Goal: Task Accomplishment & Management: Complete application form

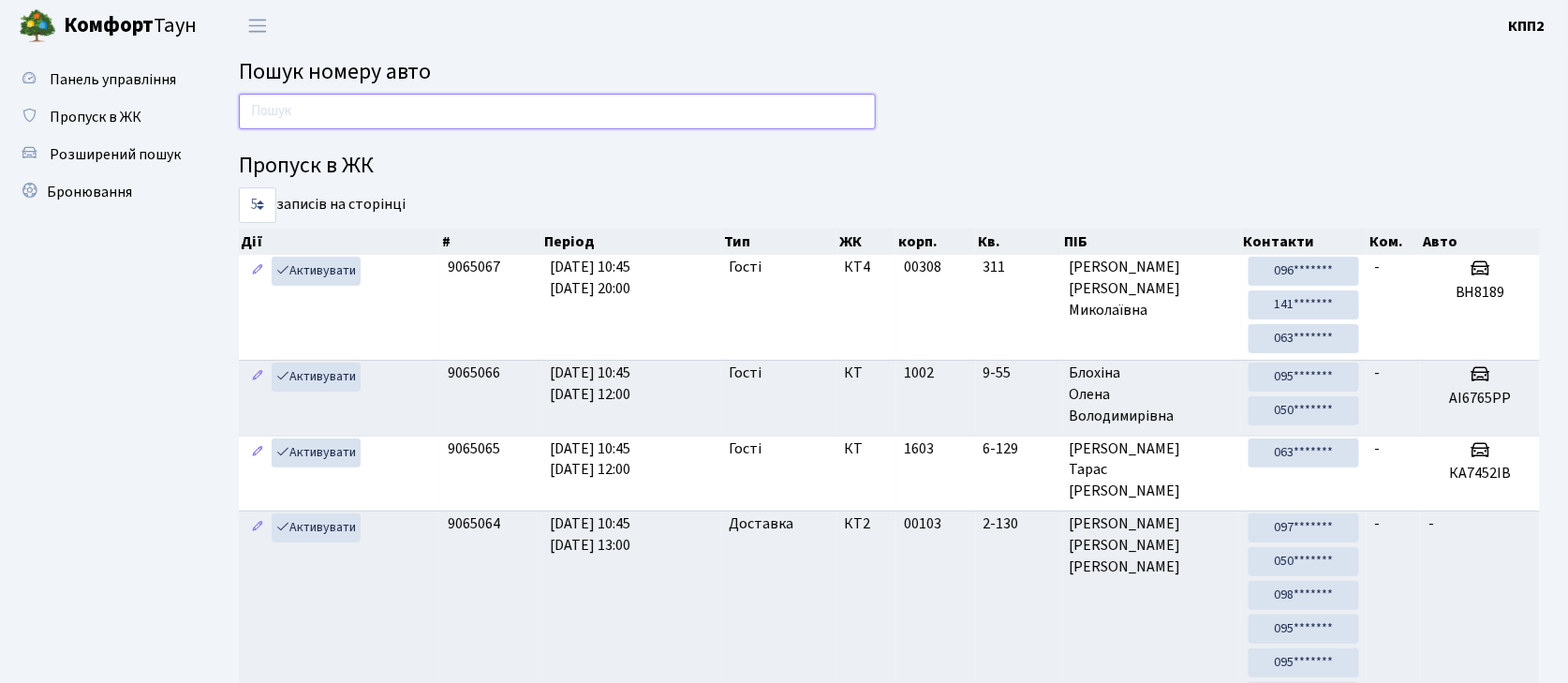
click at [288, 113] on input "text" at bounding box center [557, 111] width 637 height 36
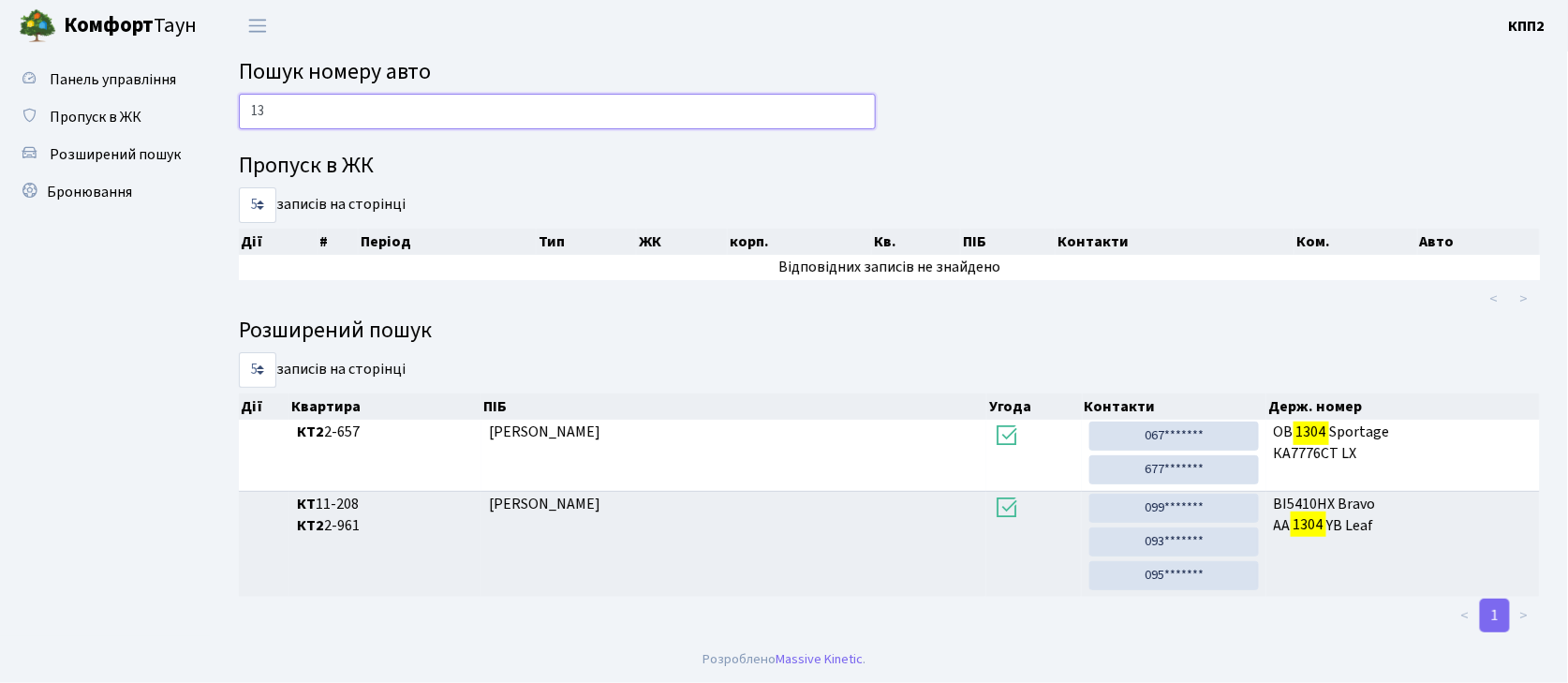
type input "1"
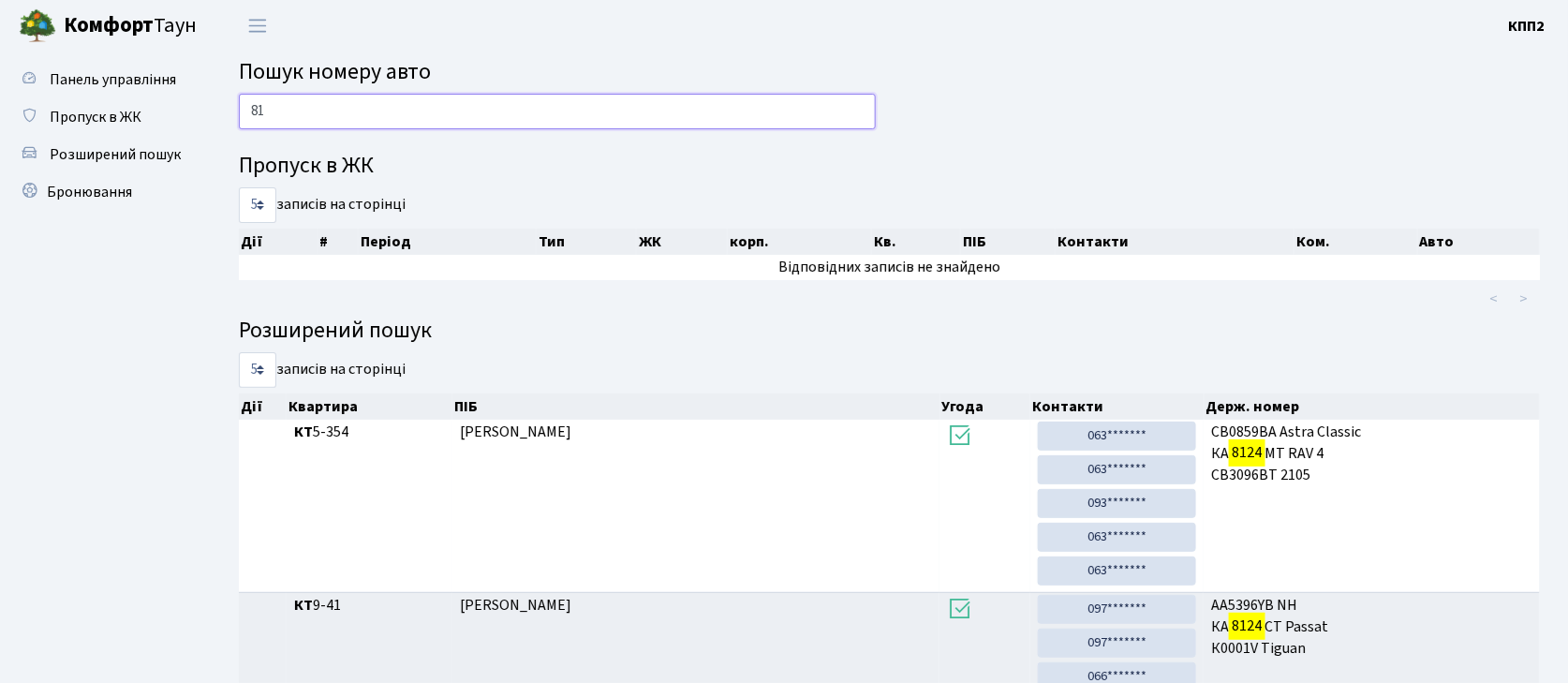
type input "8"
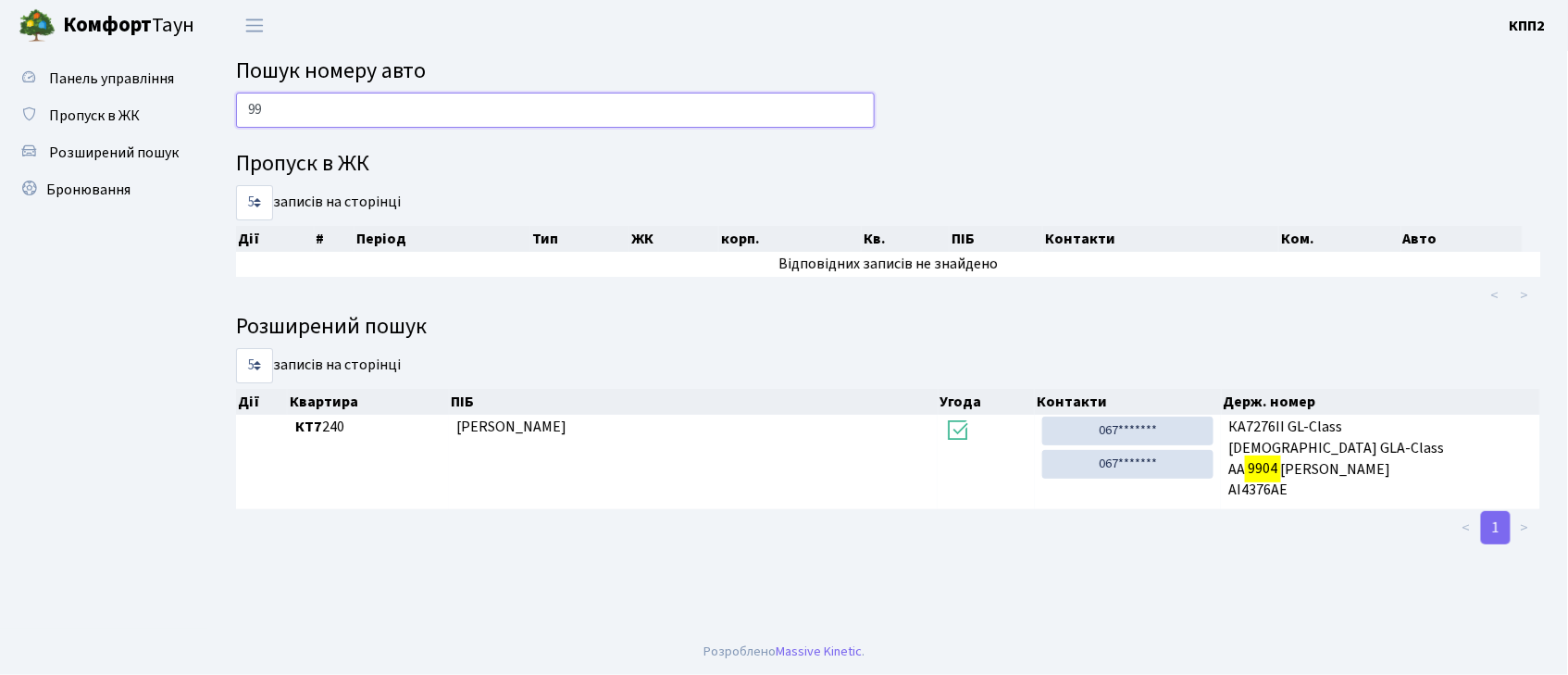
type input "9"
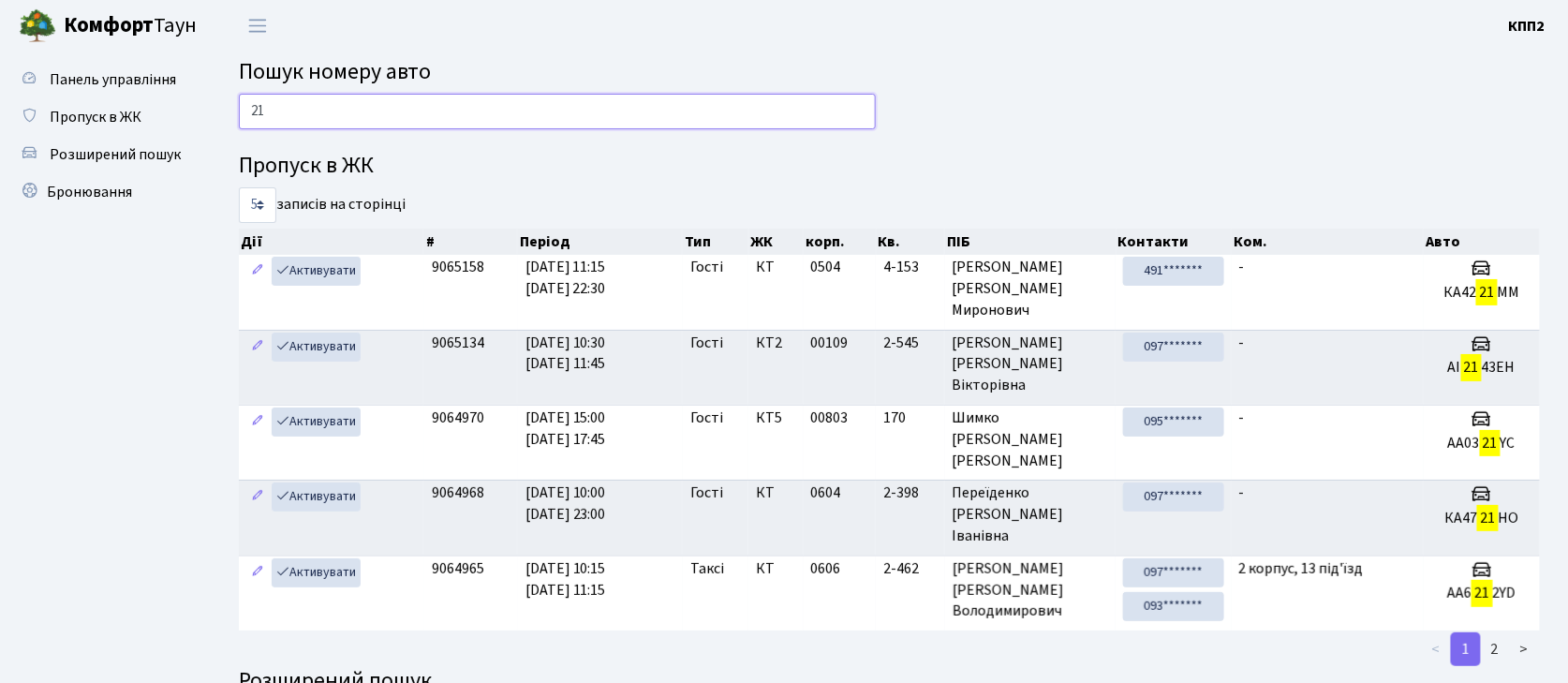
type input "2"
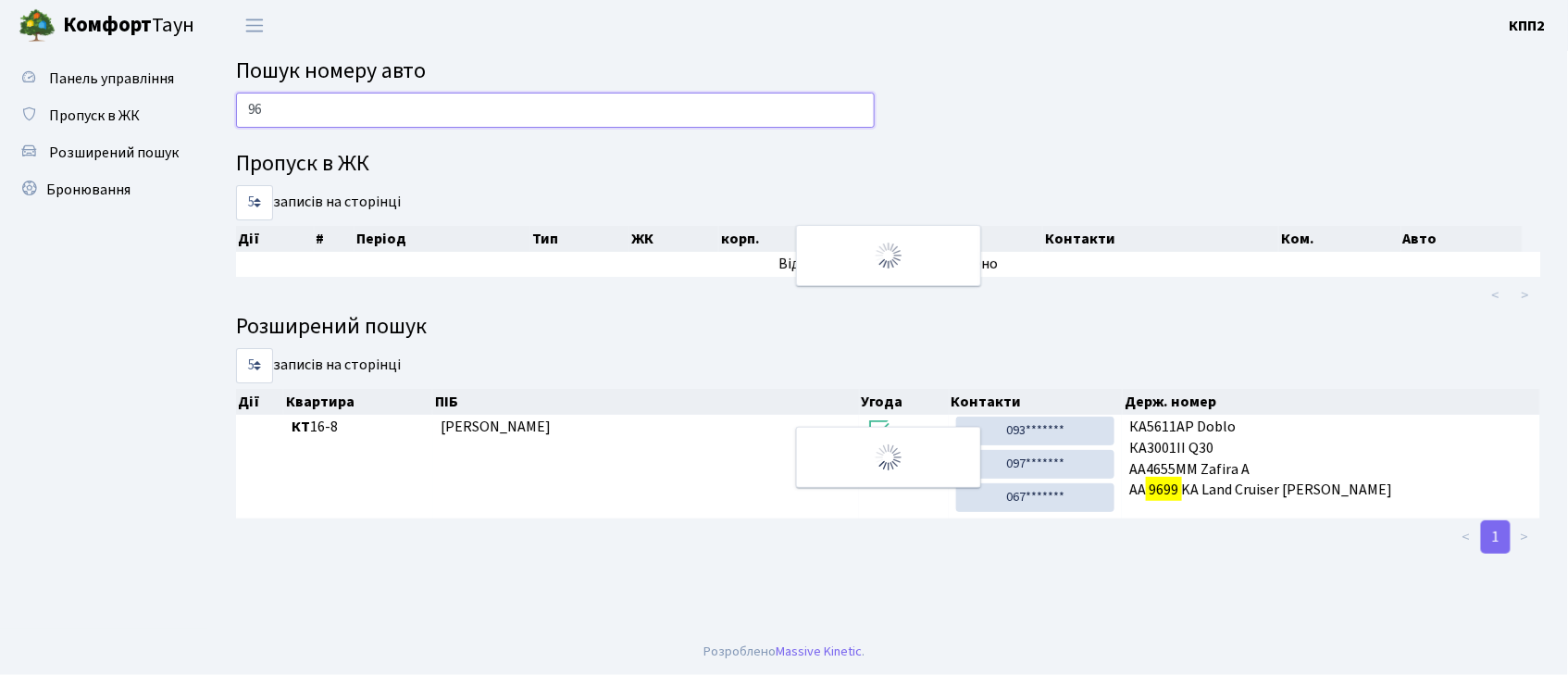
type input "9"
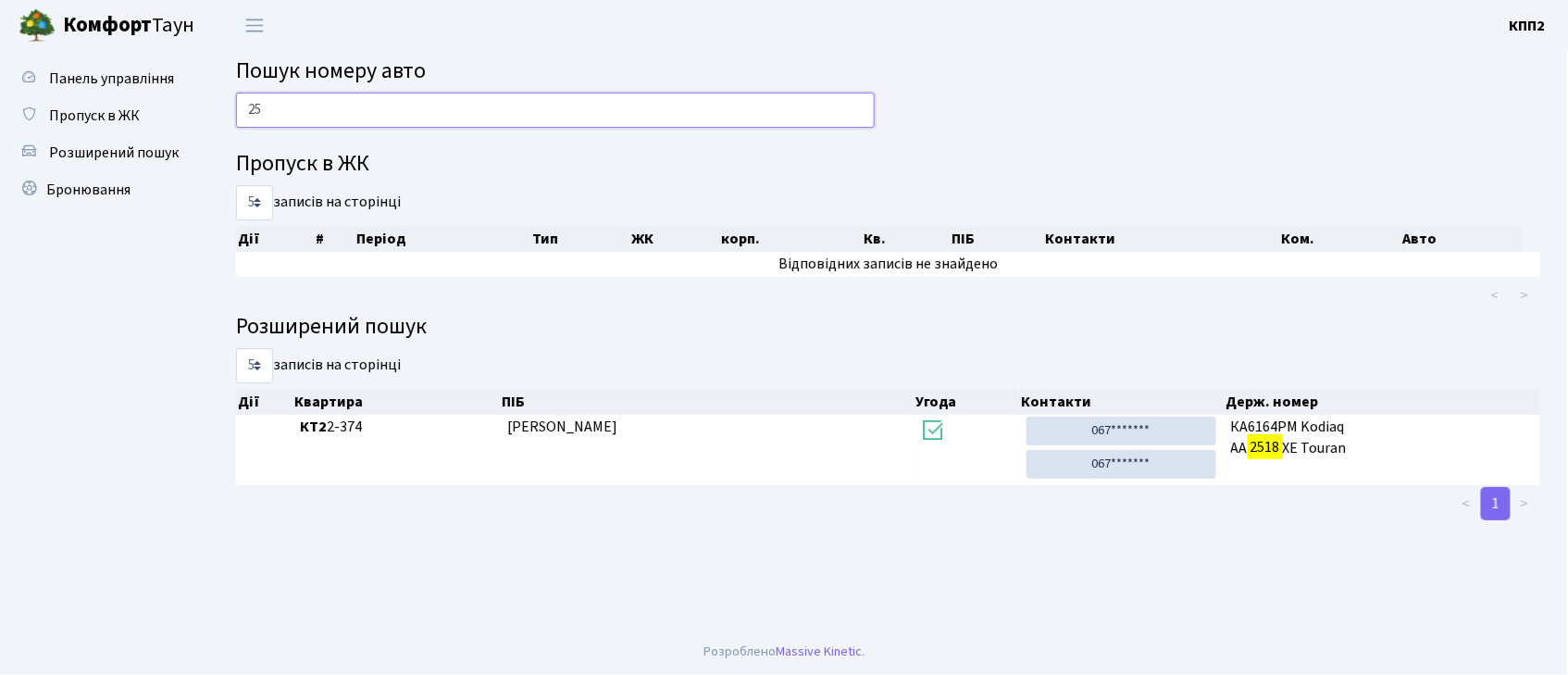
type input "2"
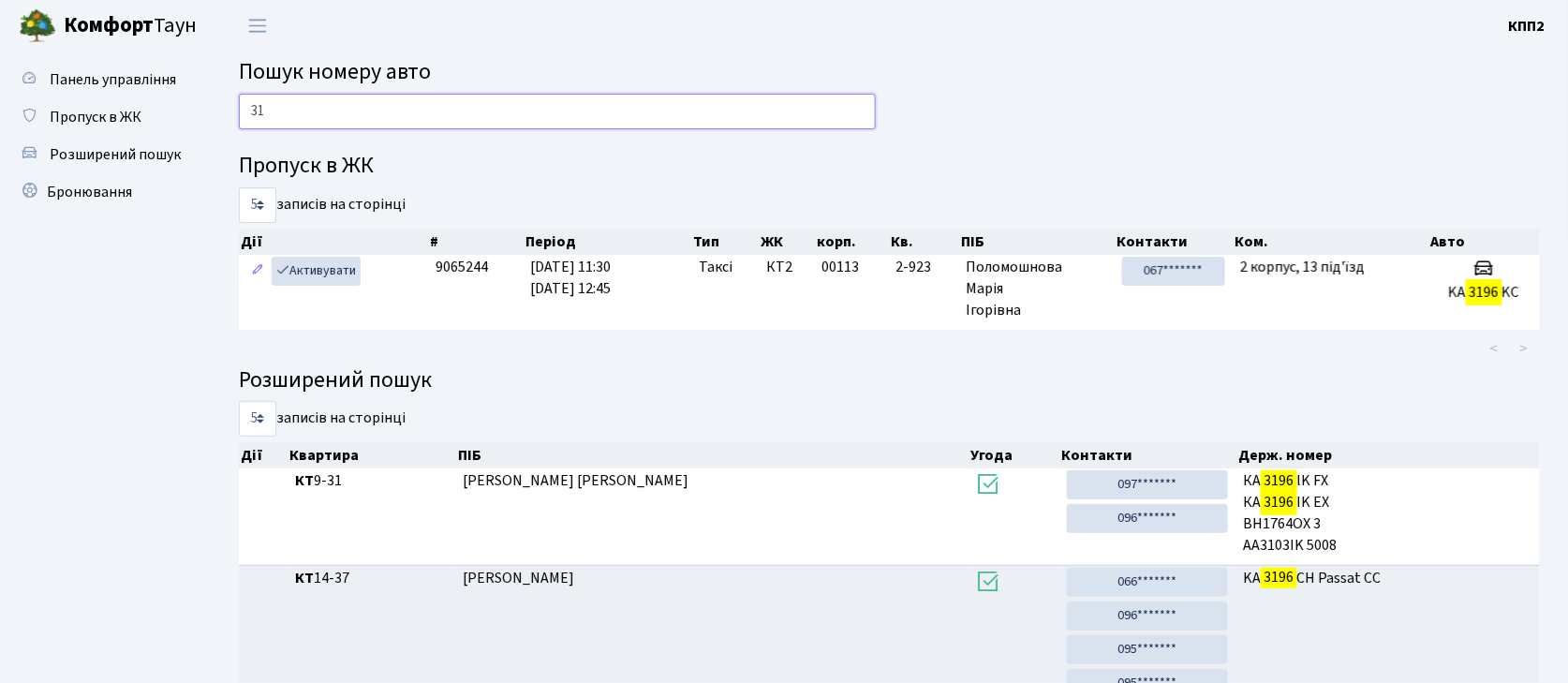
type input "3"
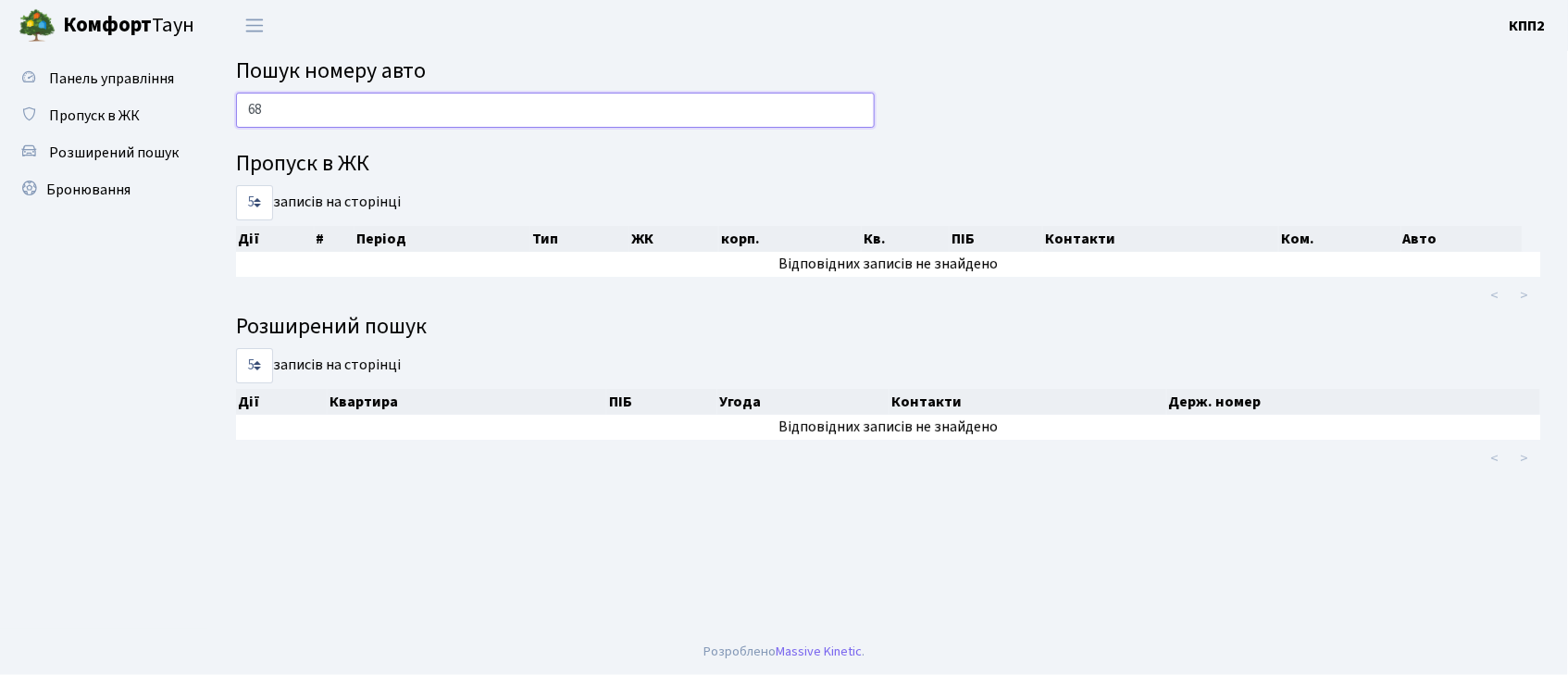
type input "6"
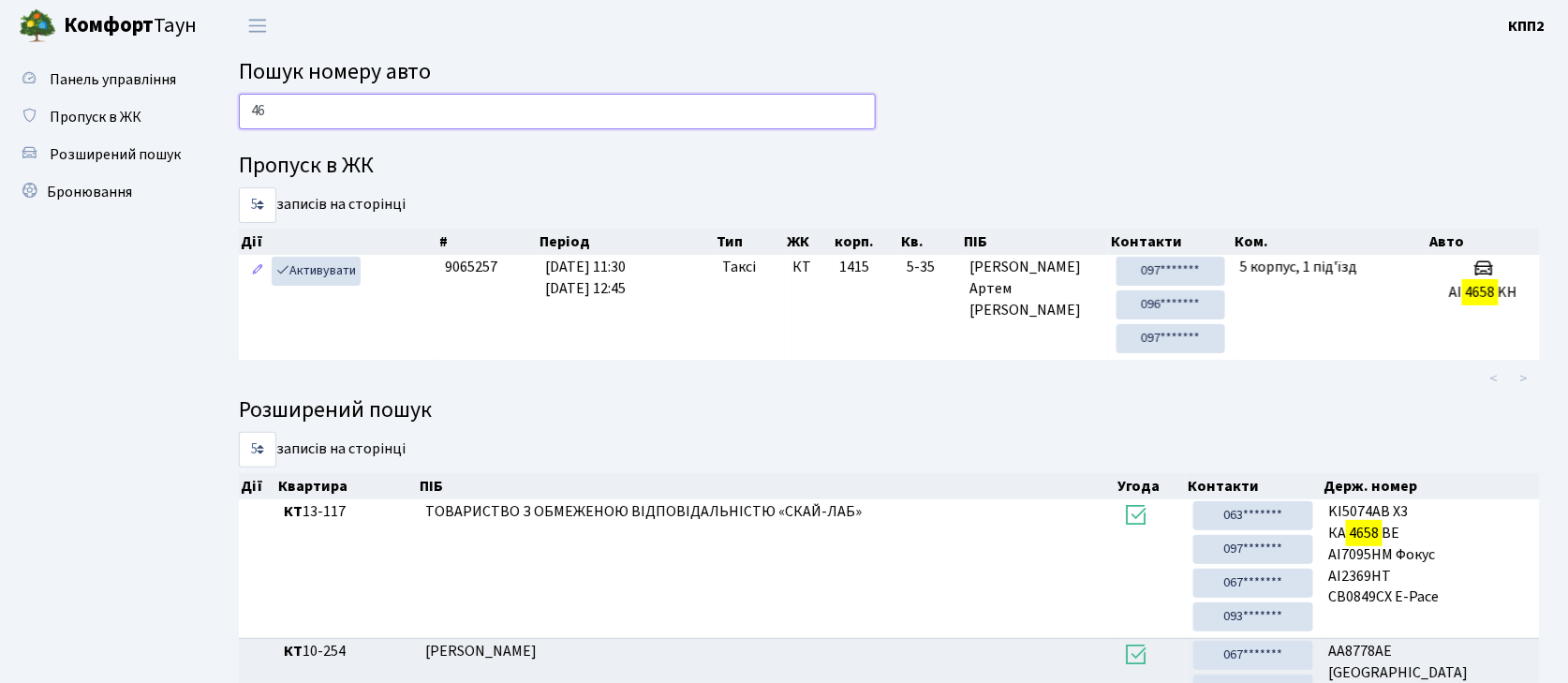
type input "4"
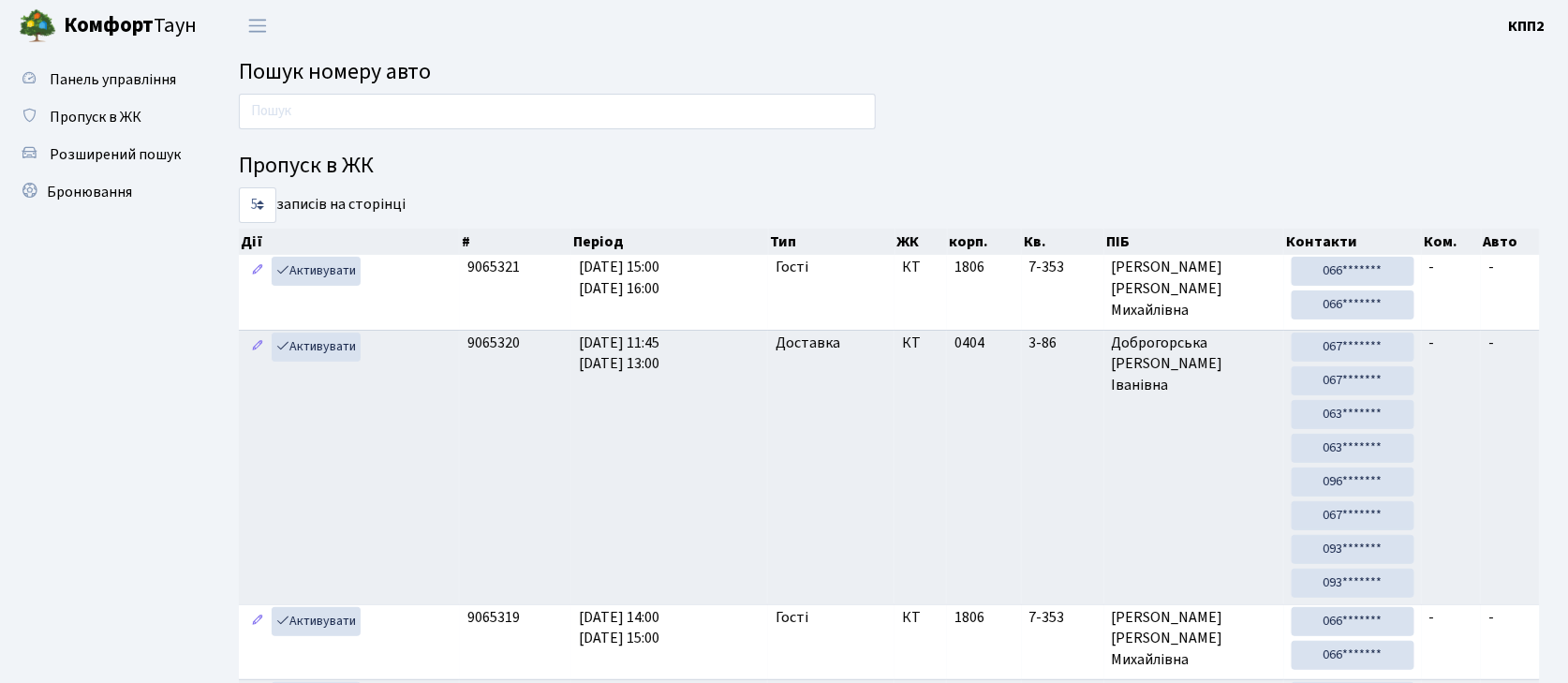
click at [410, 130] on div at bounding box center [557, 116] width 665 height 45
click at [410, 120] on input "text" at bounding box center [557, 111] width 637 height 36
type input "9941"
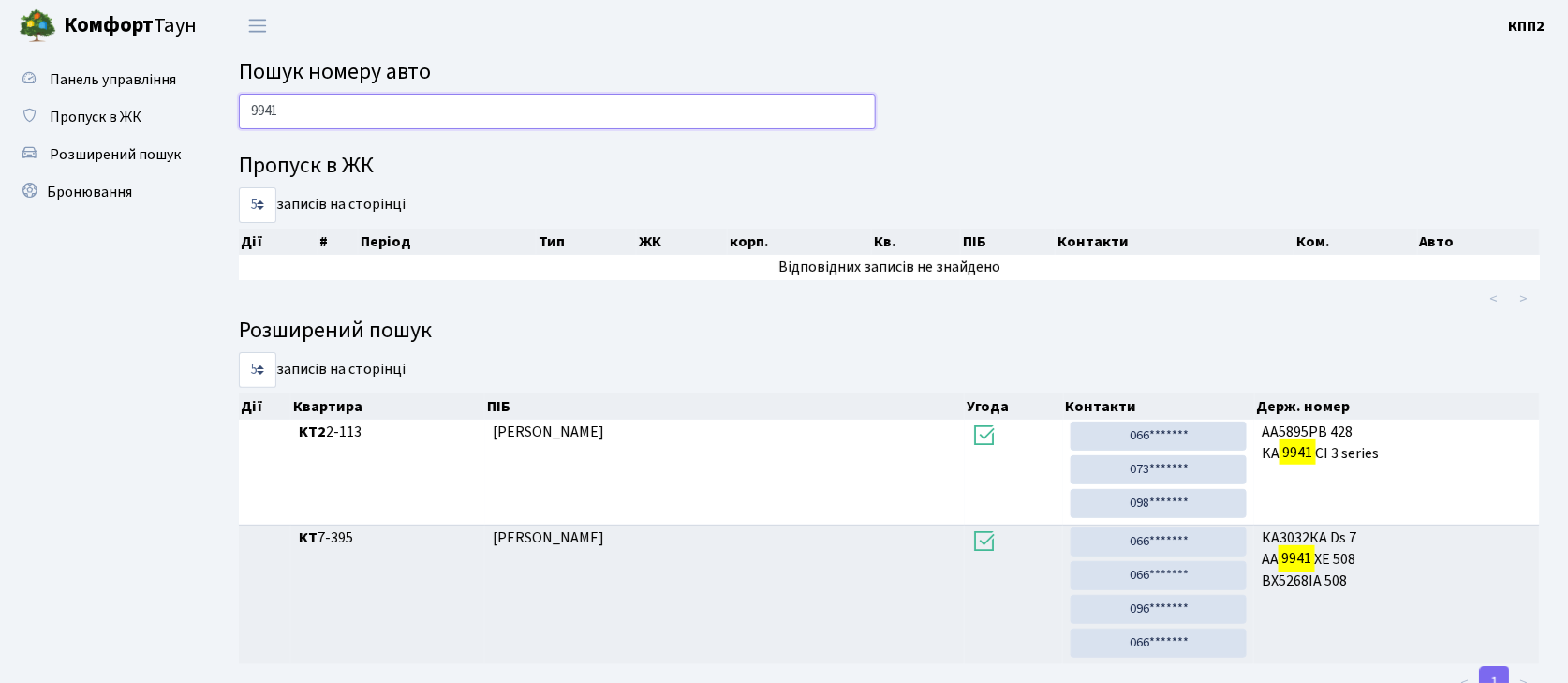
click at [285, 110] on input "9941" at bounding box center [557, 111] width 637 height 36
click at [285, 112] on input "9941" at bounding box center [557, 111] width 637 height 36
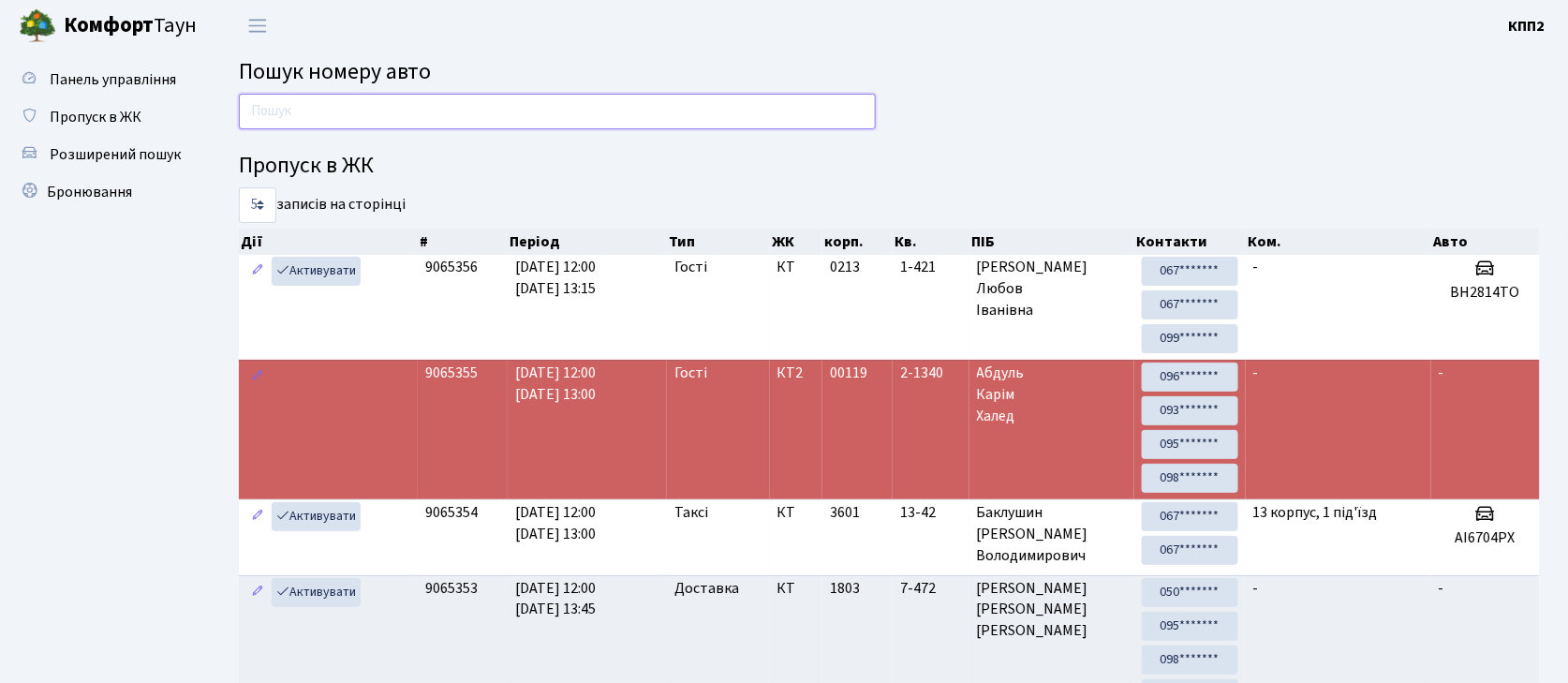
click at [470, 102] on input "text" at bounding box center [557, 111] width 637 height 36
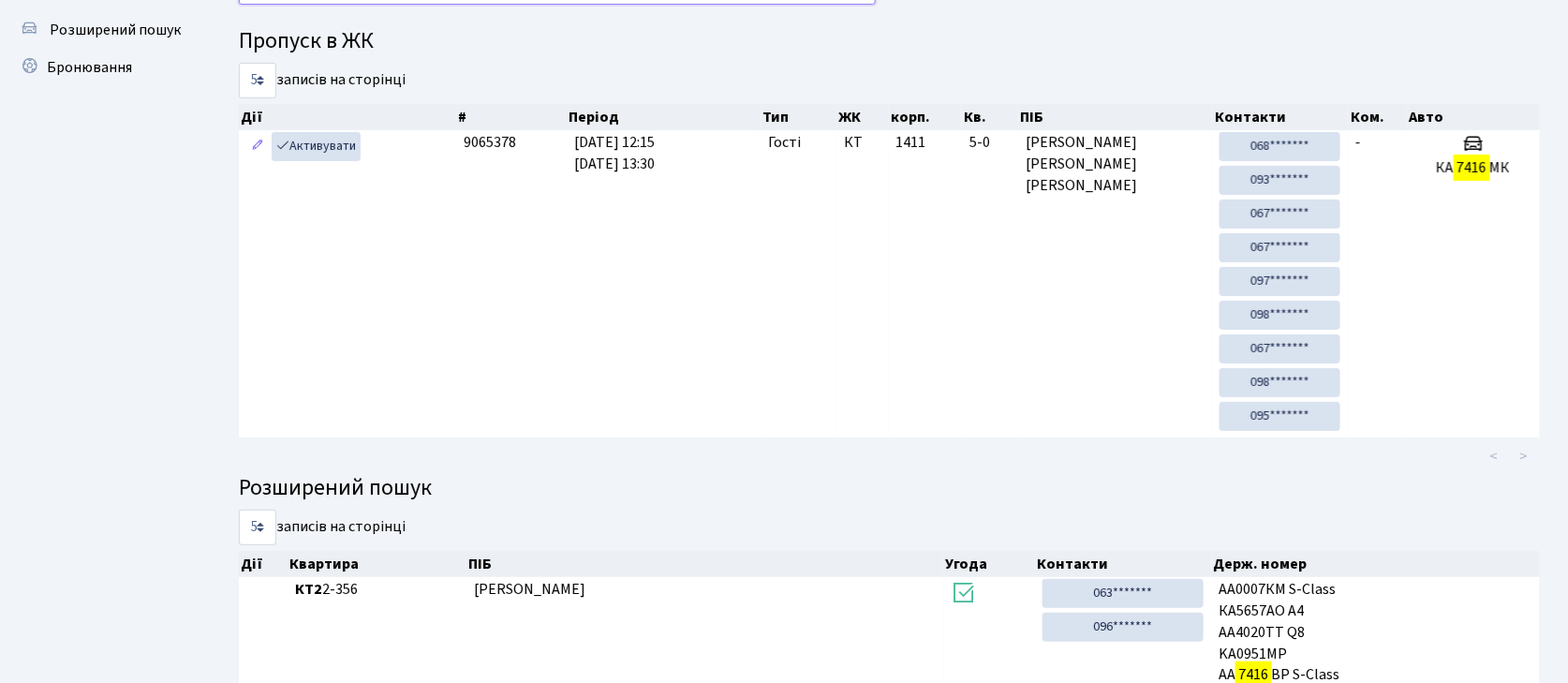
scroll to position [101, 0]
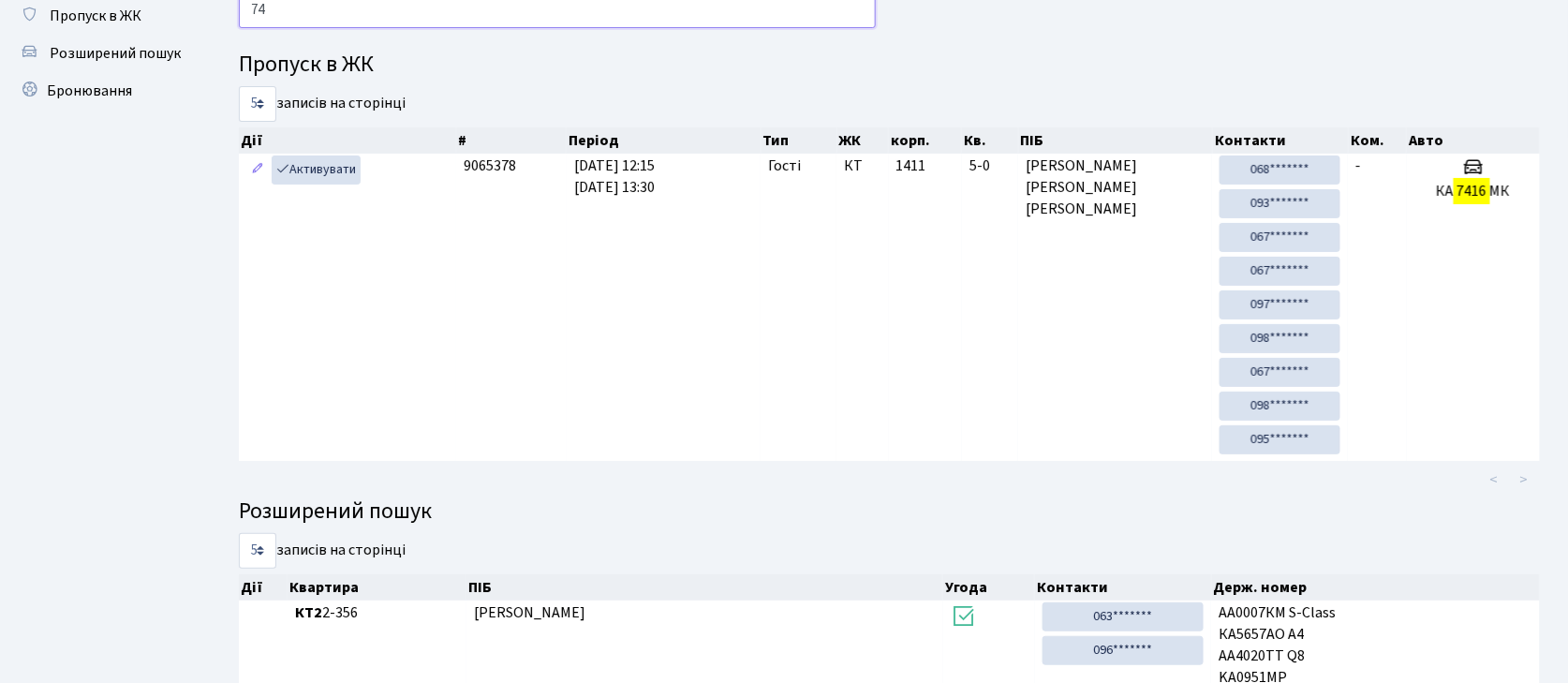
type input "7"
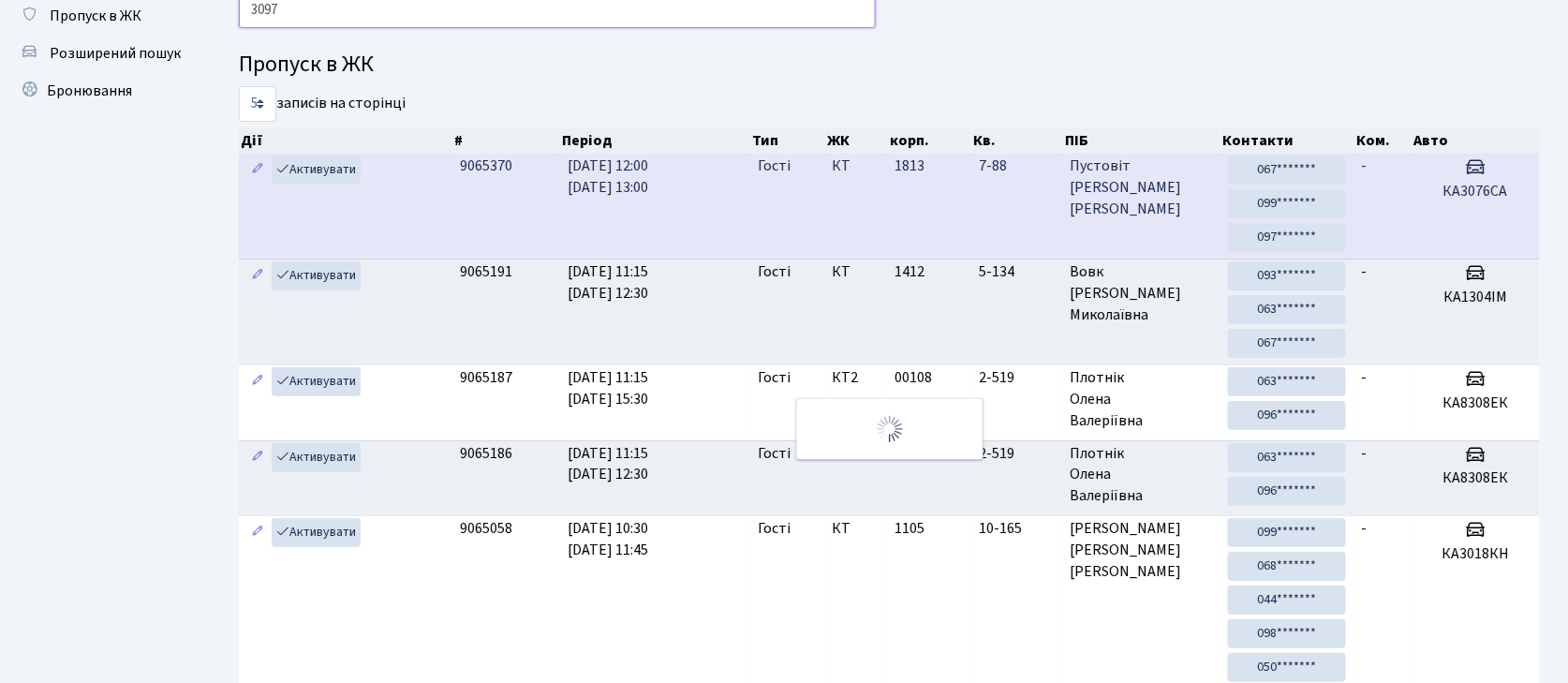
scroll to position [0, 0]
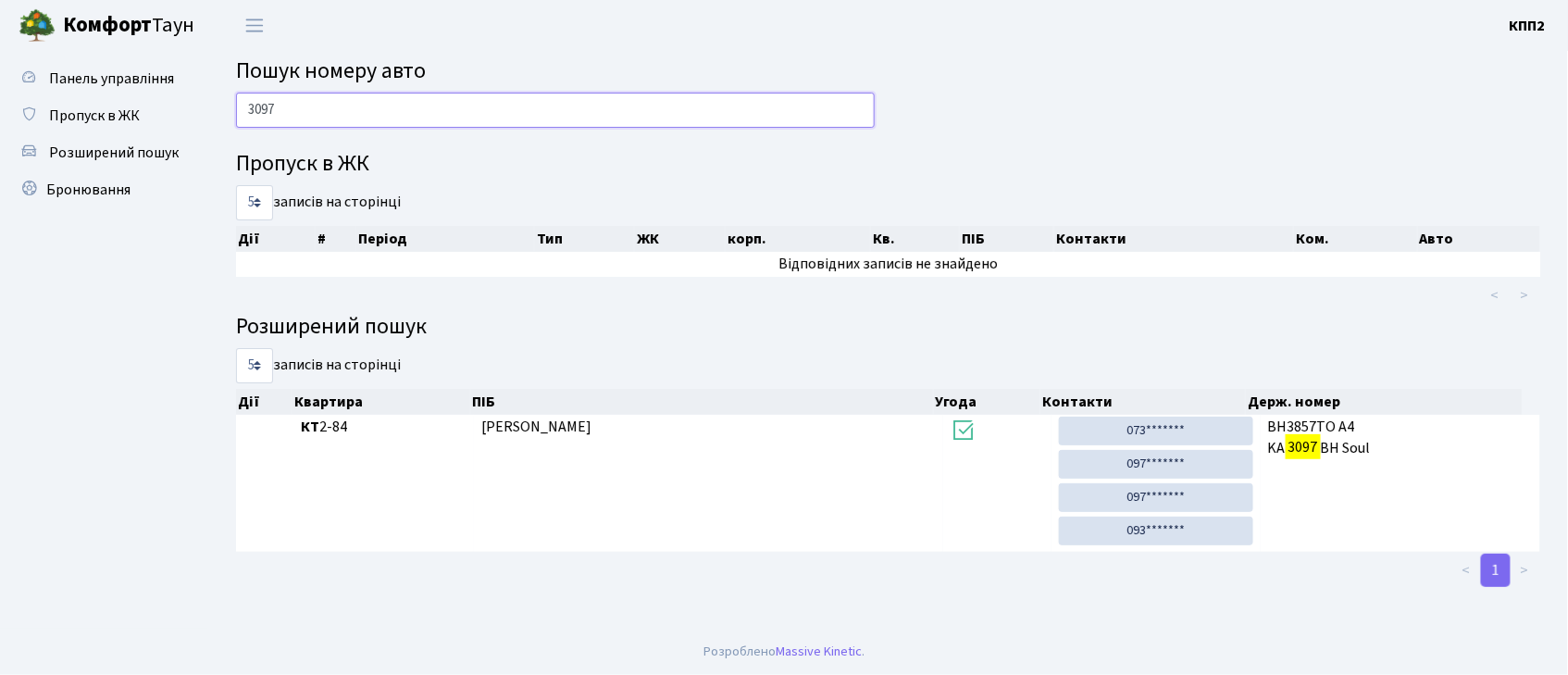
type input "3097"
click at [294, 124] on input "3097" at bounding box center [555, 110] width 639 height 35
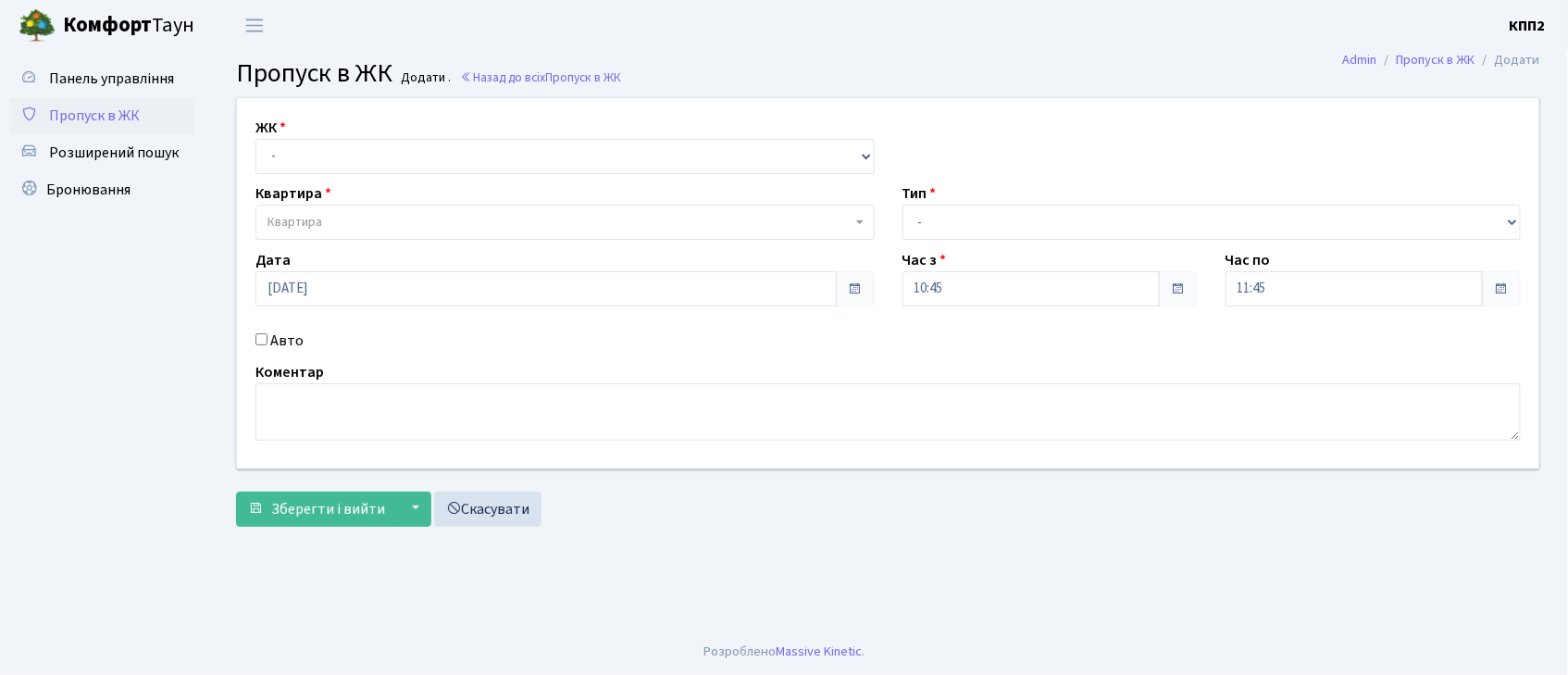
click at [259, 339] on input "Авто" at bounding box center [261, 339] width 12 height 12
checkbox input "true"
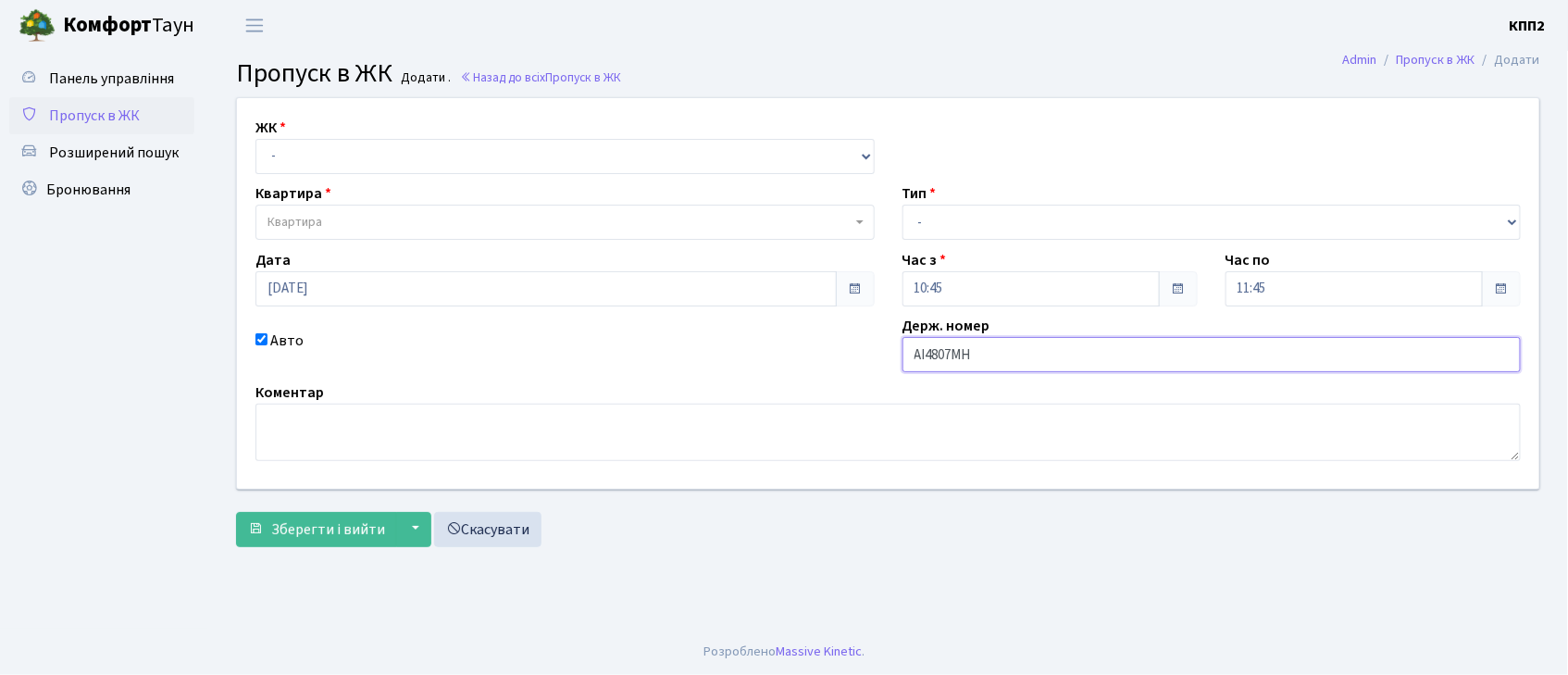
type input "АІ4807МН"
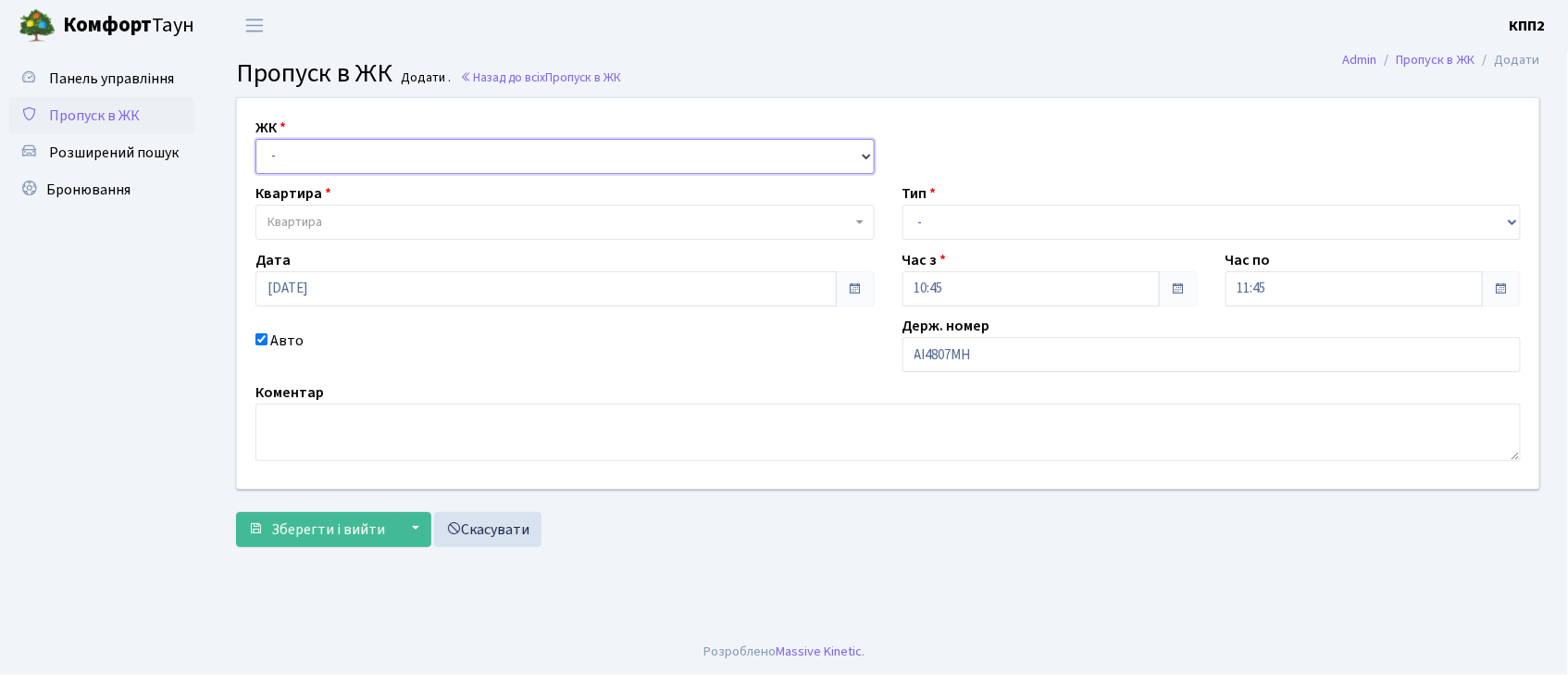
click at [302, 158] on select "- КТ, вул. Регенераторна, 4 КТ2, просп. [STREET_ADDRESS] [STREET_ADDRESS] [PERS…" at bounding box center [565, 156] width 620 height 35
select select "271"
click at [255, 139] on select "- КТ, вул. Регенераторна, 4 КТ2, просп. Соборності, 17 КТ3, вул. Березнева, 16 …" at bounding box center [565, 156] width 620 height 35
select select
click at [315, 231] on span "Квартира" at bounding box center [295, 222] width 55 height 19
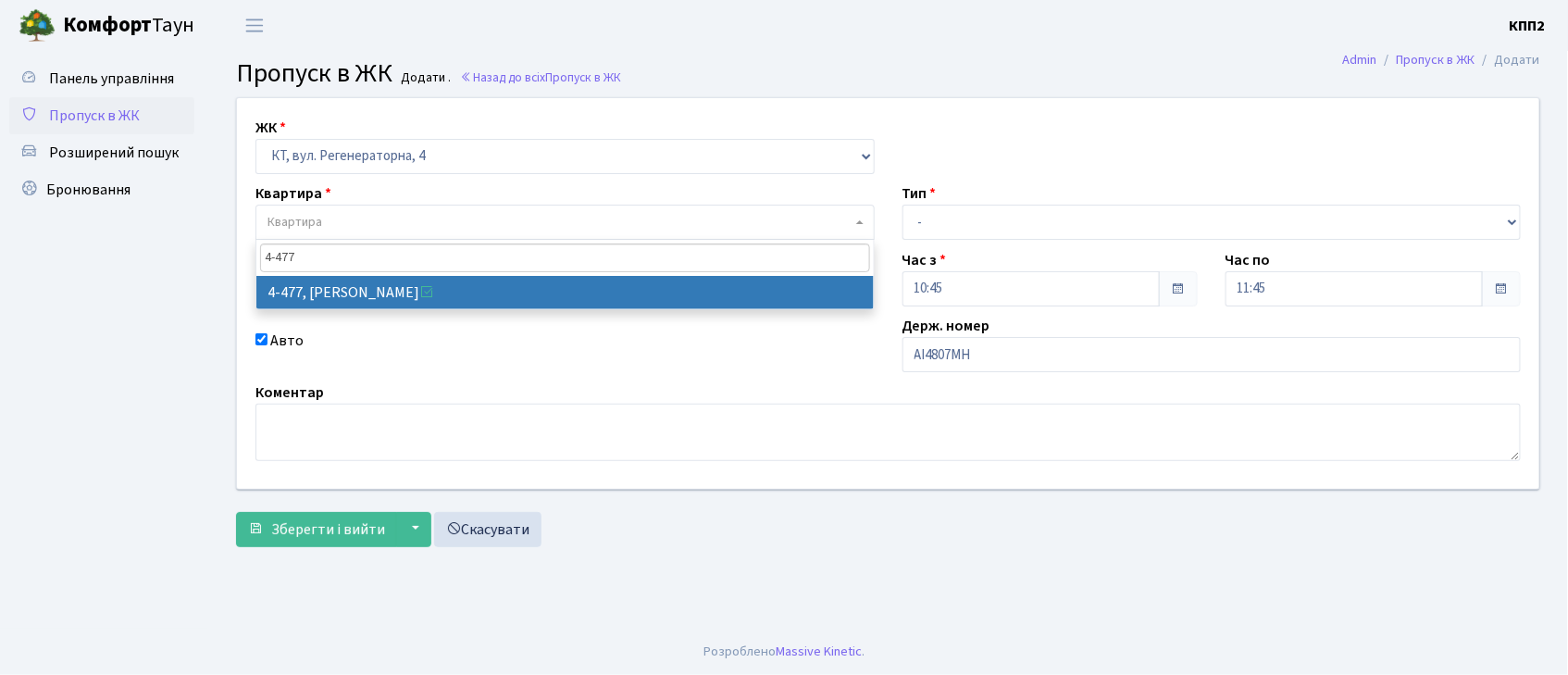
type input "4-477"
select select "1936"
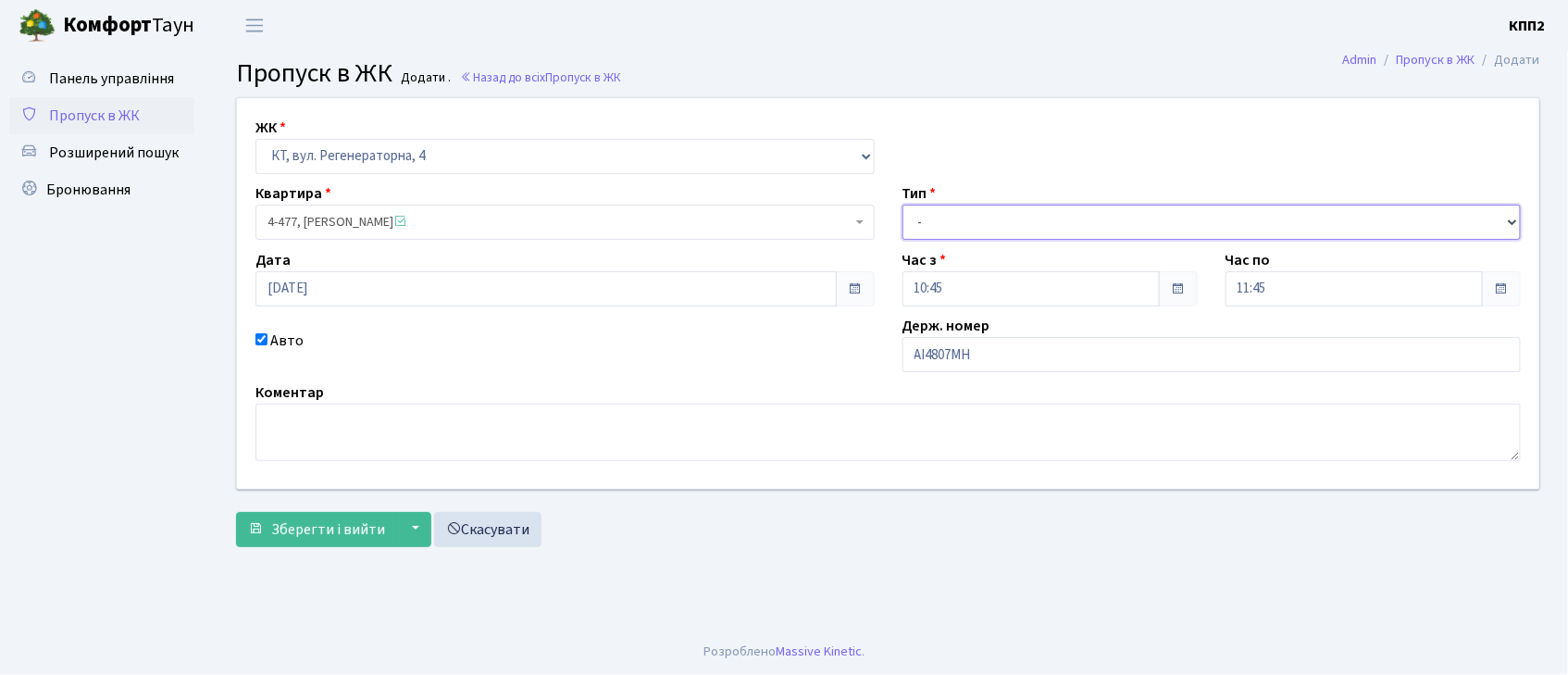
click at [980, 215] on select "- Доставка Таксі Гості Сервіс" at bounding box center [1212, 222] width 620 height 35
select select "3"
click at [903, 205] on select "- Доставка Таксі Гості Сервіс" at bounding box center [1212, 222] width 620 height 35
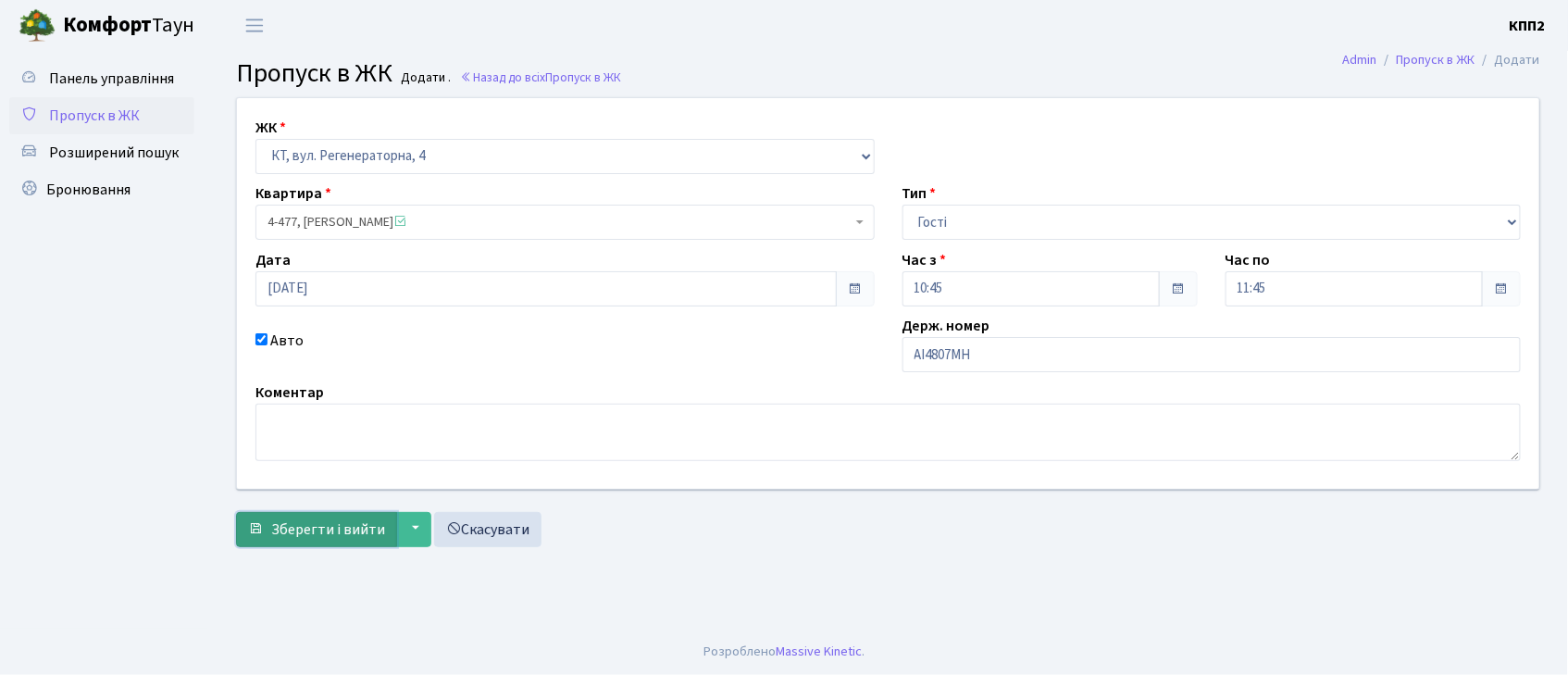
click at [285, 532] on span "Зберегти і вийти" at bounding box center [328, 529] width 114 height 20
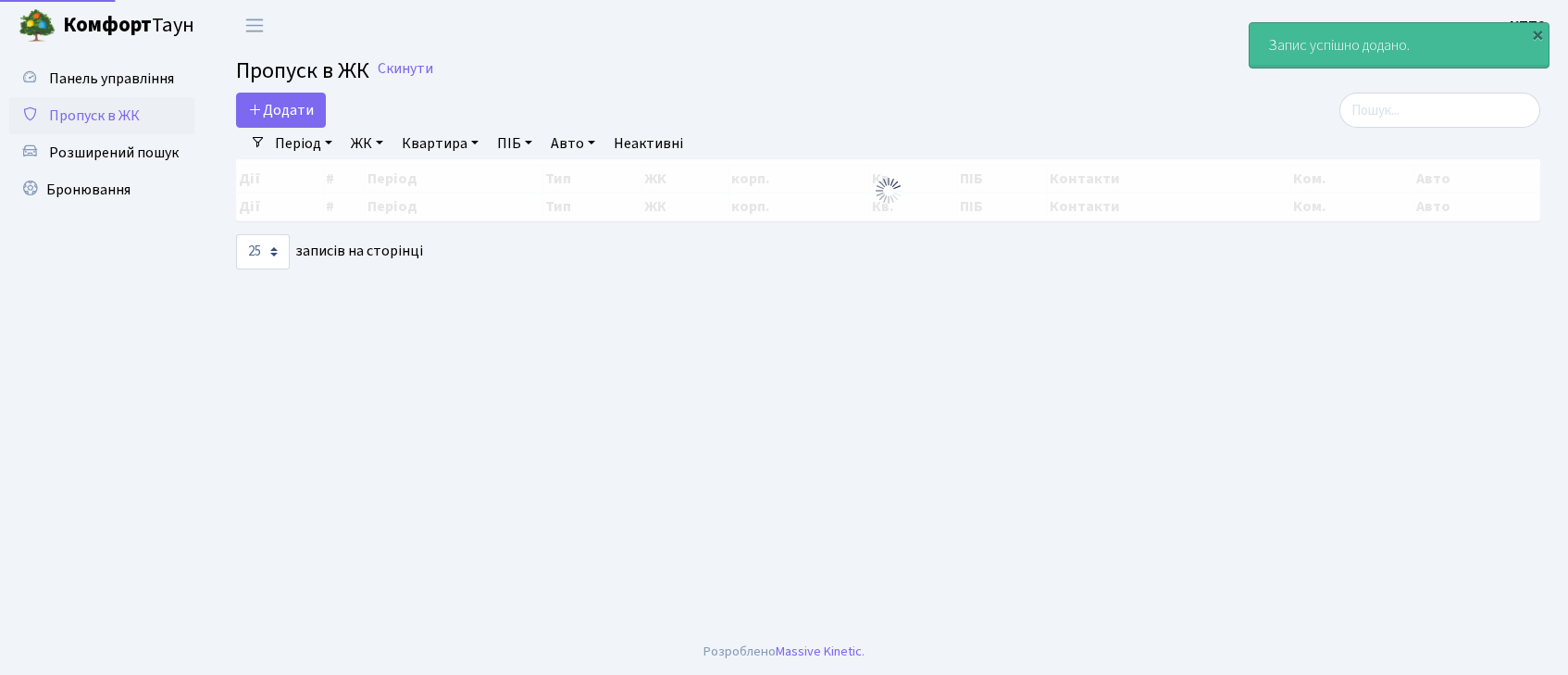
select select "25"
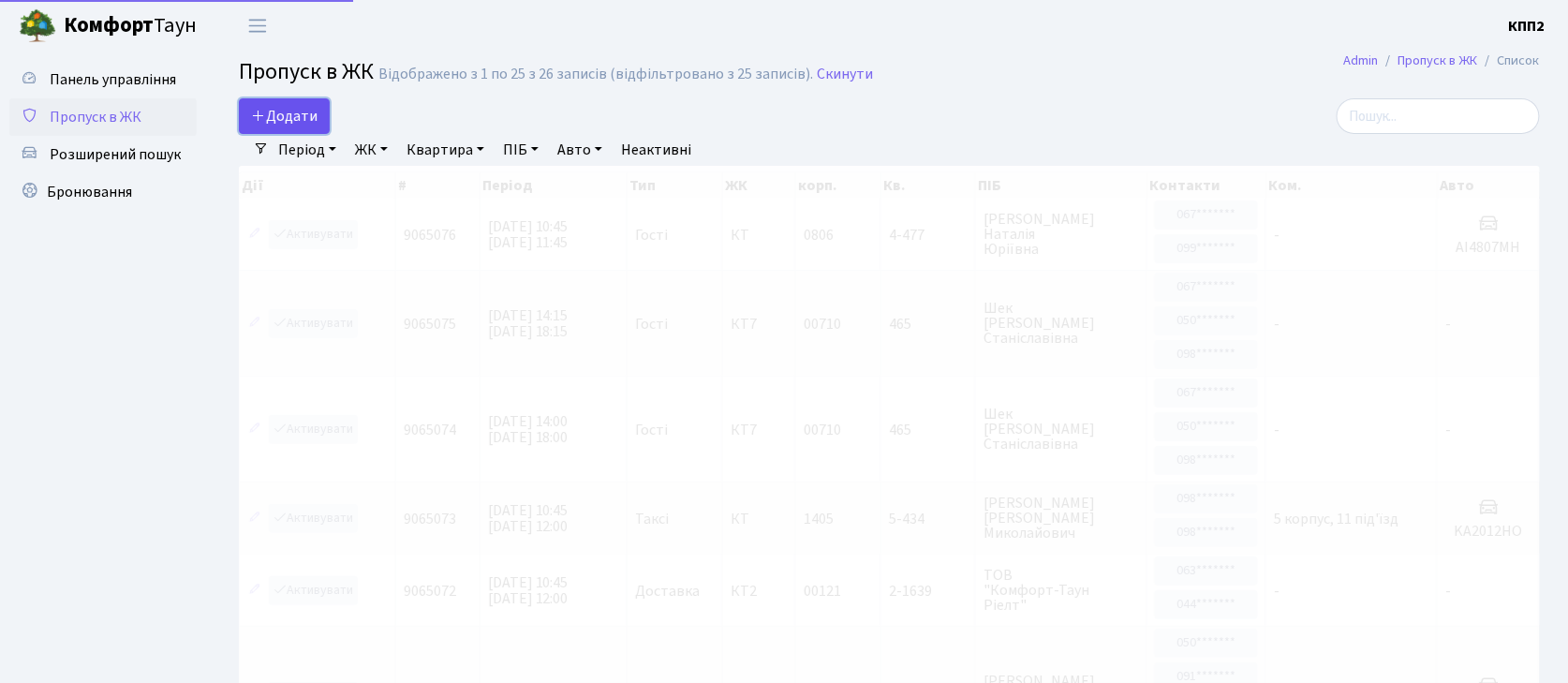
drag, startPoint x: 282, startPoint y: 98, endPoint x: 274, endPoint y: 105, distance: 10.6
click at [279, 99] on link "Додати" at bounding box center [284, 115] width 91 height 36
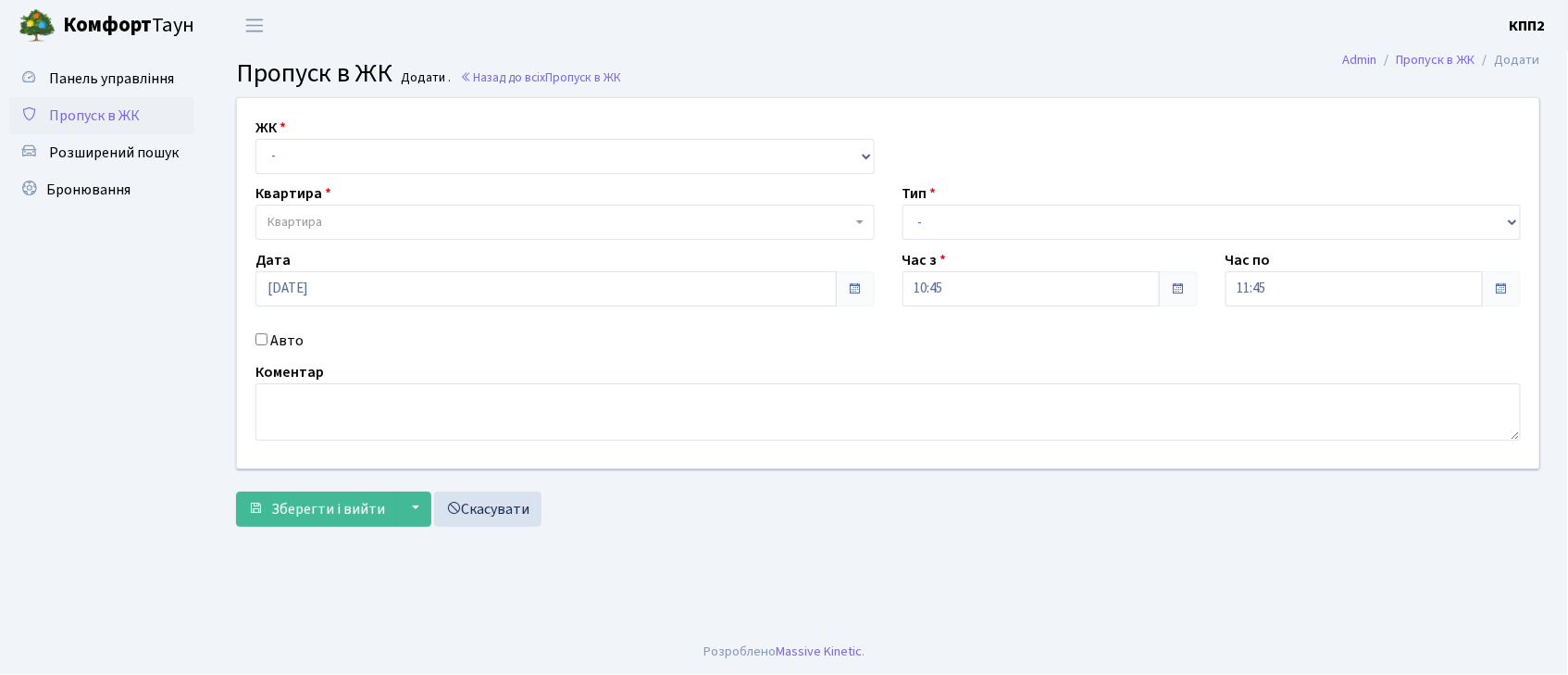
click at [267, 338] on input "Авто" at bounding box center [261, 339] width 12 height 12
checkbox input "true"
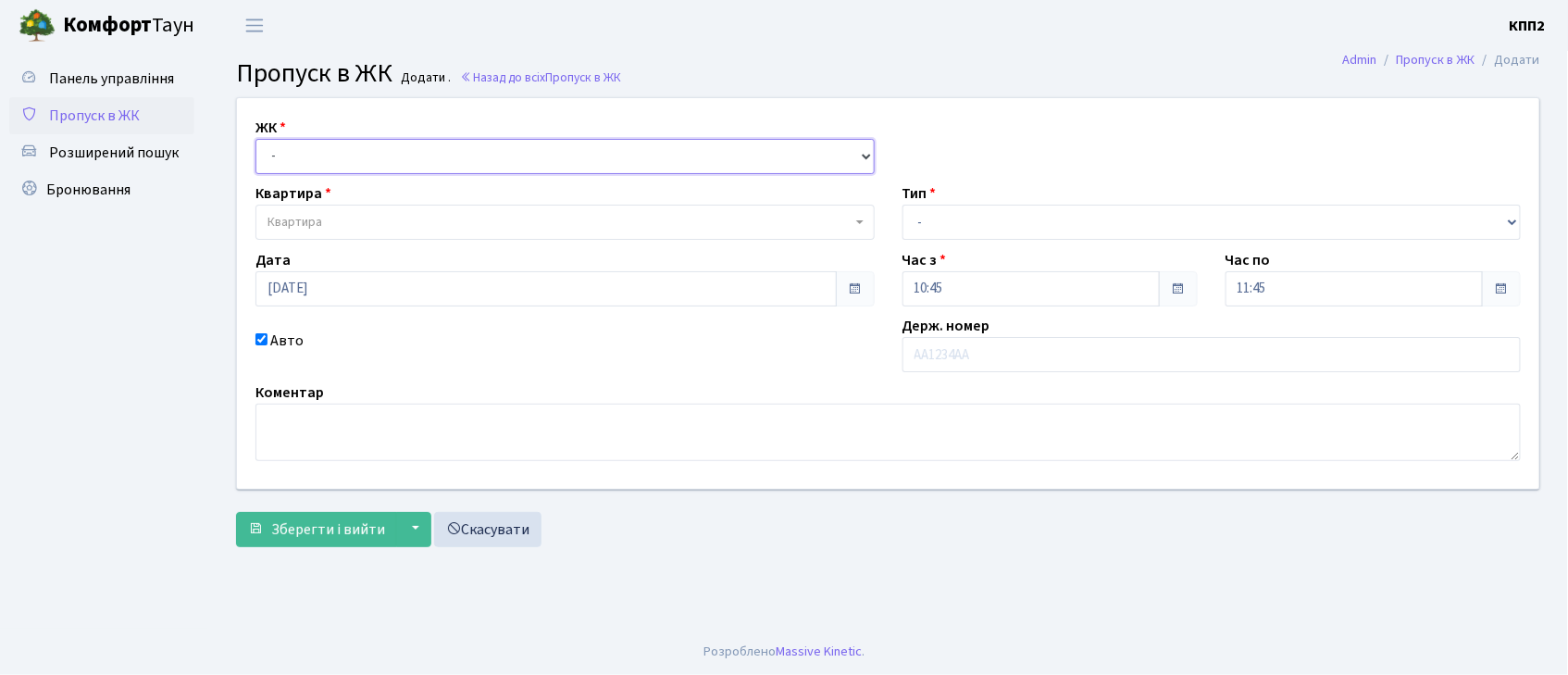
click at [372, 156] on select "- КТ, вул. Регенераторна, 4 КТ2, просп. Соборності, 17 КТ3, вул. Березнева, 16 …" at bounding box center [565, 156] width 620 height 35
select select "302"
click at [255, 139] on select "- КТ, вул. Регенераторна, 4 КТ2, просп. Соборності, 17 КТ3, вул. Березнева, 16 …" at bounding box center [565, 156] width 620 height 35
select select
click at [360, 216] on span "Квартира" at bounding box center [559, 222] width 584 height 19
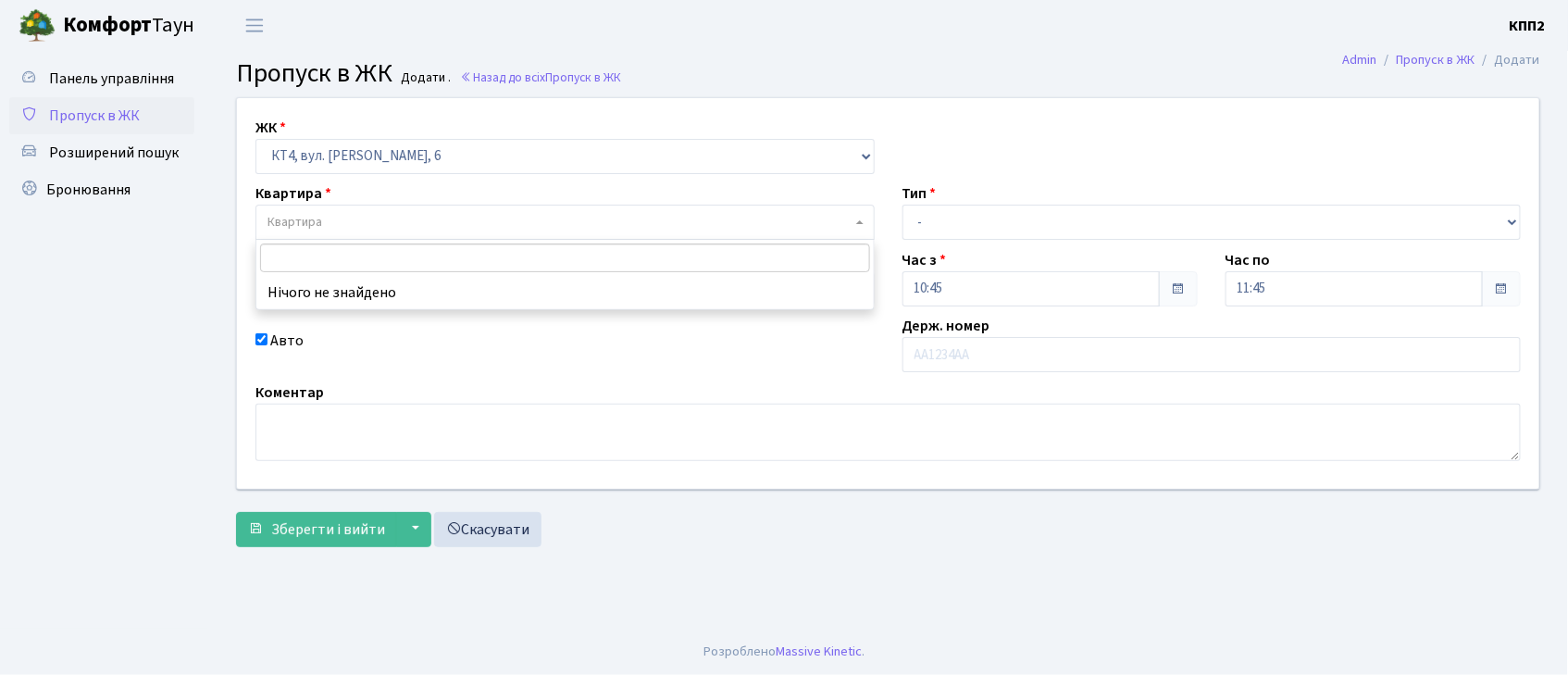
type input "4"
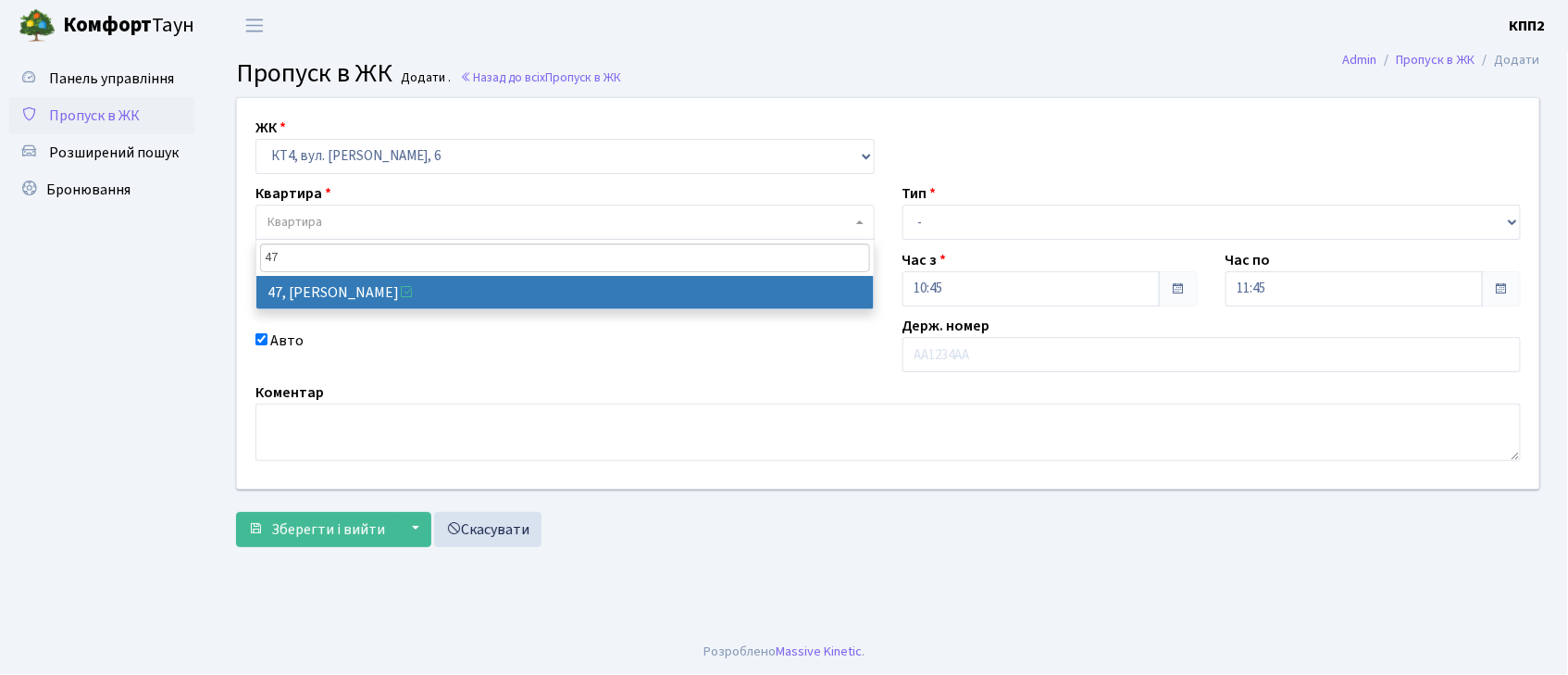
type input "4"
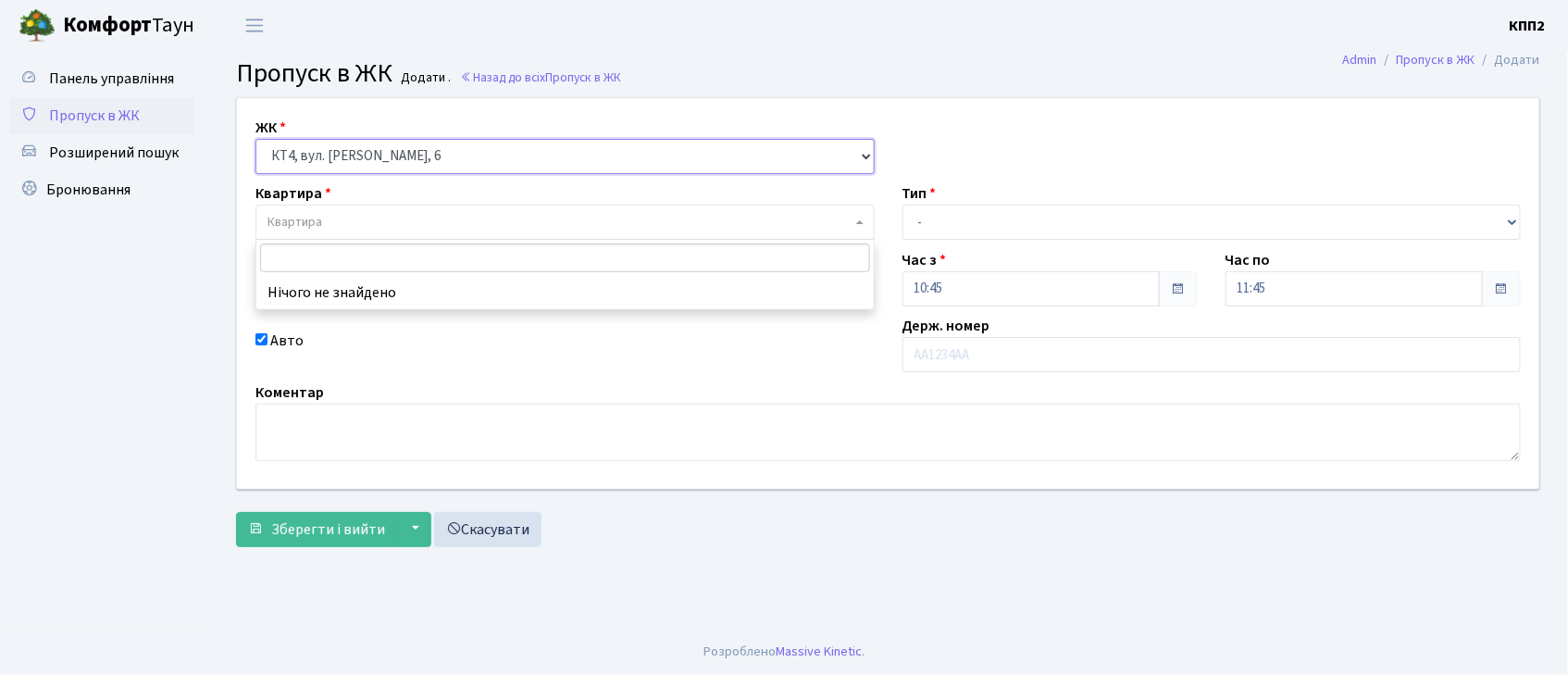
click at [354, 154] on select "- КТ, вул. Регенераторна, 4 КТ2, просп. [STREET_ADDRESS] [STREET_ADDRESS] [PERS…" at bounding box center [565, 156] width 620 height 35
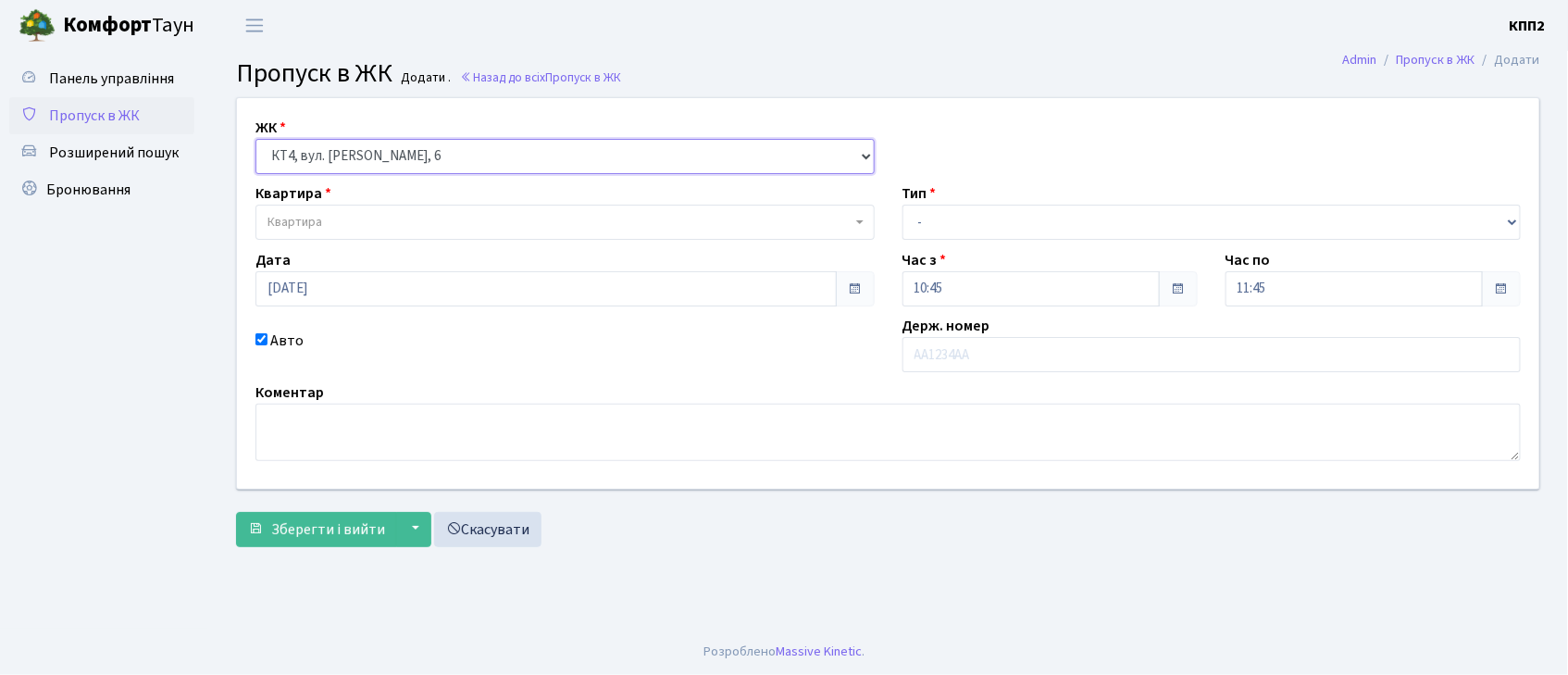
select select "271"
click at [255, 139] on select "- КТ, вул. Регенераторна, 4 КТ2, просп. Соборності, 17 КТ3, вул. Березнева, 16 …" at bounding box center [565, 156] width 620 height 35
select select
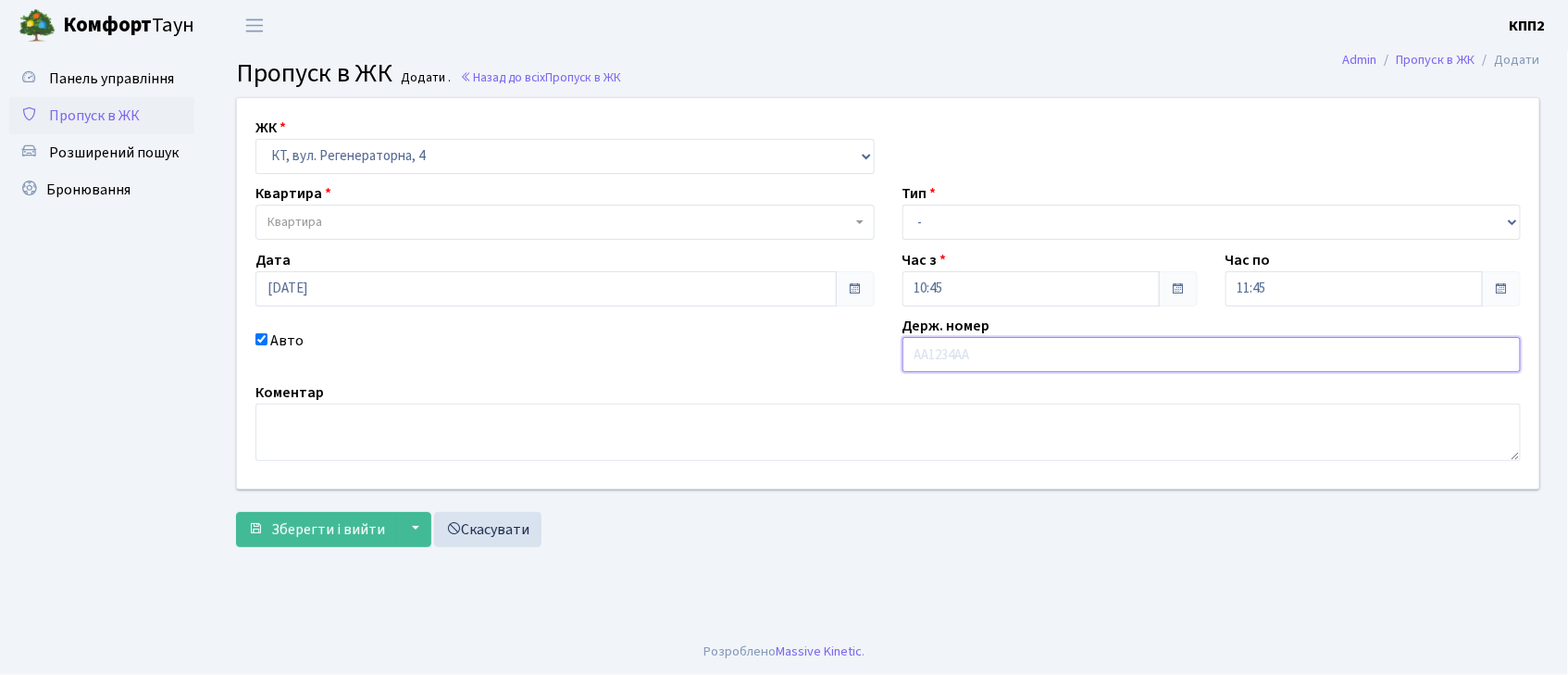
click at [966, 353] on input "text" at bounding box center [1212, 354] width 620 height 35
type input "АА6466ІК"
click at [331, 213] on span "Квартира" at bounding box center [559, 222] width 584 height 19
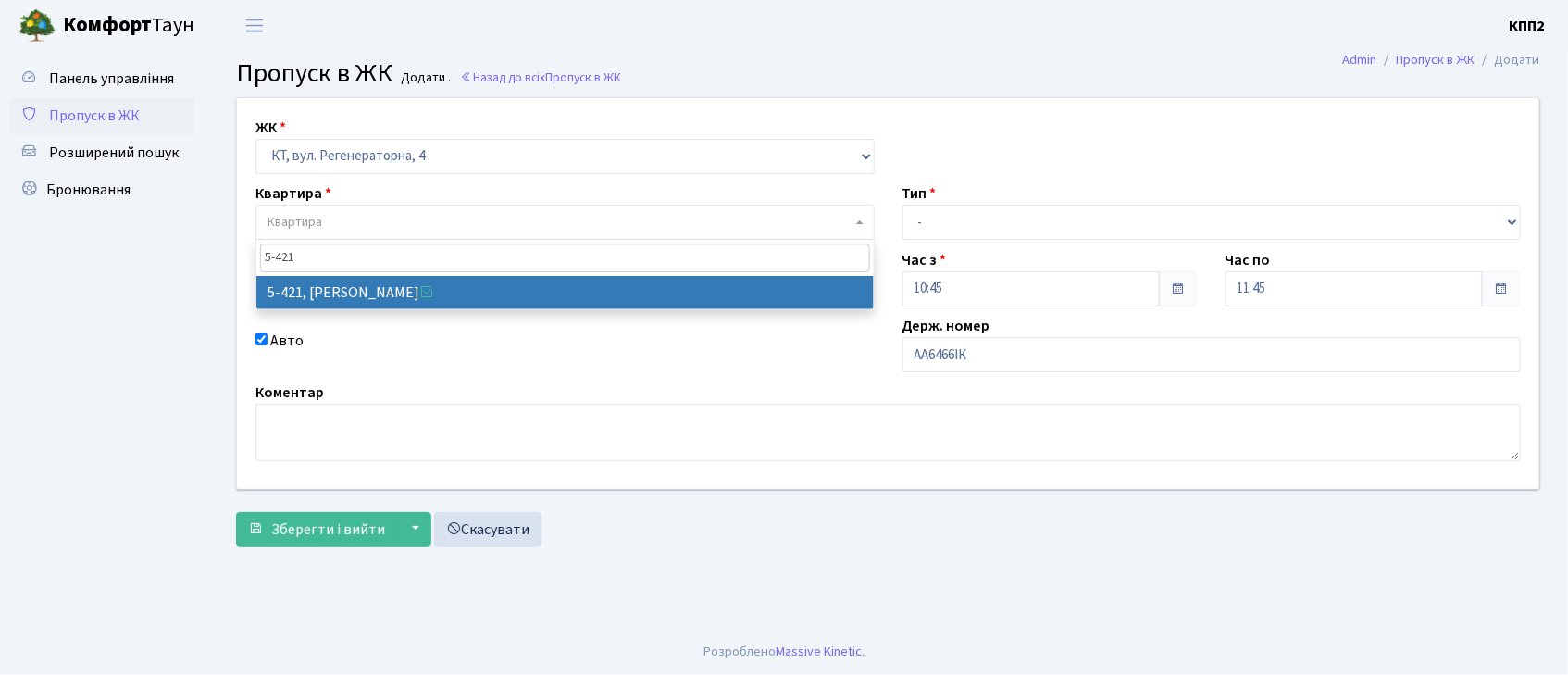
type input "5-421"
select select "2110"
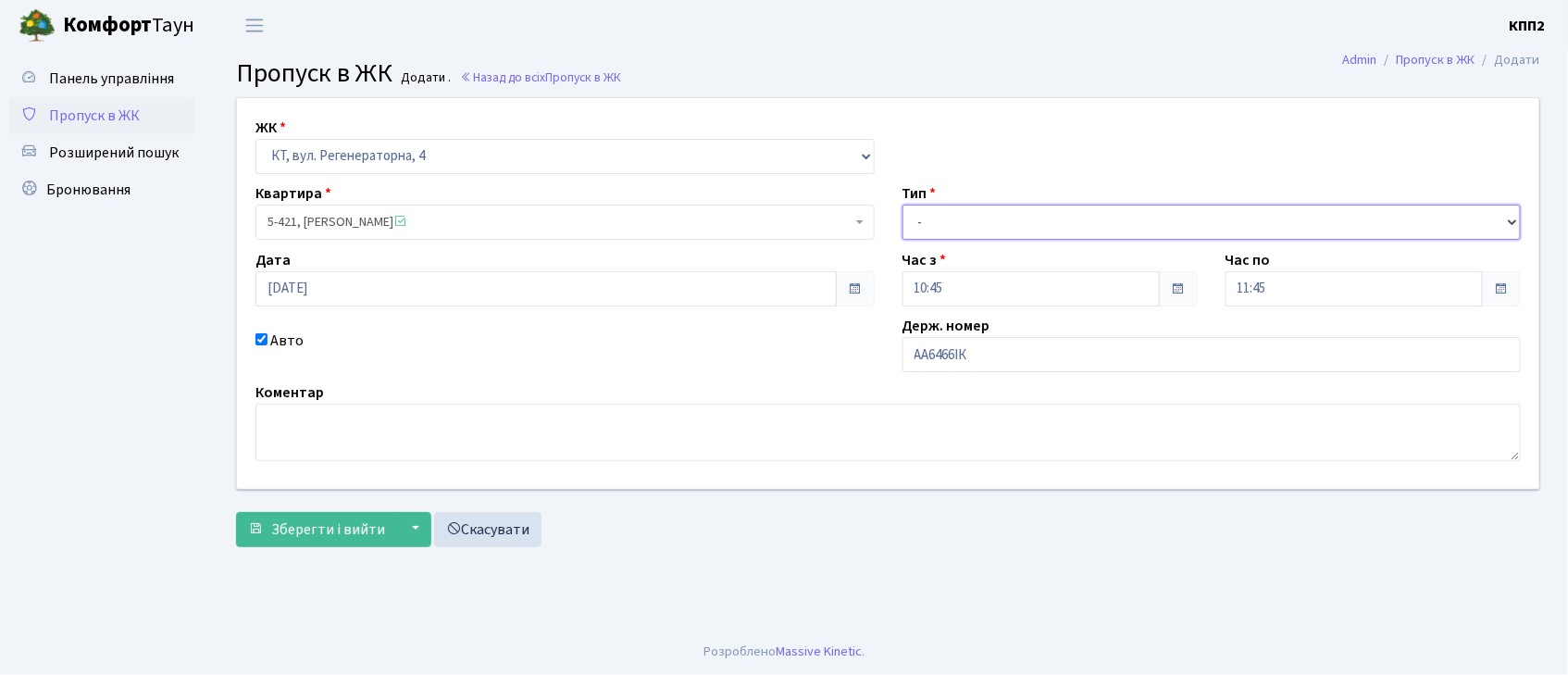
click at [995, 219] on select "- Доставка Таксі Гості Сервіс" at bounding box center [1212, 222] width 620 height 35
select select "3"
click at [903, 205] on select "- Доставка Таксі Гості Сервіс" at bounding box center [1212, 222] width 620 height 35
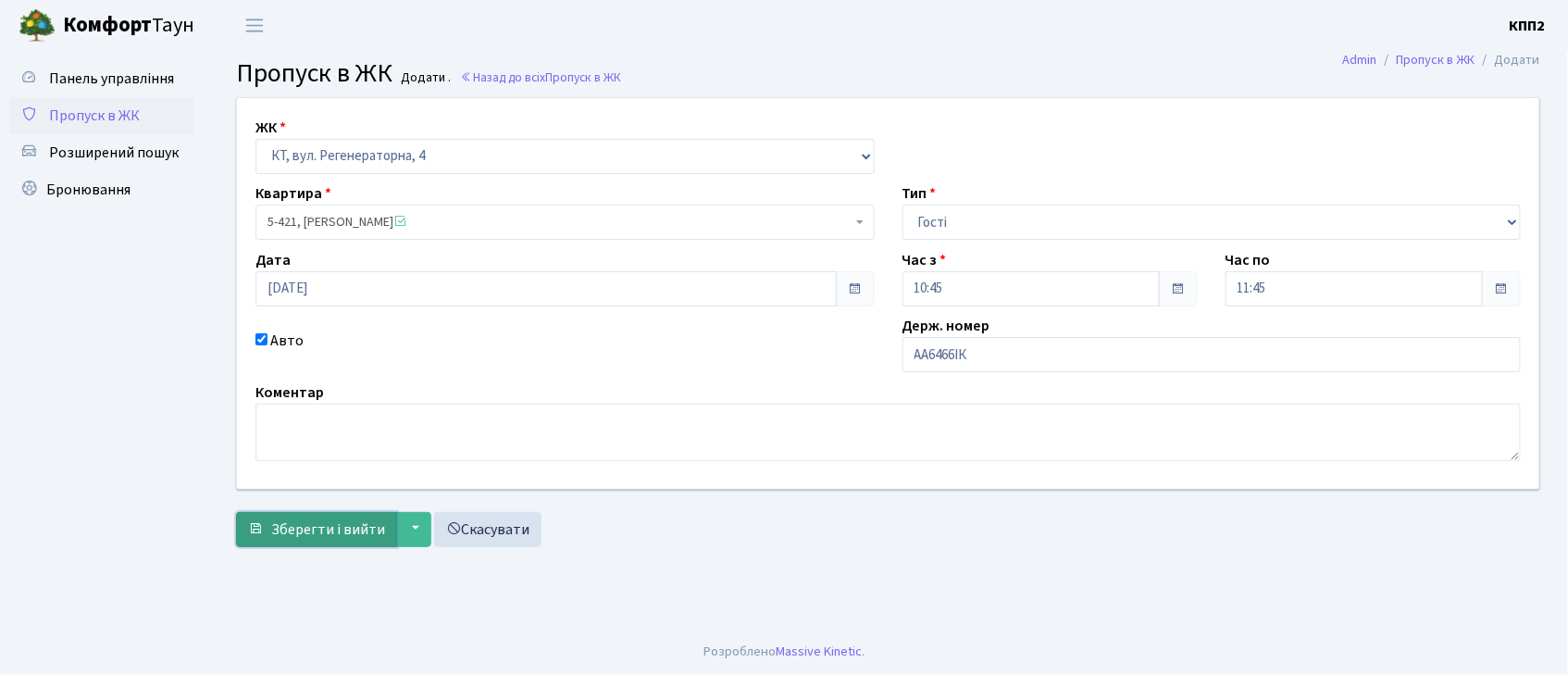
click at [300, 522] on span "Зберегти і вийти" at bounding box center [328, 529] width 114 height 20
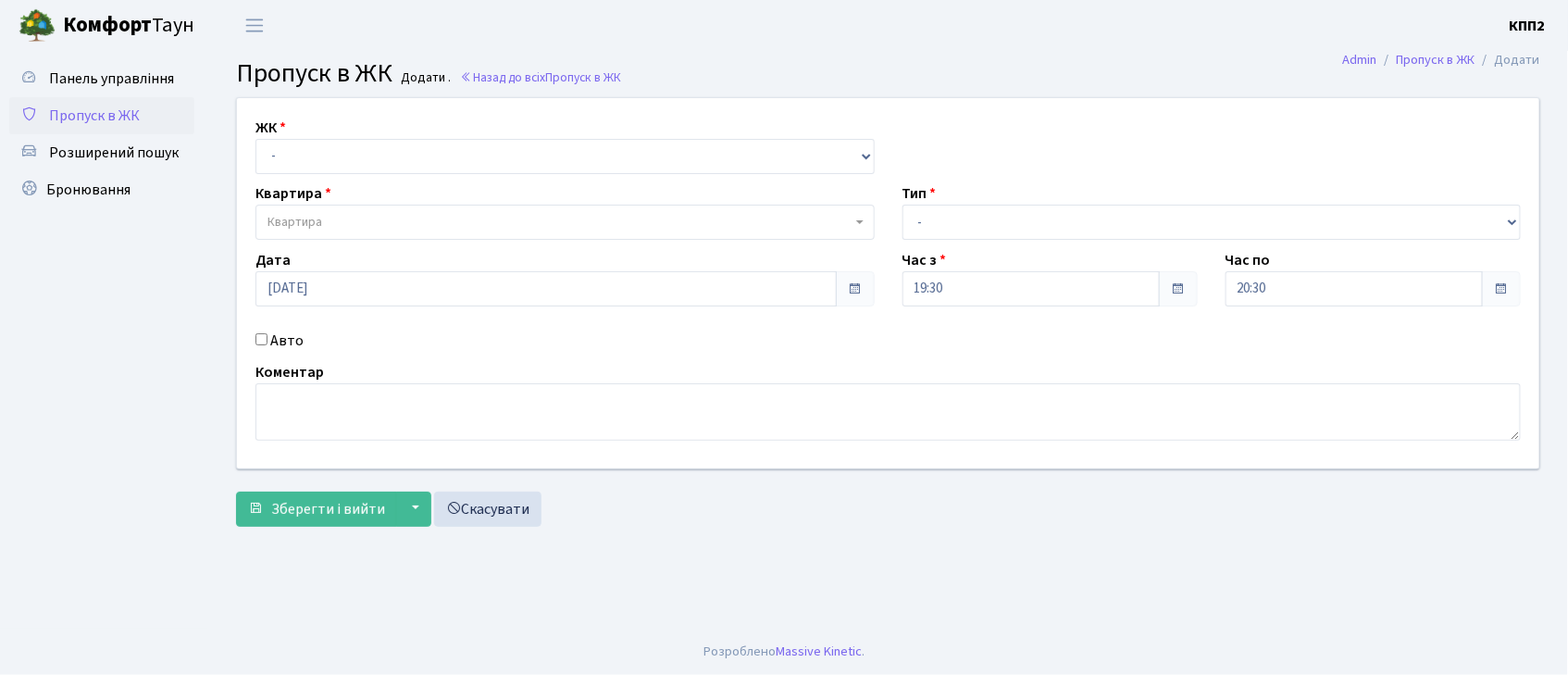
click at [101, 112] on span "Пропуск в ЖК" at bounding box center [95, 115] width 91 height 20
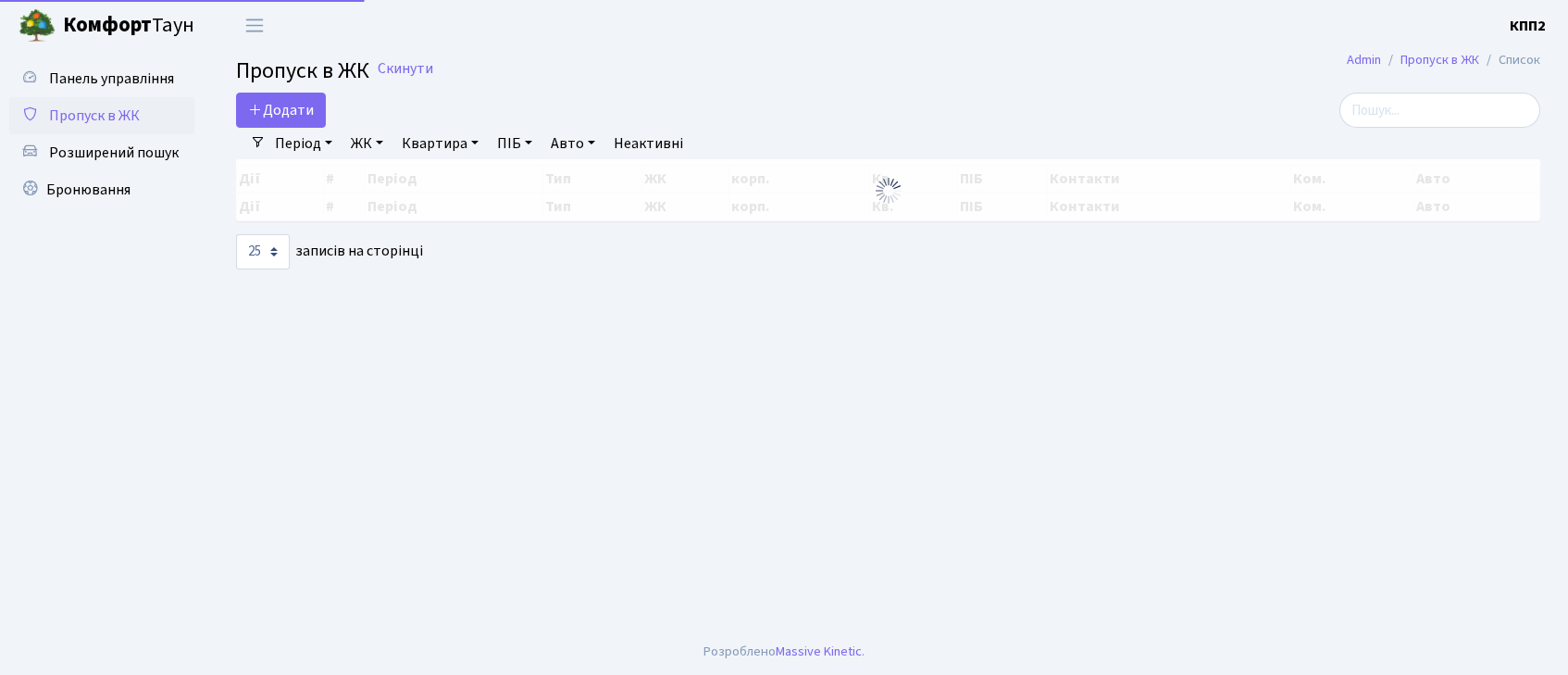
select select "25"
click at [1389, 101] on input "search" at bounding box center [1440, 110] width 201 height 35
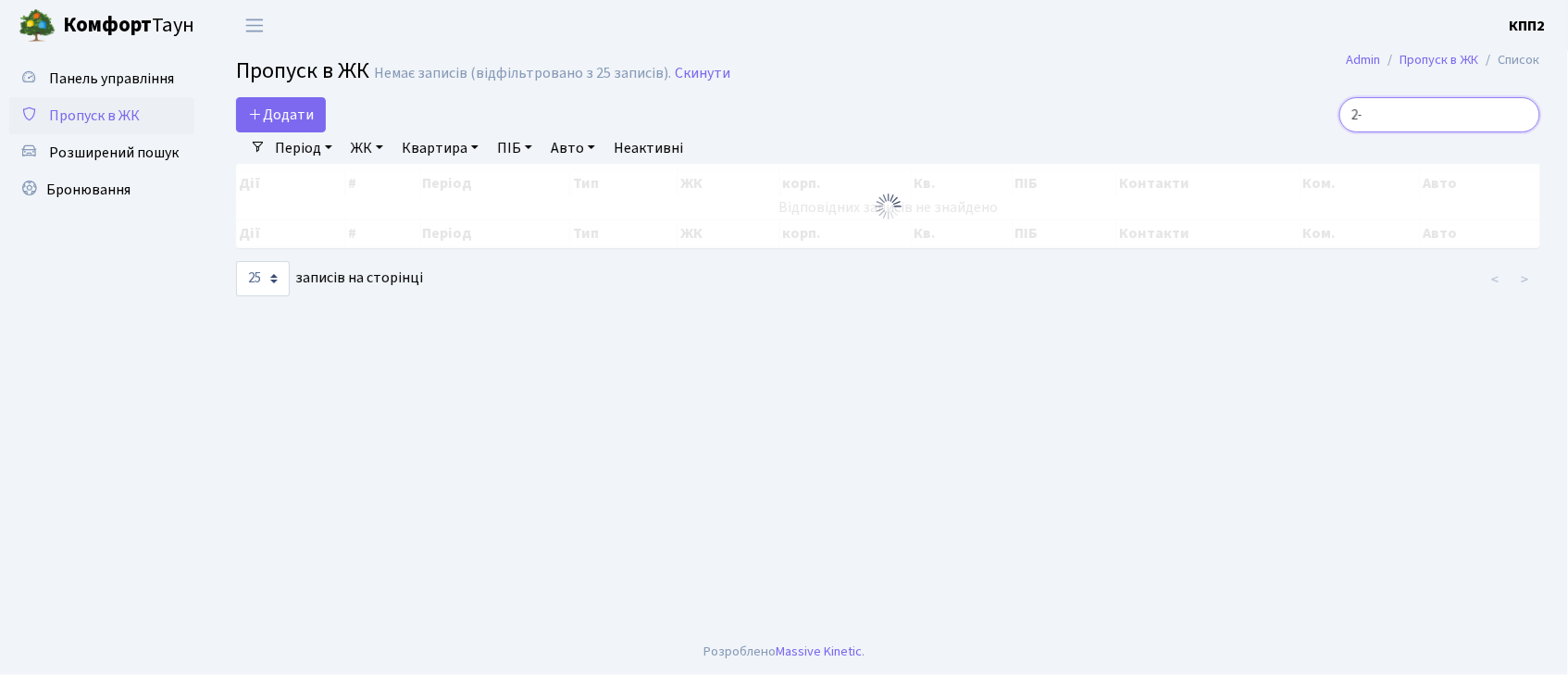
type input "2"
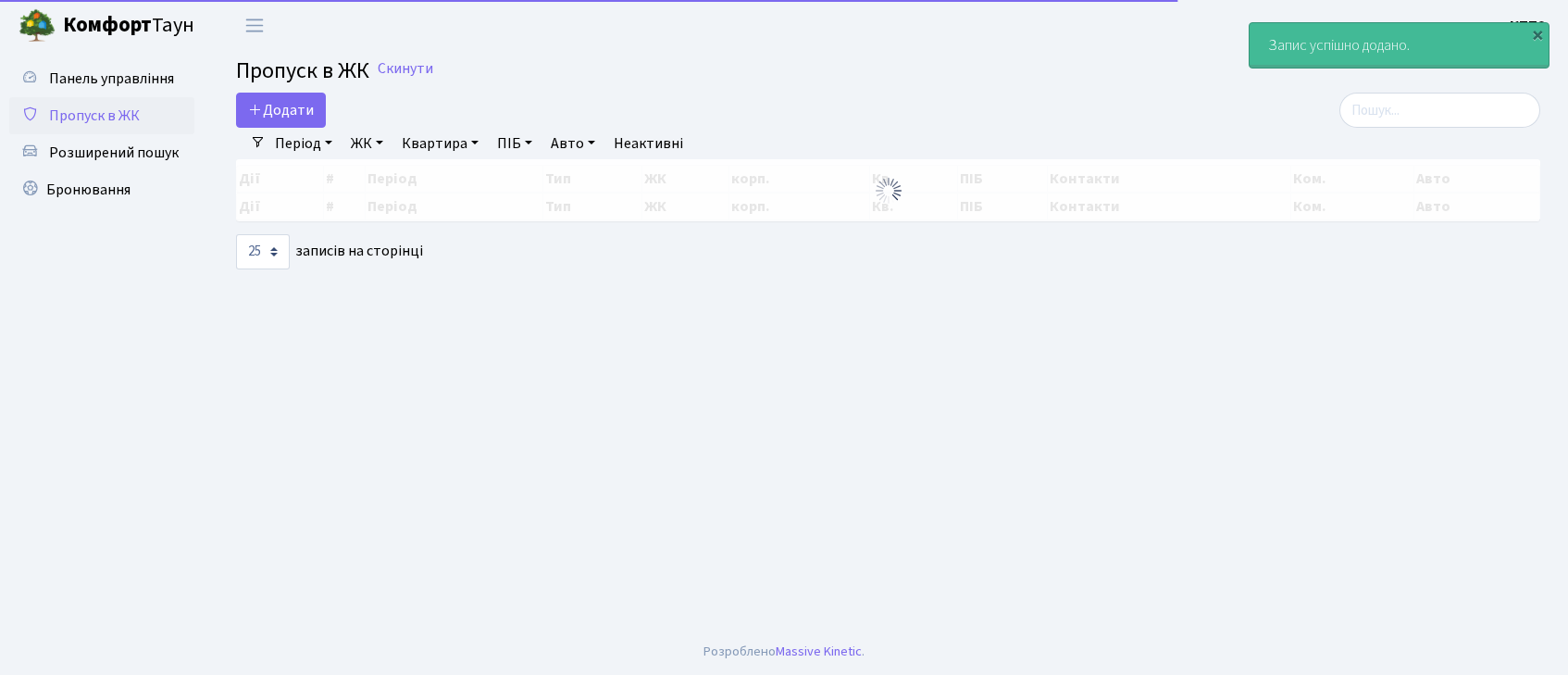
select select "25"
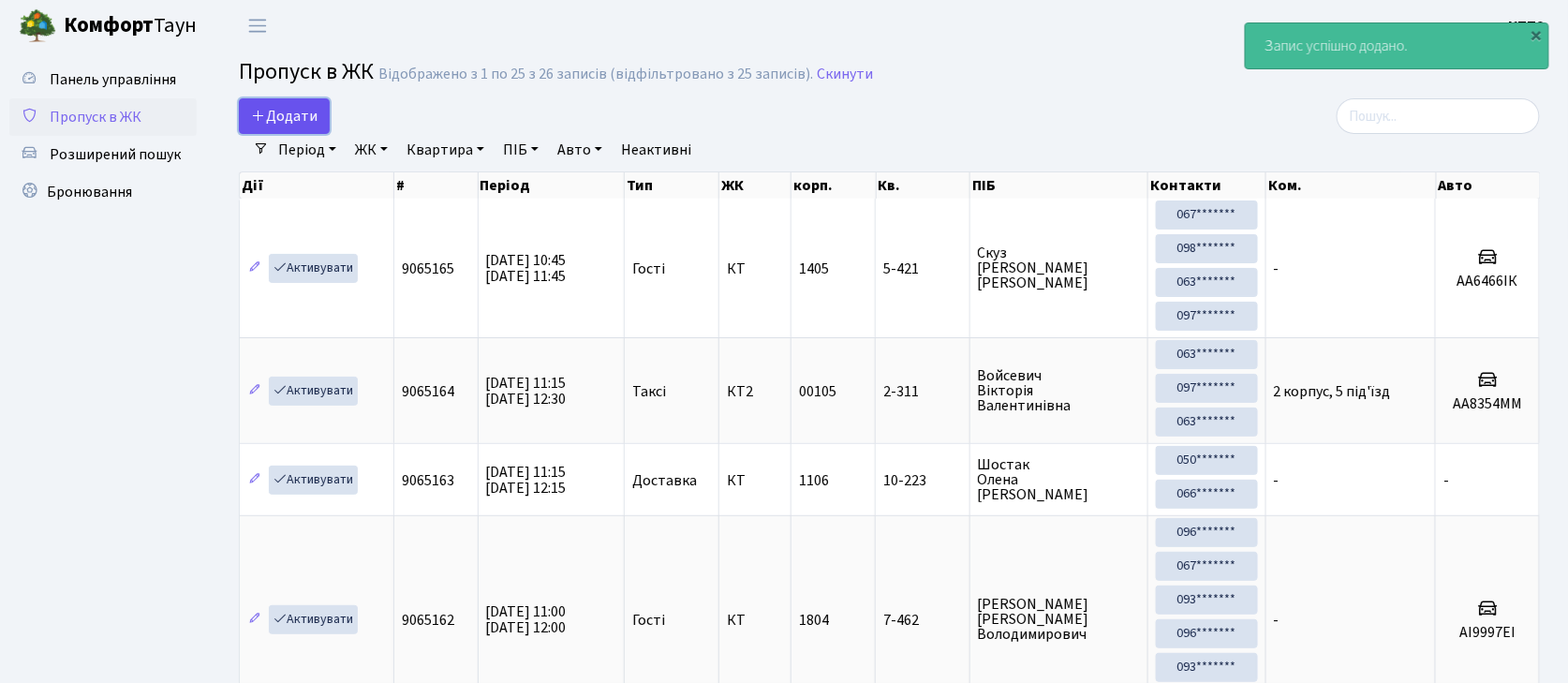
click at [276, 112] on span "Додати" at bounding box center [283, 115] width 66 height 20
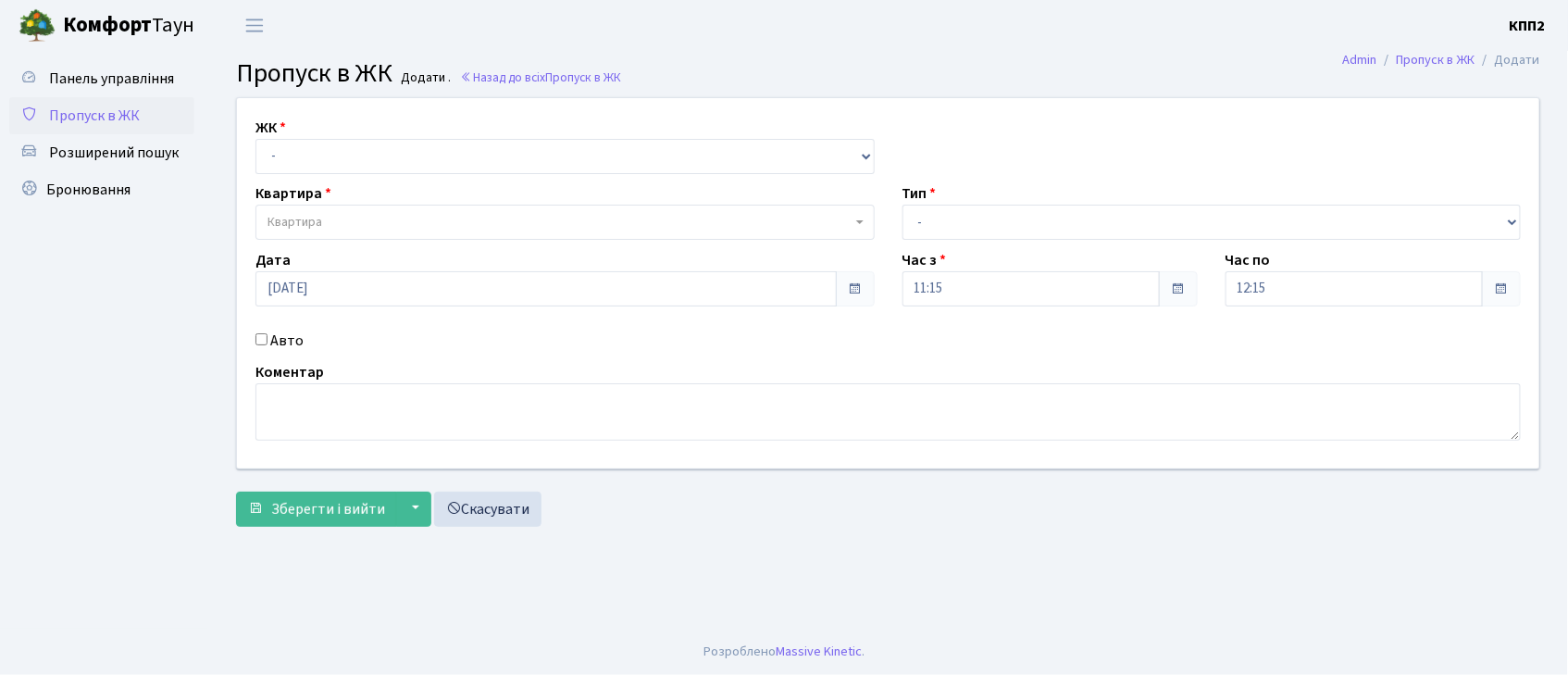
click at [257, 342] on input "Авто" at bounding box center [261, 339] width 12 height 12
checkbox input "true"
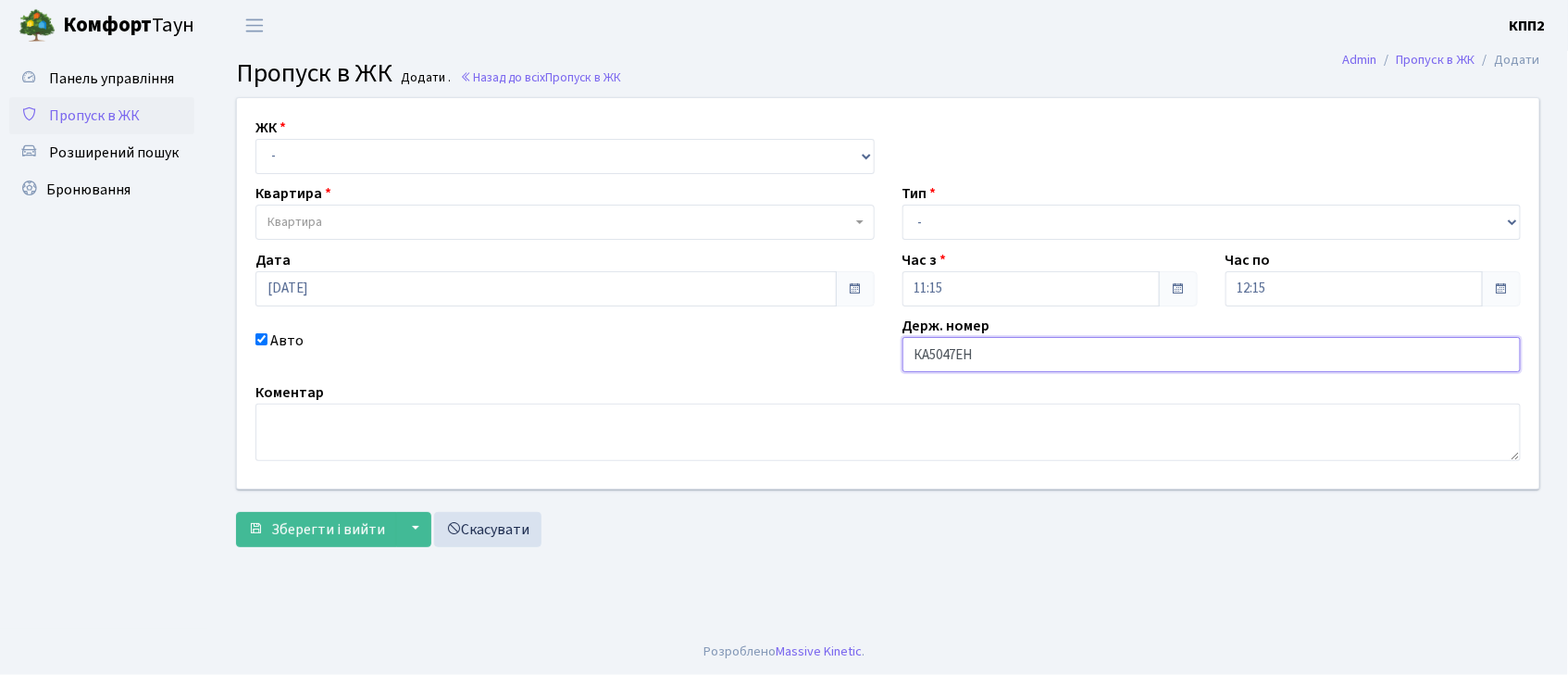
type input "КА5047ЕН"
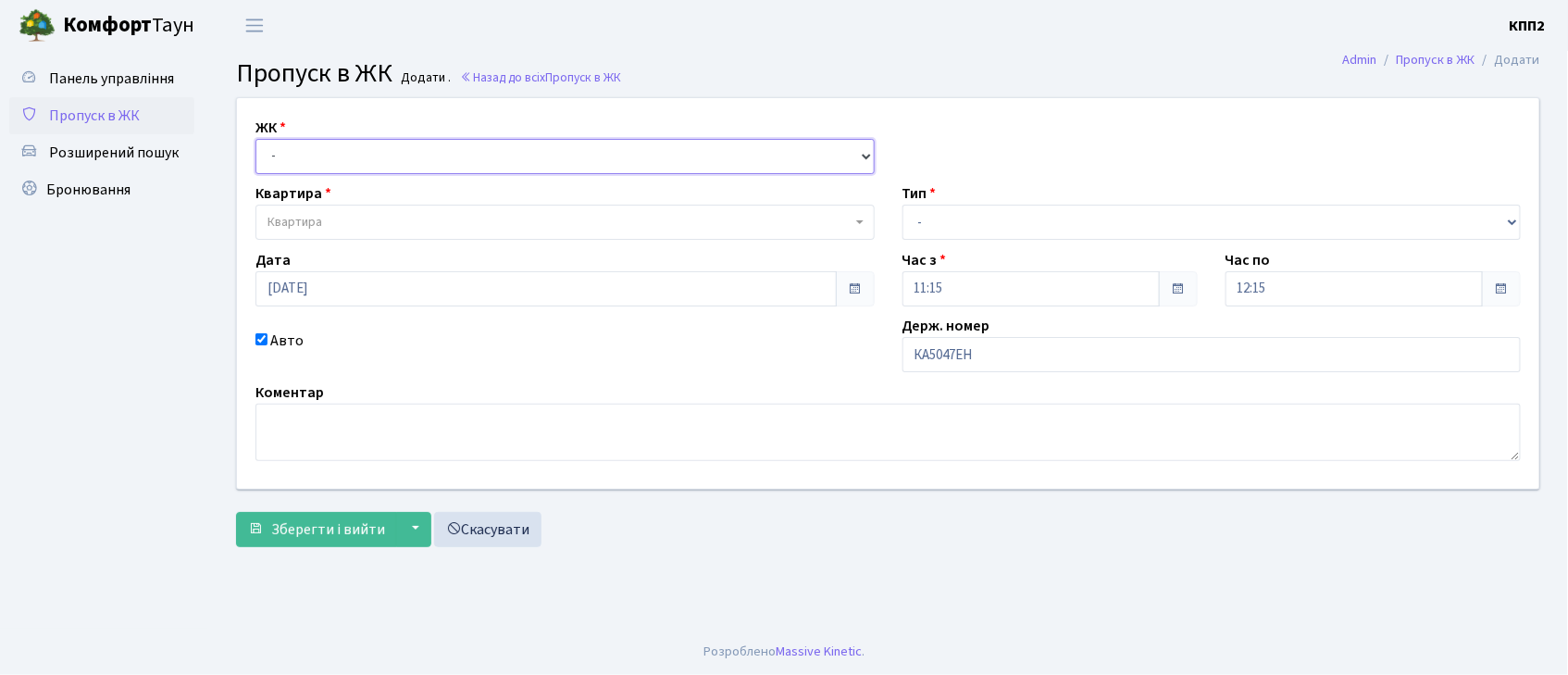
click at [356, 153] on select "- КТ, вул. Регенераторна, 4 КТ2, просп. [STREET_ADDRESS] [STREET_ADDRESS] [PERS…" at bounding box center [565, 156] width 620 height 35
select select "302"
click at [255, 139] on select "- КТ, вул. Регенераторна, 4 КТ2, просп. [STREET_ADDRESS] [STREET_ADDRESS] [PERS…" at bounding box center [565, 156] width 620 height 35
select select
click at [319, 224] on span "Квартира" at bounding box center [295, 222] width 55 height 19
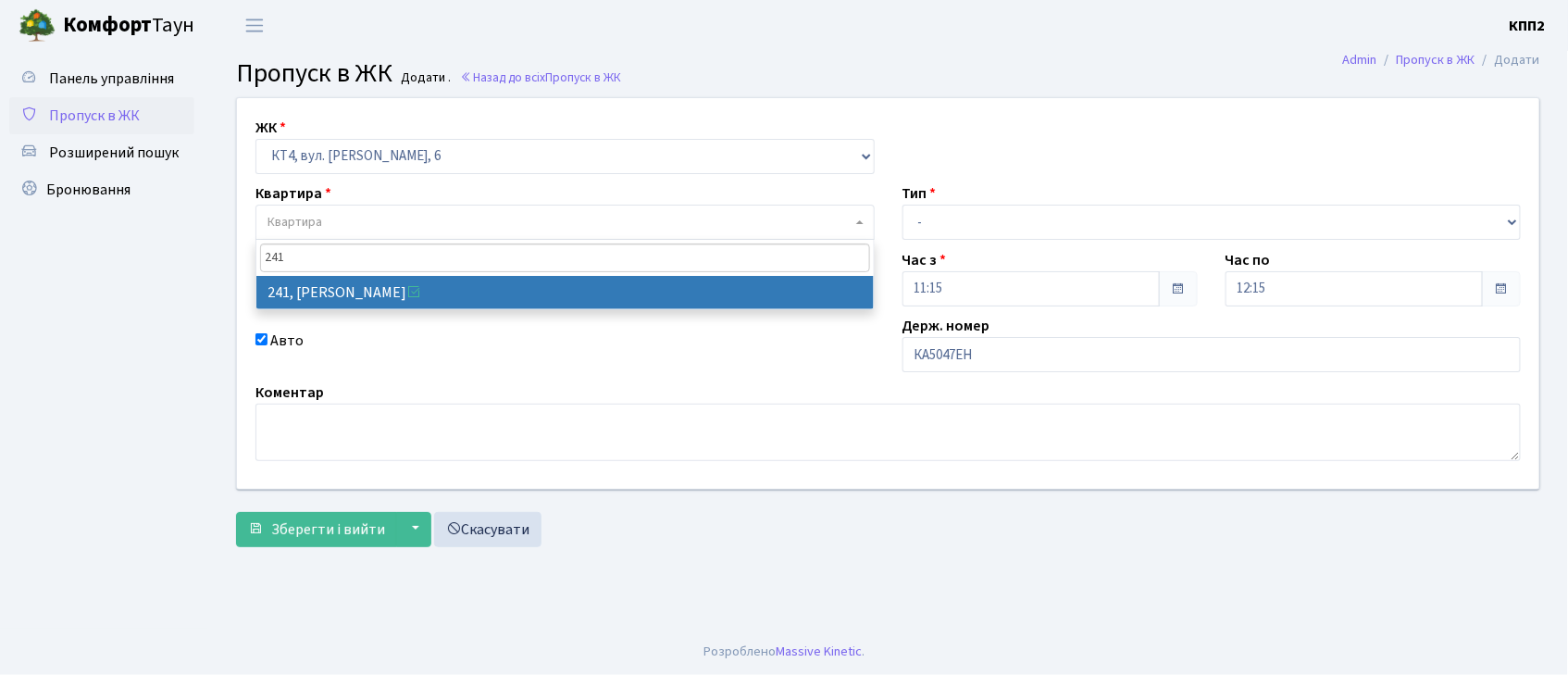
type input "241"
select select "16958"
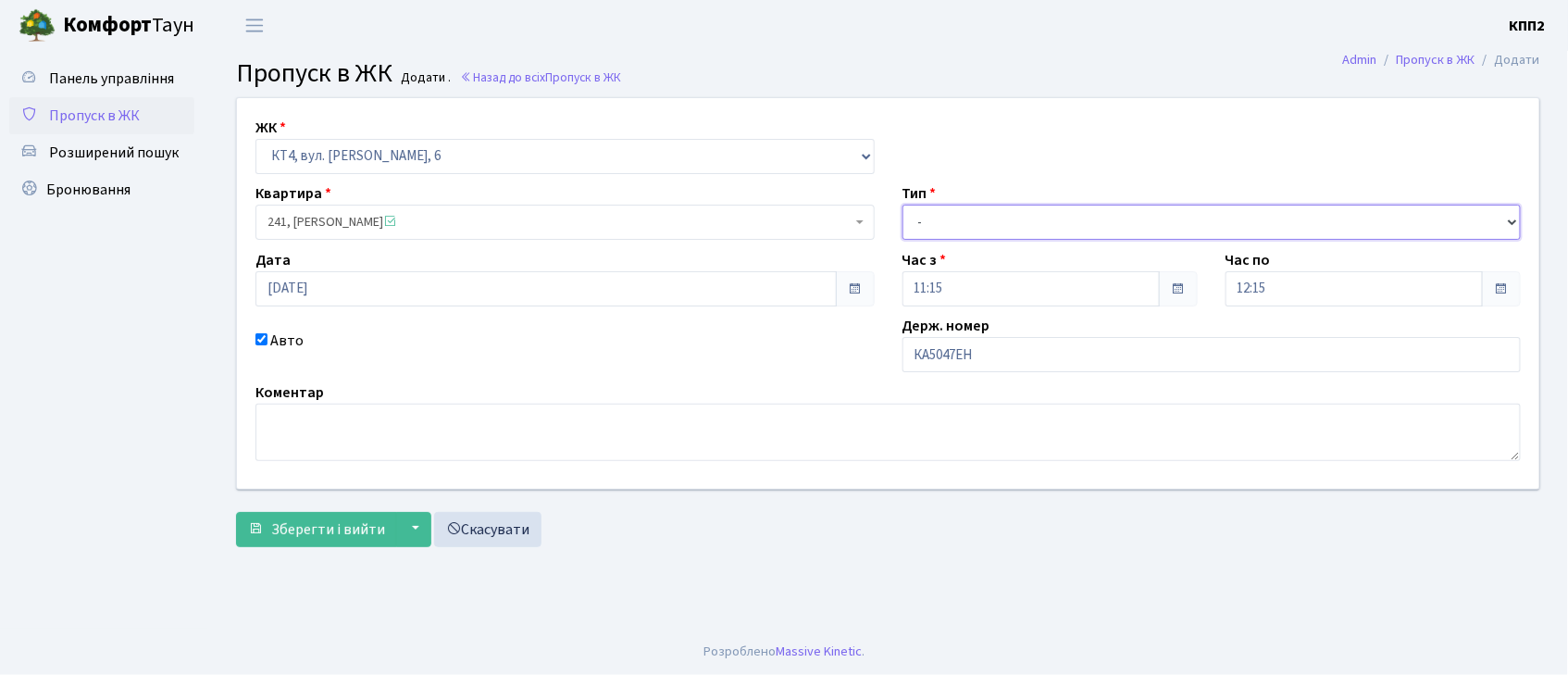
click at [952, 228] on select "- Доставка Таксі Гості Сервіс" at bounding box center [1212, 222] width 620 height 35
select select "3"
click at [903, 205] on select "- Доставка Таксі Гості Сервіс" at bounding box center [1212, 222] width 620 height 35
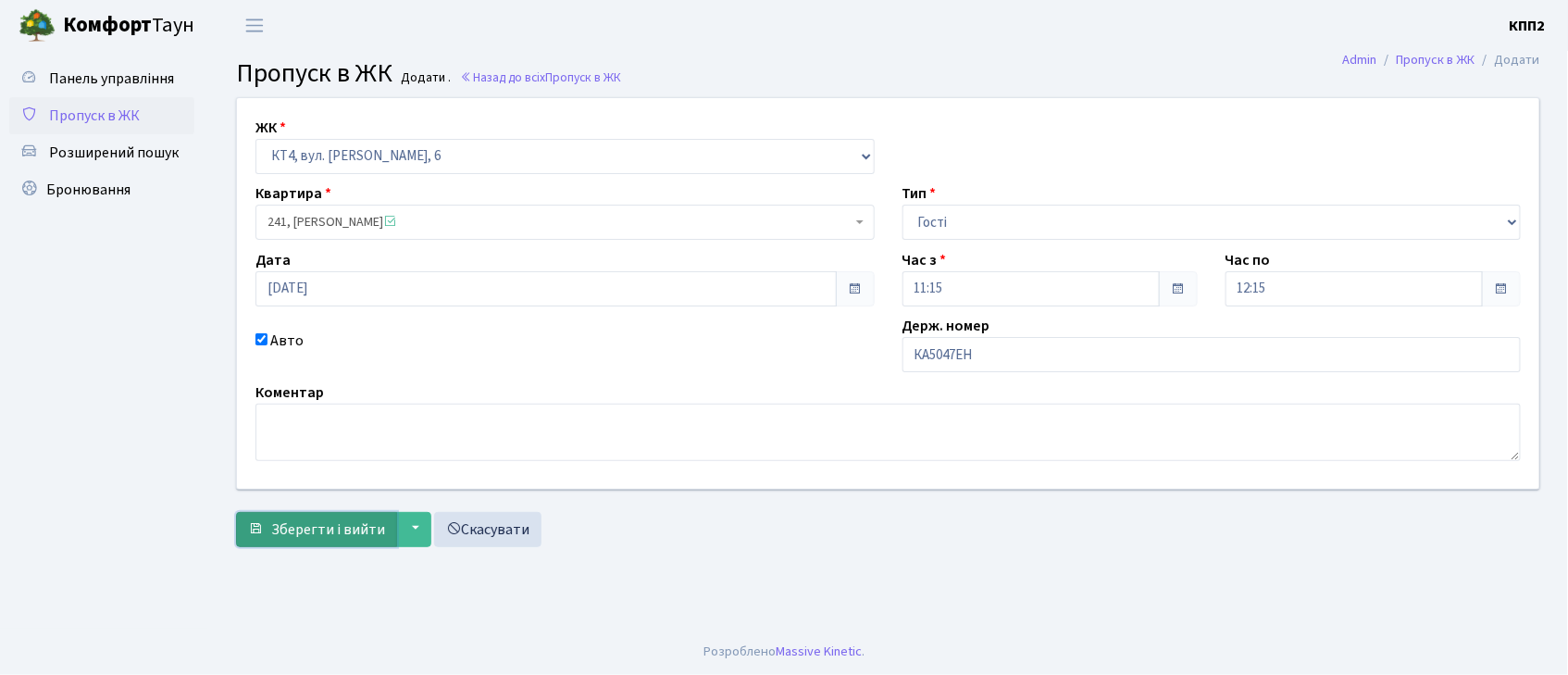
click at [312, 528] on span "Зберегти і вийти" at bounding box center [328, 529] width 114 height 20
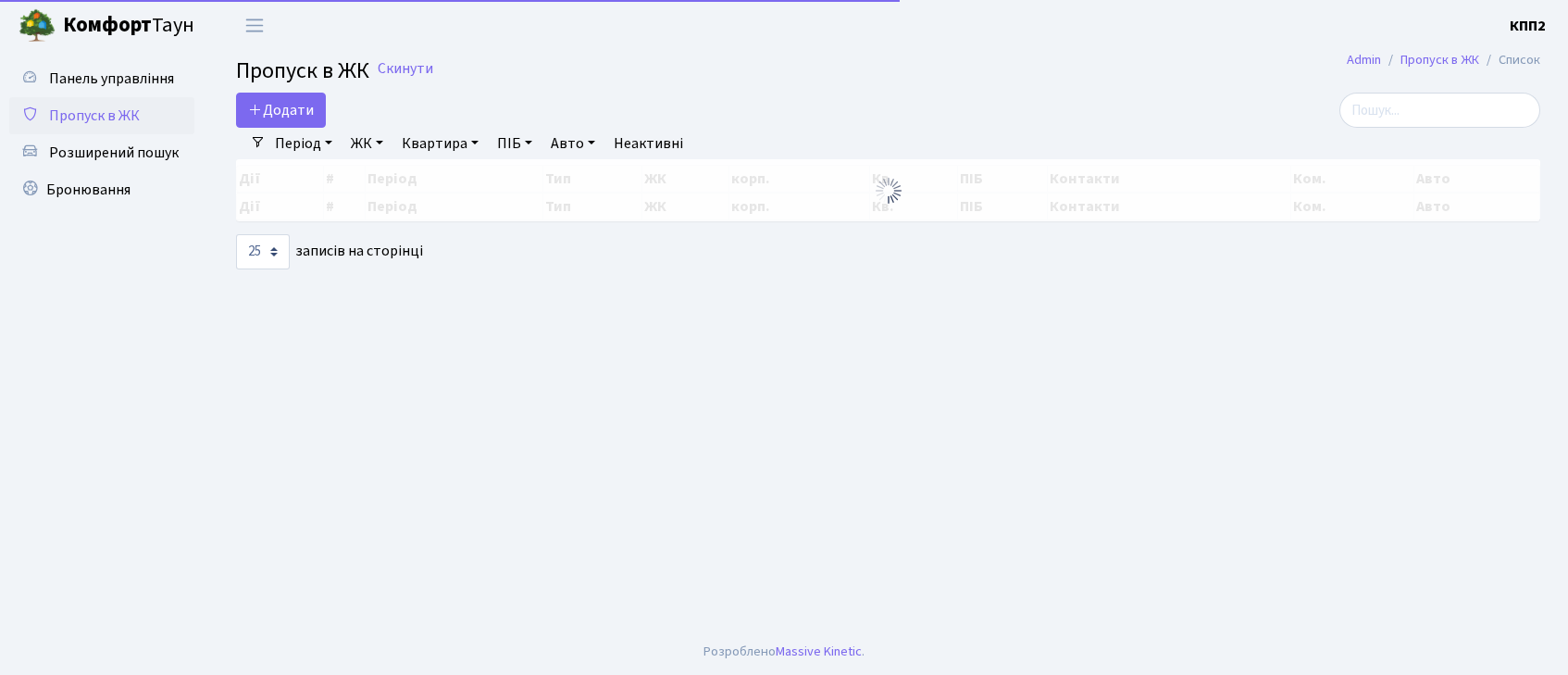
select select "25"
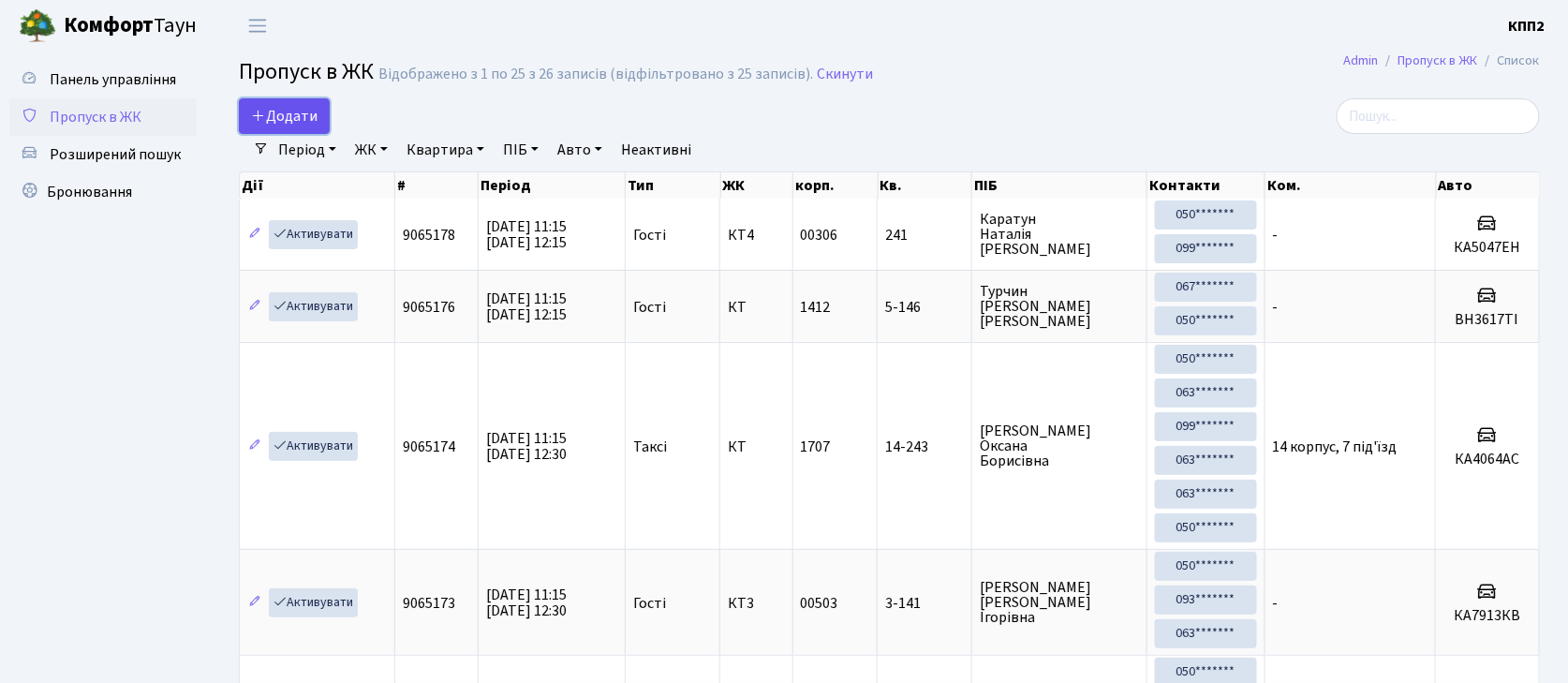
click at [282, 124] on span "Додати" at bounding box center [283, 115] width 66 height 20
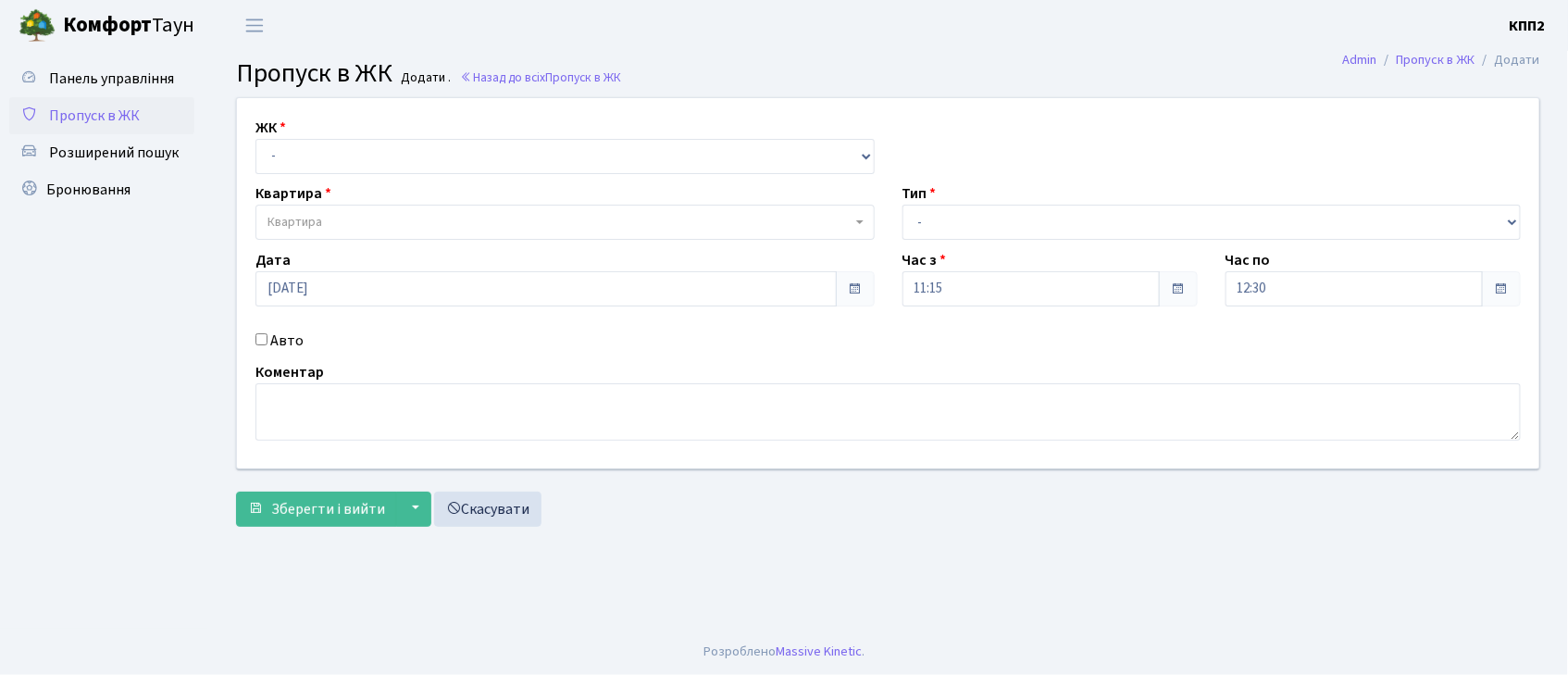
click at [259, 338] on input "Авто" at bounding box center [261, 339] width 12 height 12
checkbox input "true"
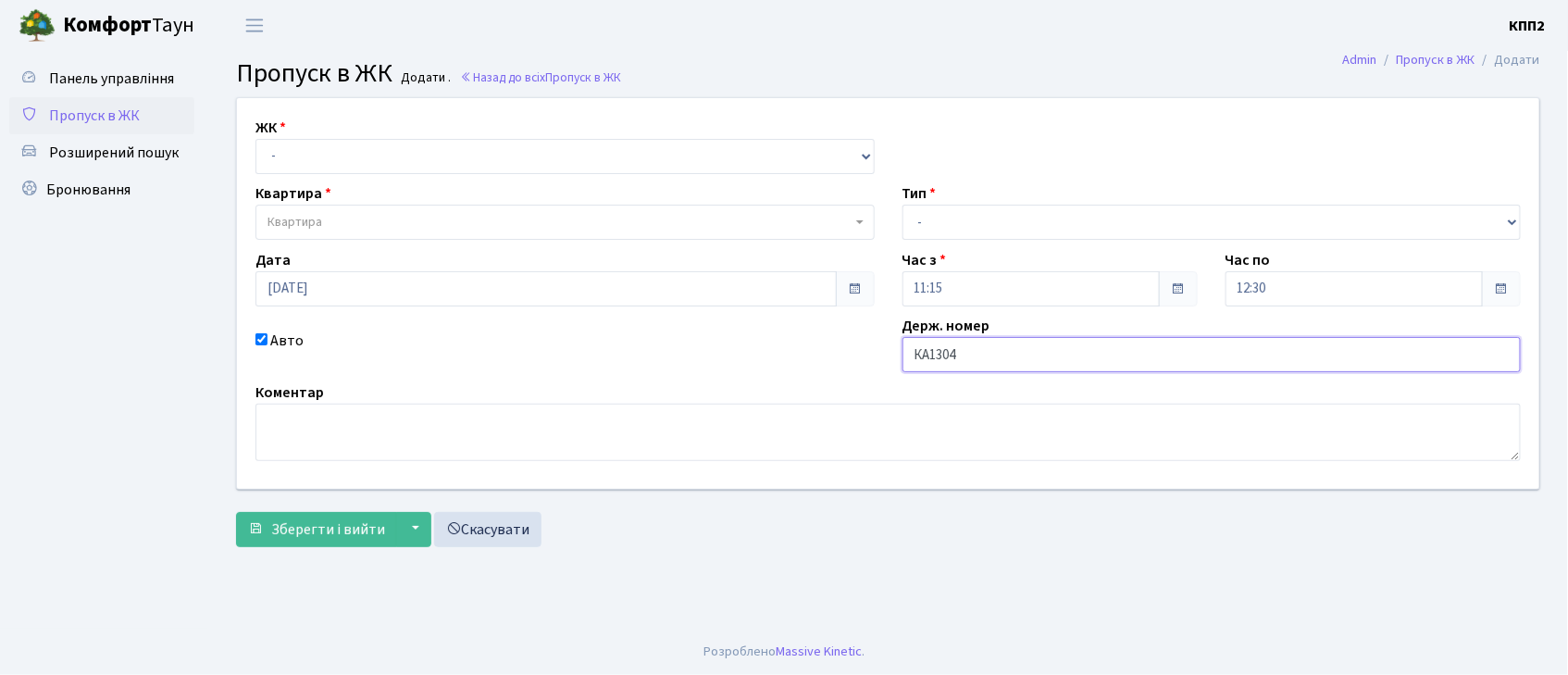
type input "КА1304ІМ"
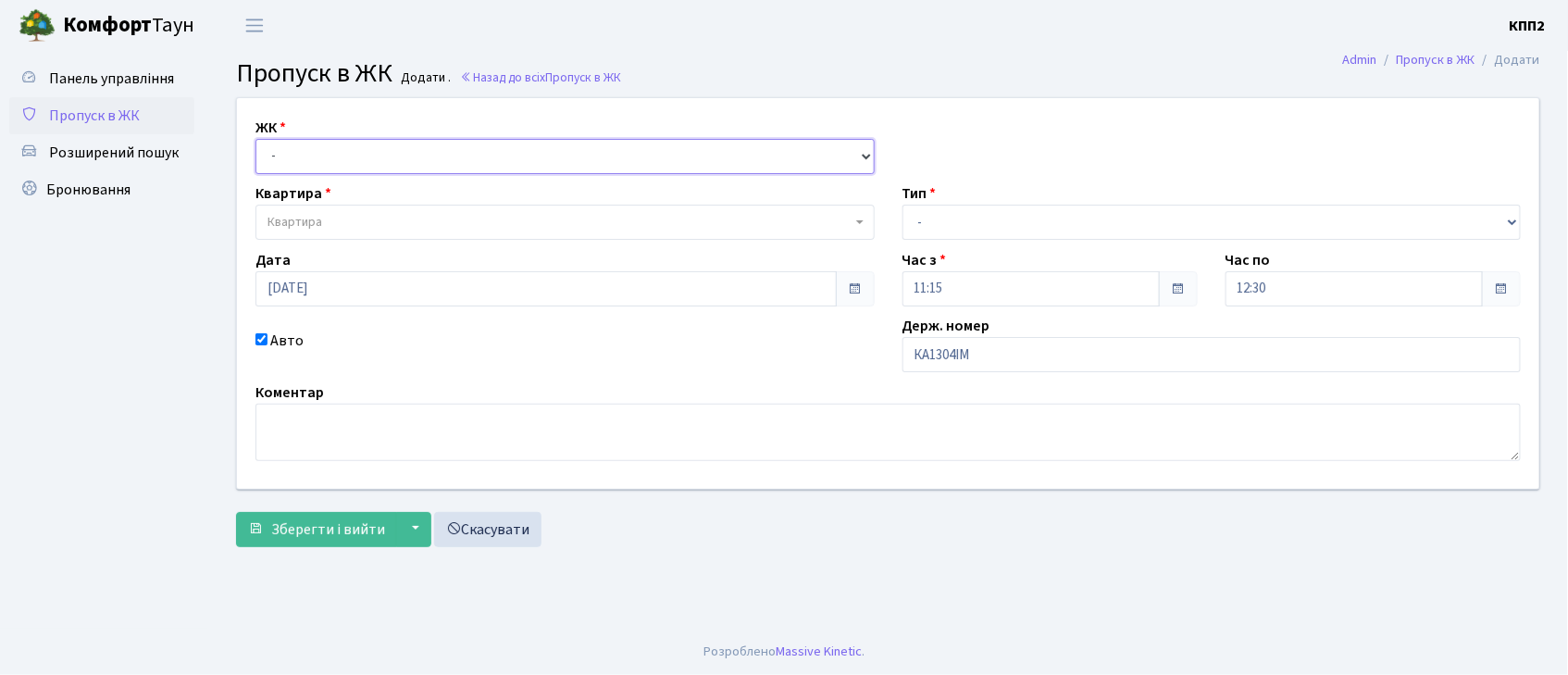
click at [357, 153] on select "- КТ, вул. Регенераторна, 4 КТ2, просп. Соборності, 17 КТ3, вул. Березнева, 16 …" at bounding box center [565, 156] width 620 height 35
select select "271"
click at [255, 139] on select "- КТ, вул. Регенераторна, 4 КТ2, просп. Соборності, 17 КТ3, вул. Березнева, 16 …" at bounding box center [565, 156] width 620 height 35
select select
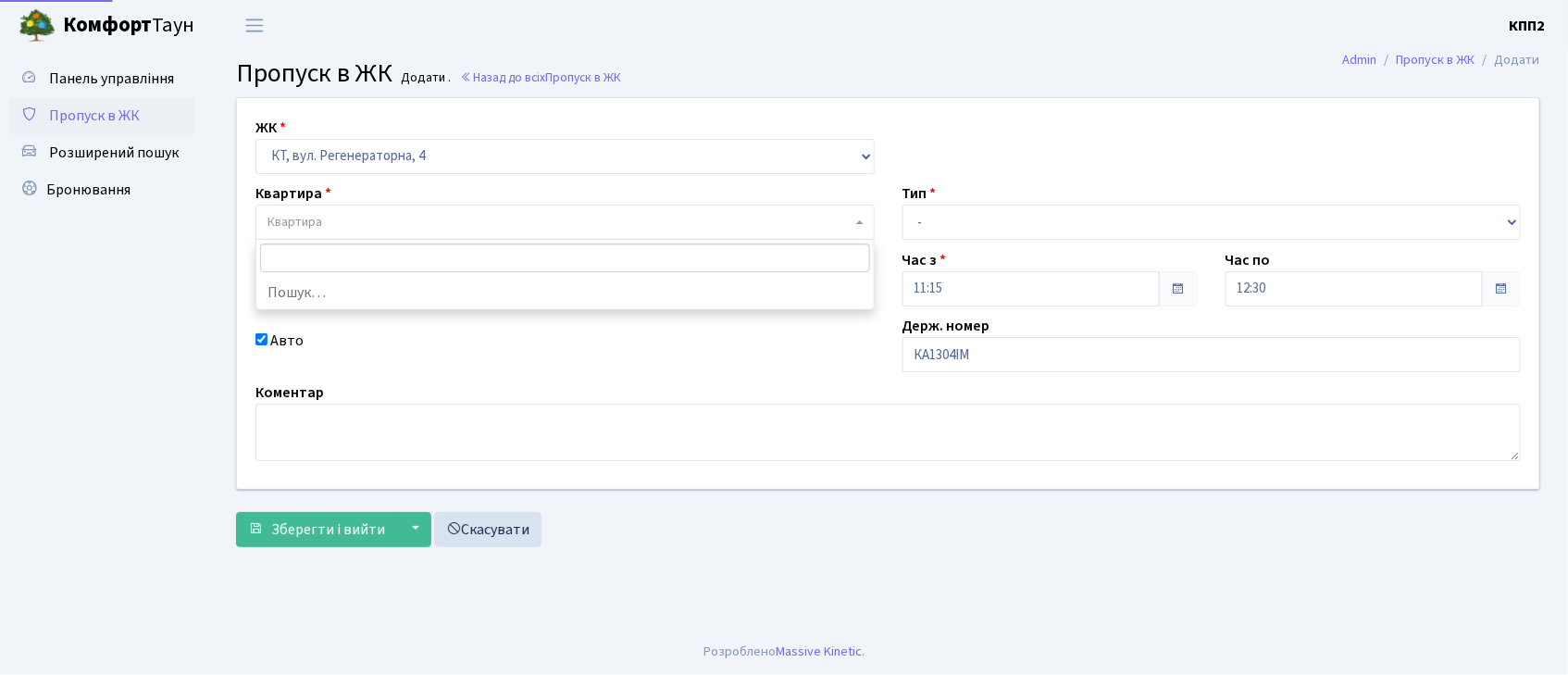
click at [326, 216] on span "Квартира" at bounding box center [559, 222] width 584 height 19
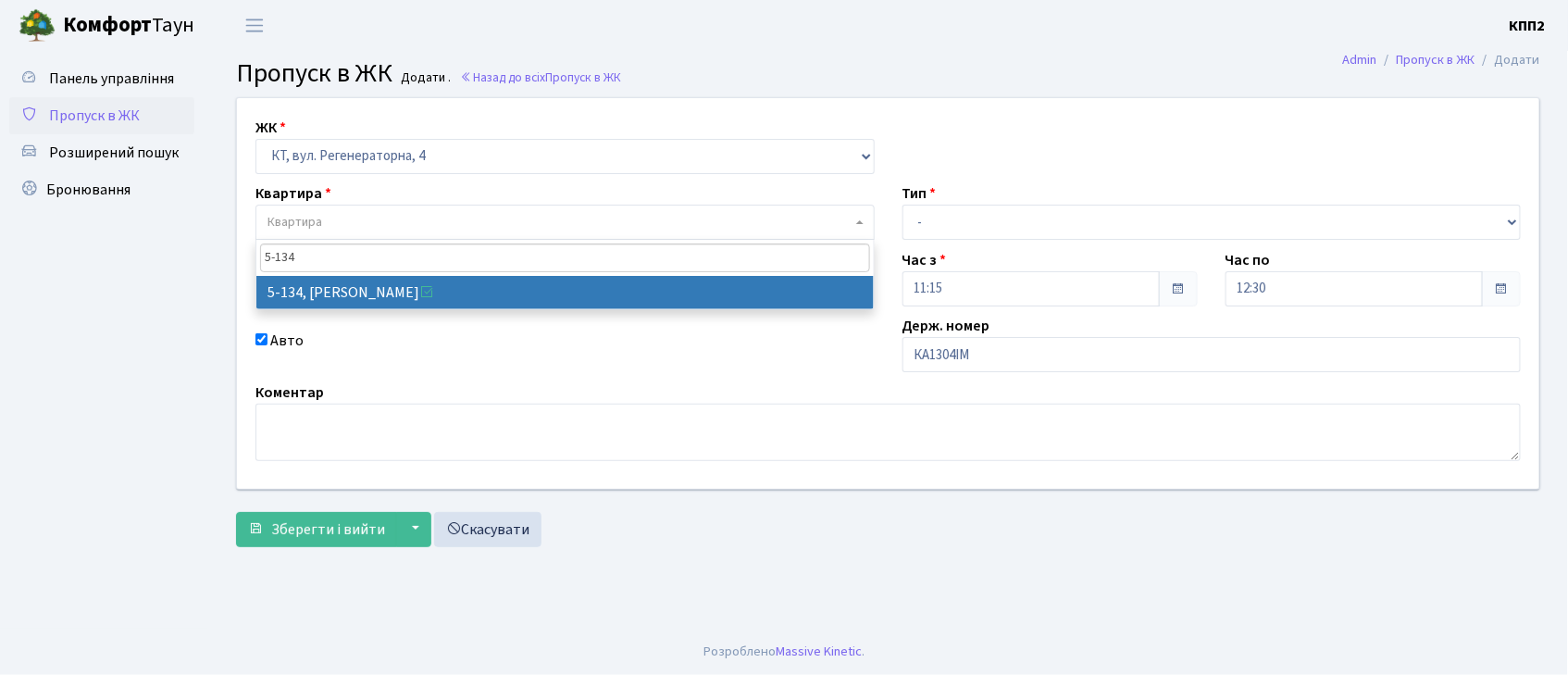
type input "5-134"
select select "2394"
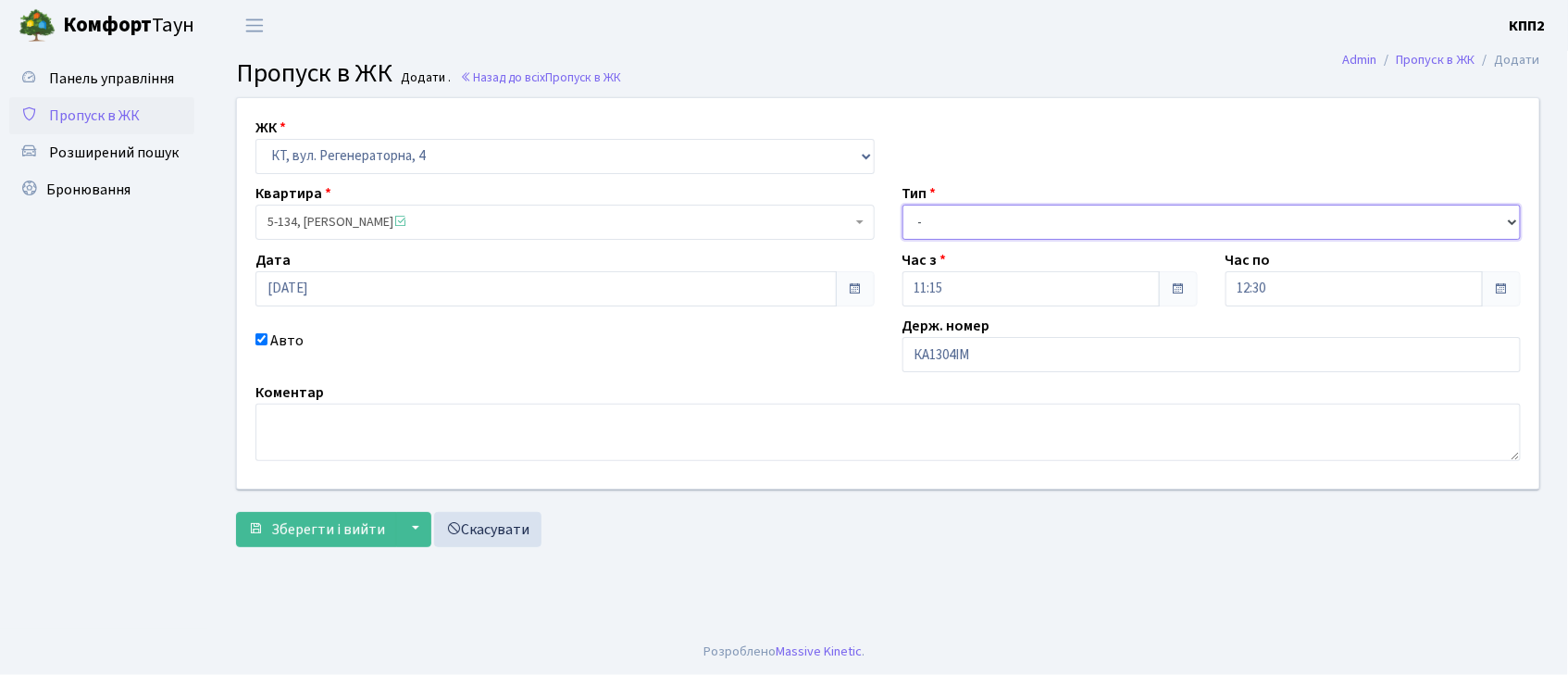
click at [960, 220] on select "- Доставка Таксі Гості Сервіс" at bounding box center [1212, 222] width 620 height 35
select select "3"
click at [903, 205] on select "- Доставка Таксі Гості Сервіс" at bounding box center [1212, 222] width 620 height 35
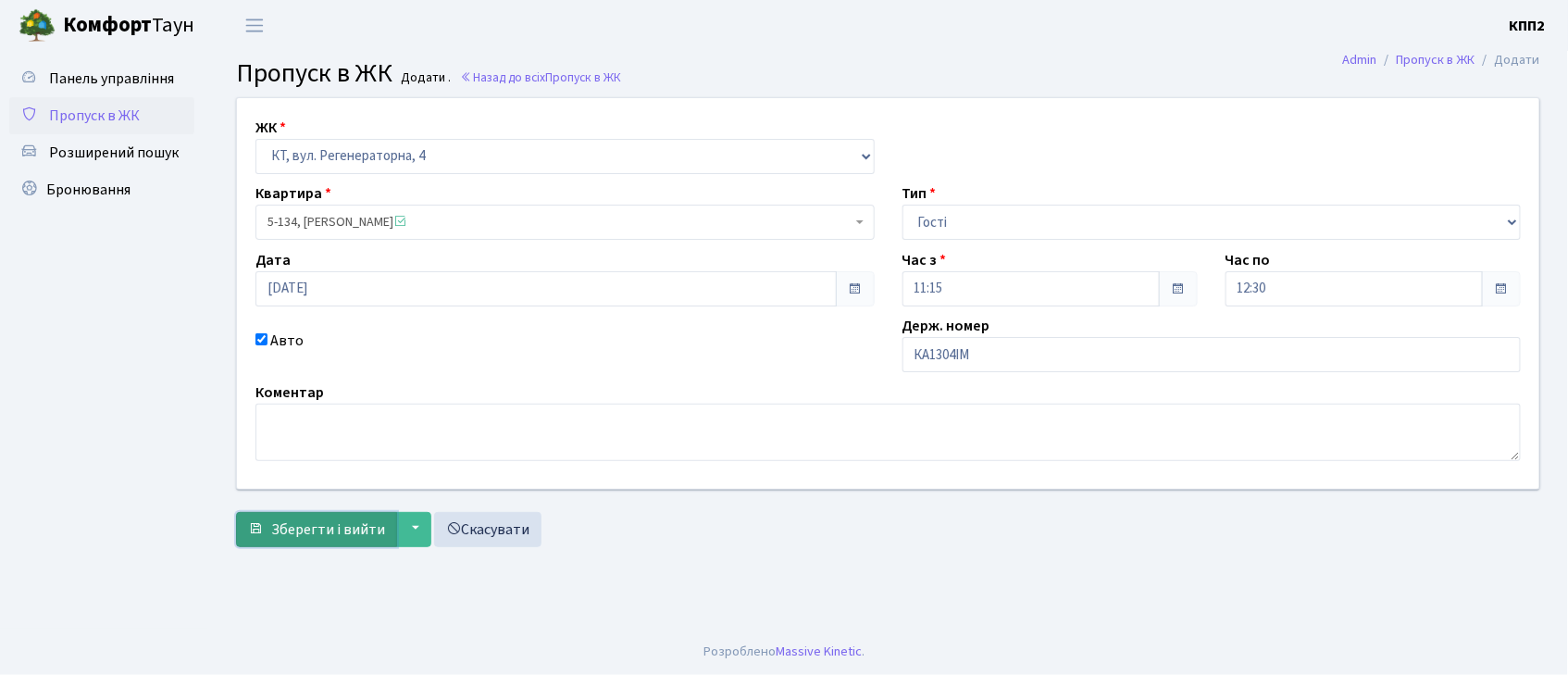
click at [319, 520] on span "Зберегти і вийти" at bounding box center [328, 529] width 114 height 20
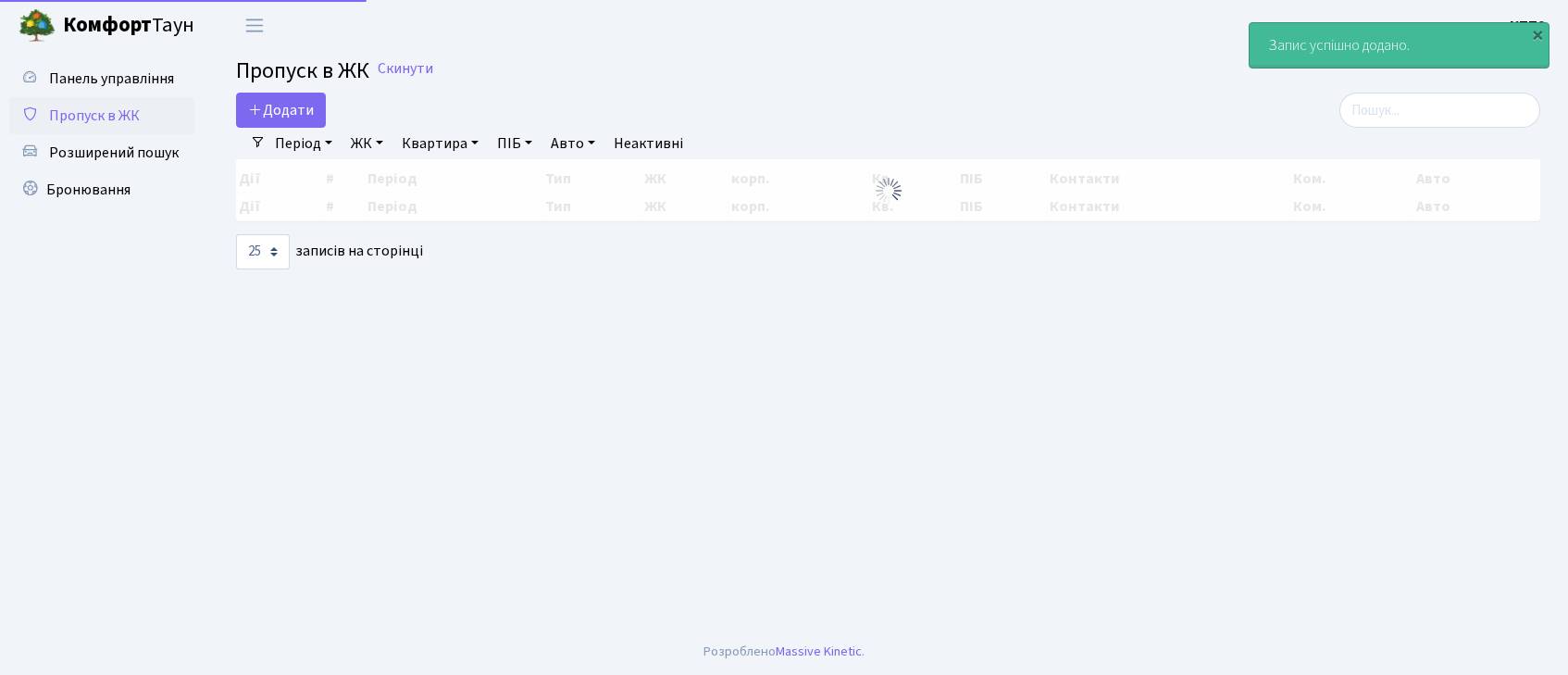
select select "25"
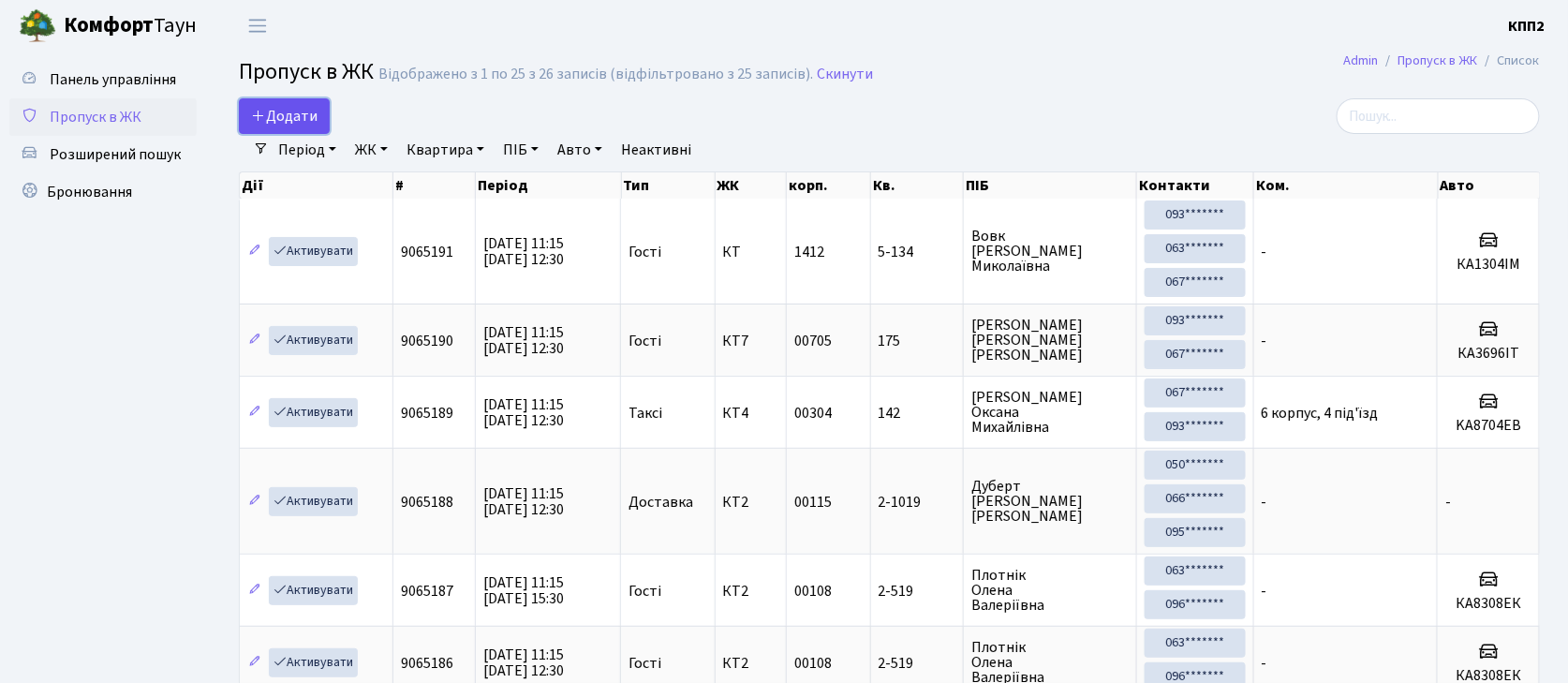
click at [285, 120] on span "Додати" at bounding box center [283, 115] width 66 height 20
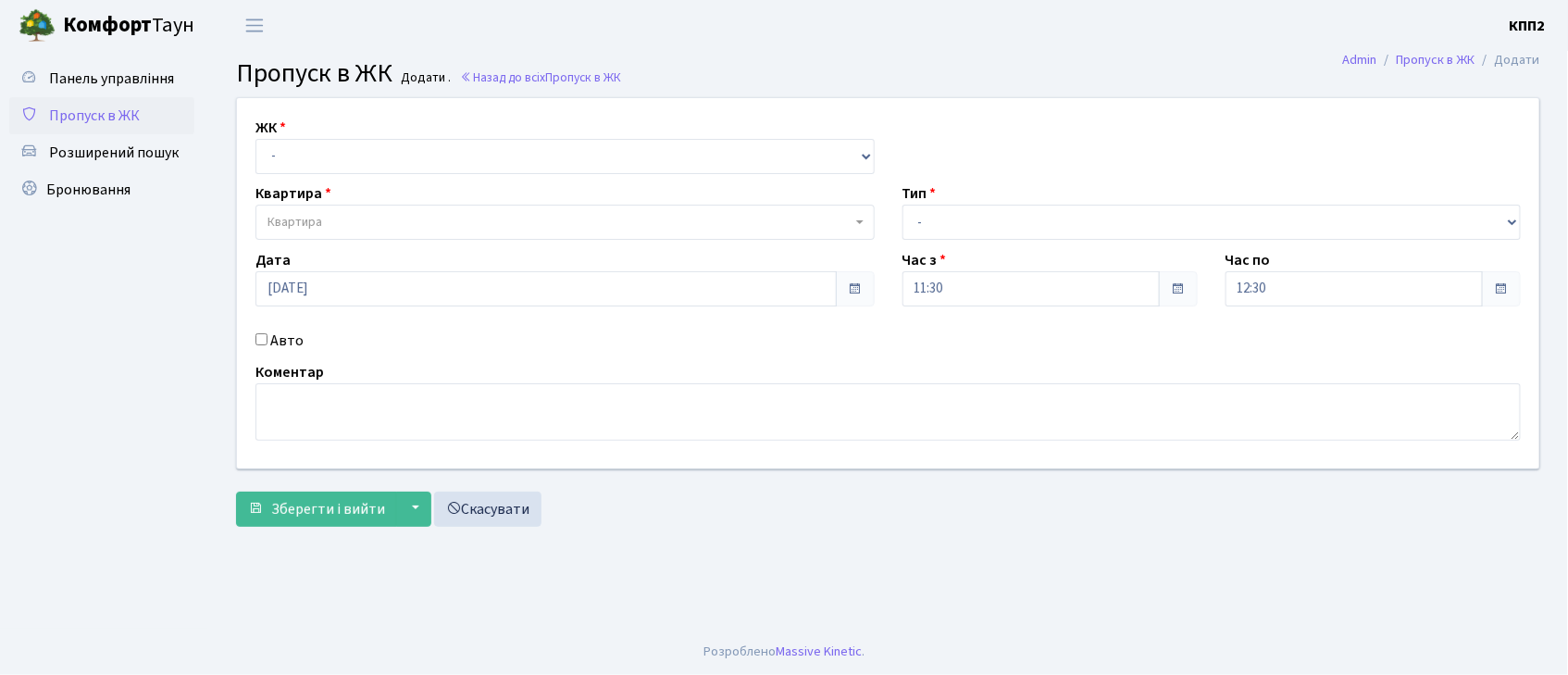
click at [267, 338] on input "Авто" at bounding box center [261, 339] width 12 height 12
checkbox input "true"
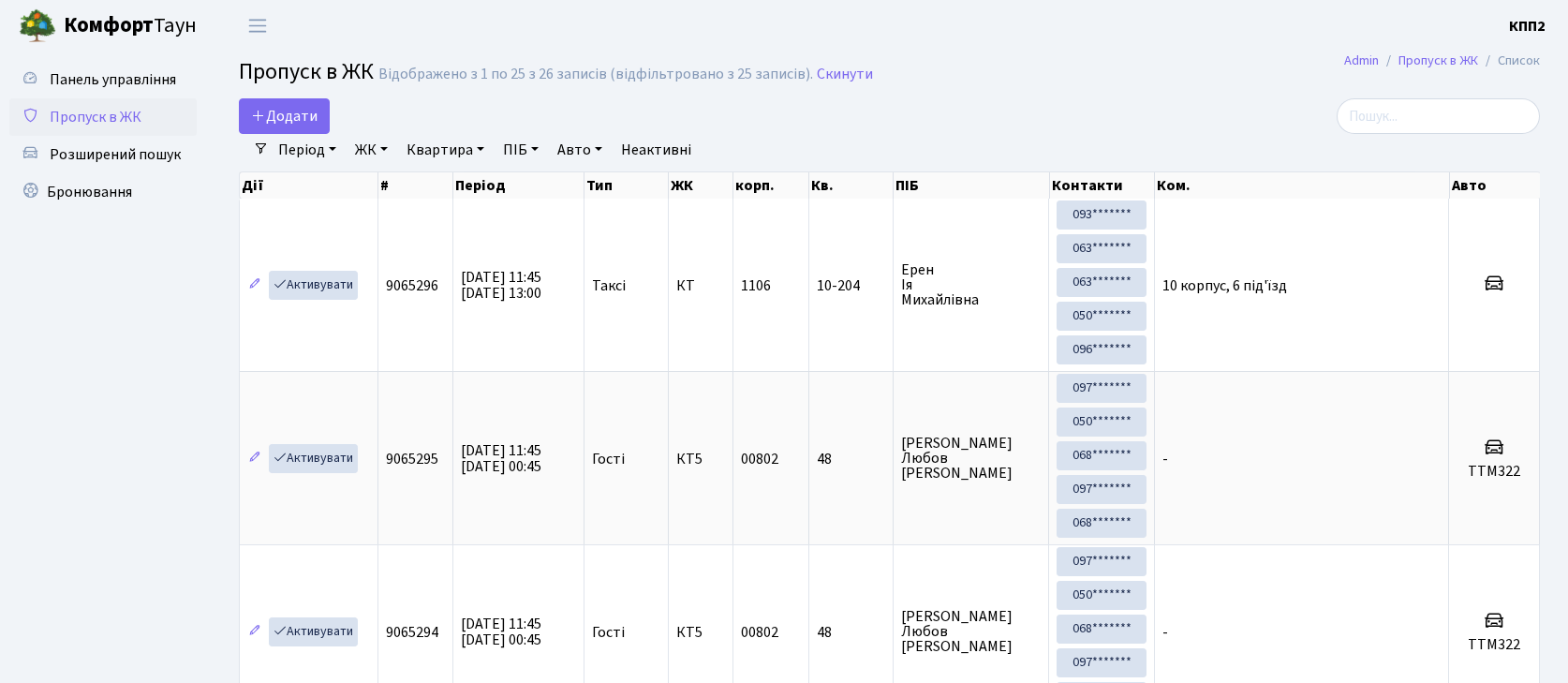
select select "25"
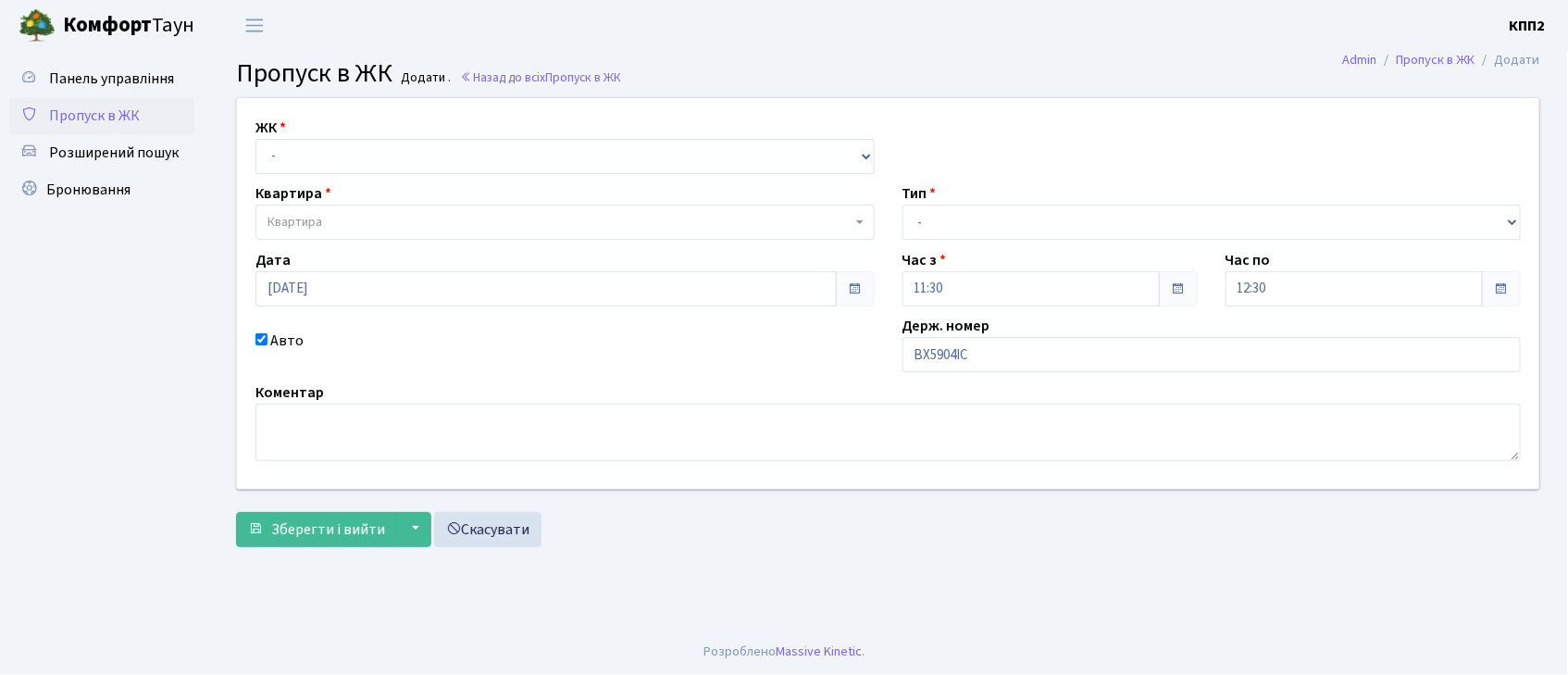
type input "ВХ5904ІС"
click at [383, 160] on select "- КТ, вул. Регенераторна, 4 КТ2, просп. [STREET_ADDRESS] [STREET_ADDRESS] [PERS…" at bounding box center [565, 156] width 620 height 35
select select "271"
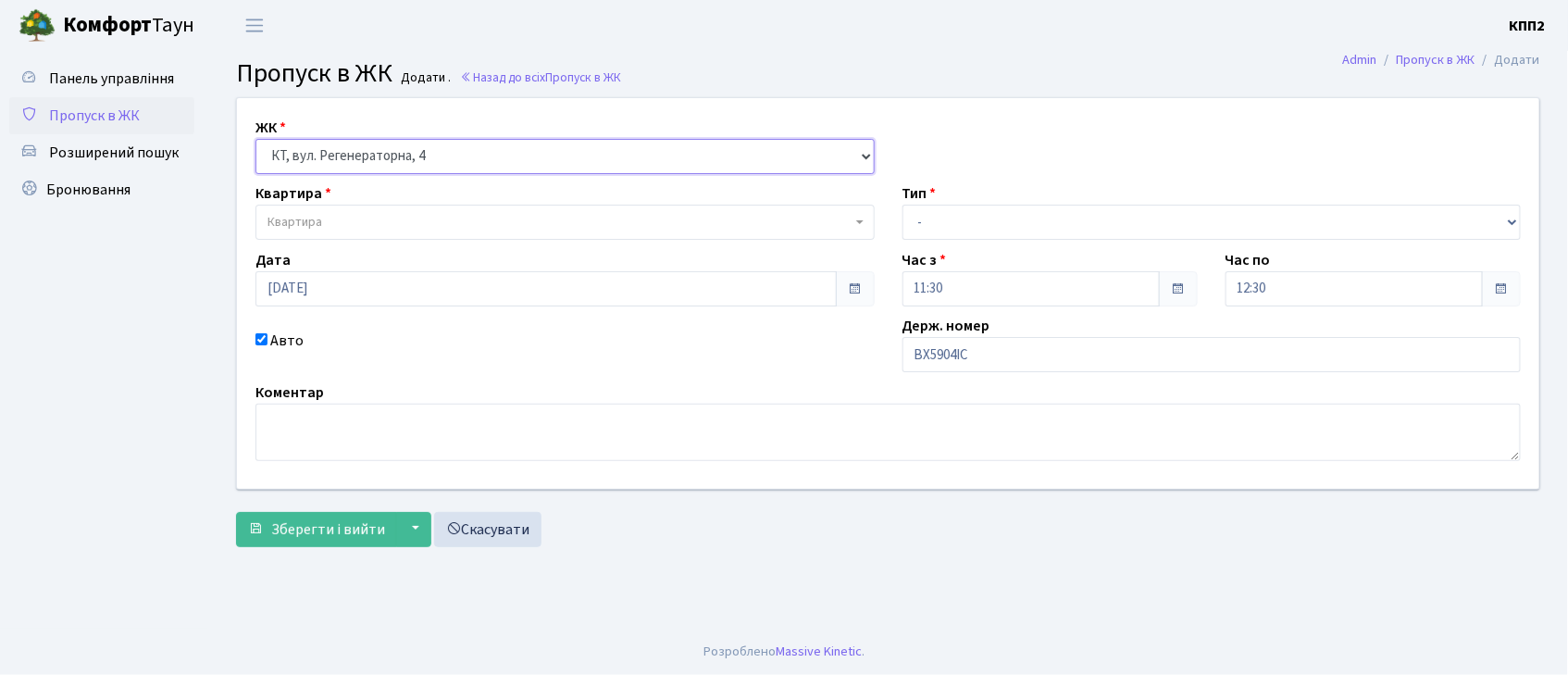
click at [255, 139] on select "- КТ, вул. Регенераторна, 4 КТ2, просп. [STREET_ADDRESS] [STREET_ADDRESS] [PERS…" at bounding box center [565, 156] width 620 height 35
select select
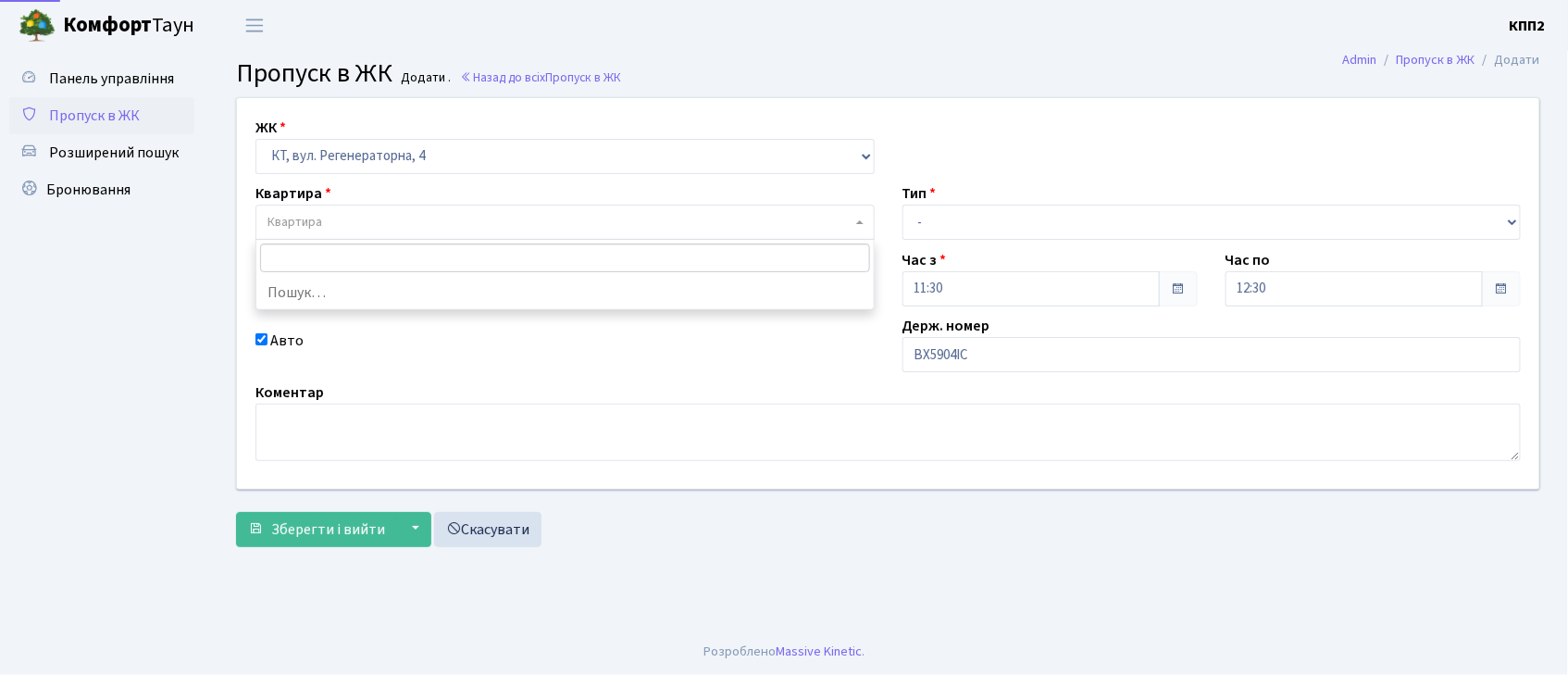
click at [401, 212] on span "Квартира" at bounding box center [565, 222] width 620 height 35
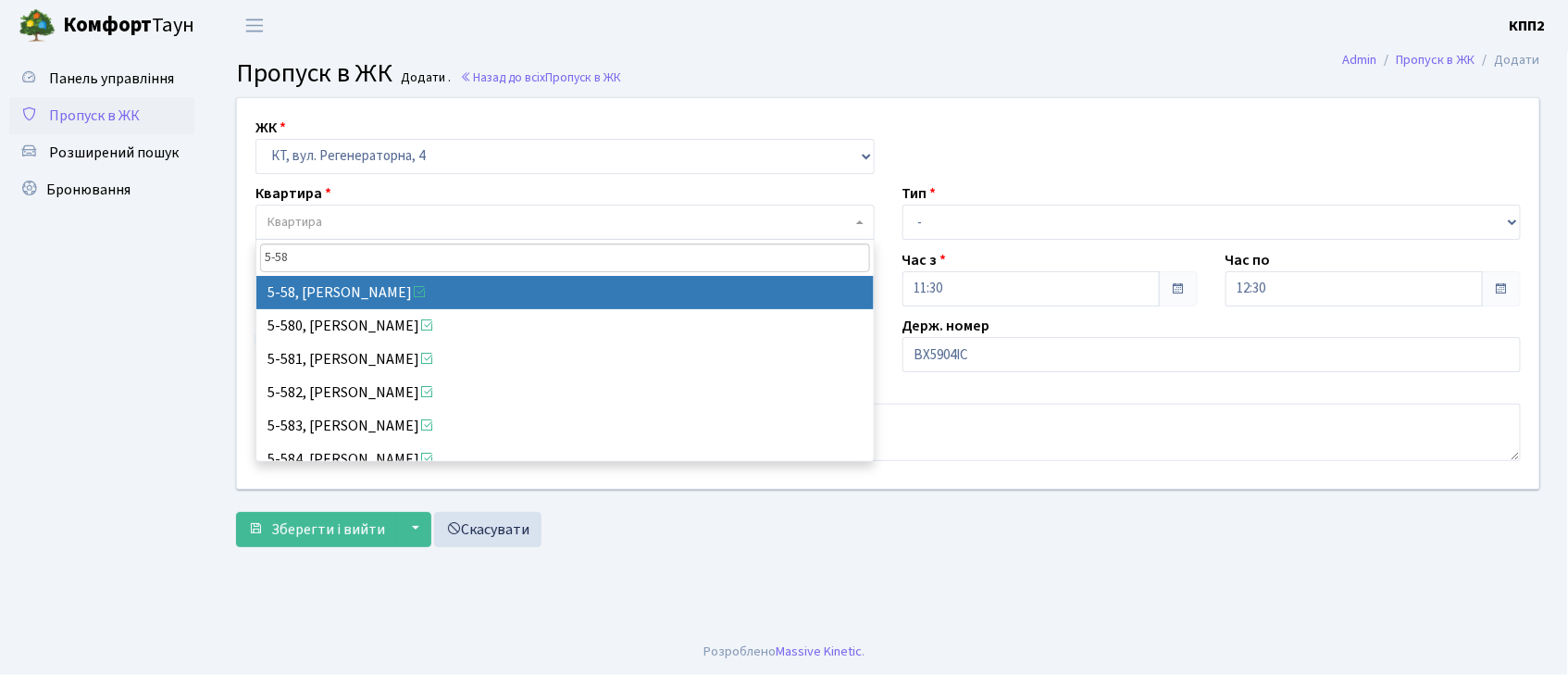
type input "5-58"
select select "2468"
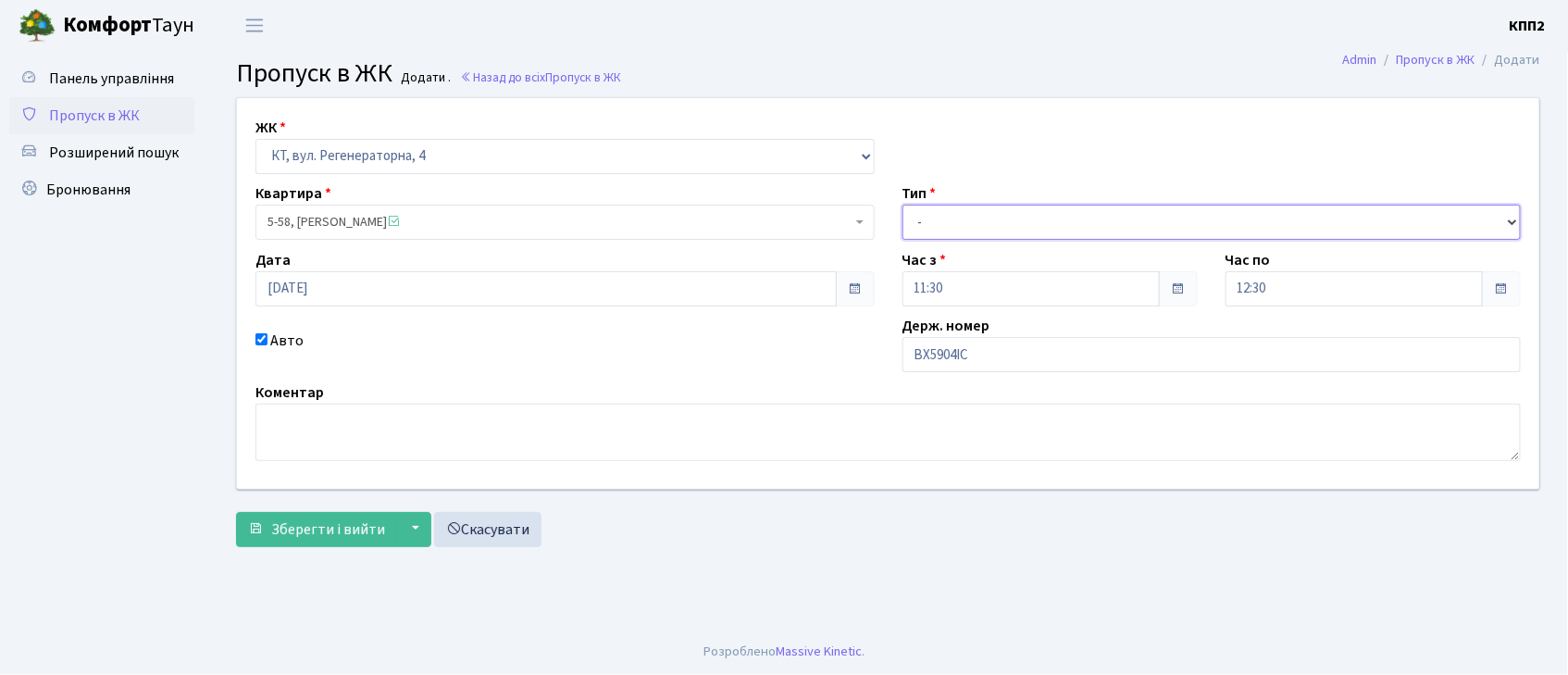
click at [1009, 220] on select "- Доставка Таксі Гості Сервіс" at bounding box center [1212, 222] width 620 height 35
select select "3"
click at [903, 205] on select "- Доставка Таксі Гості Сервіс" at bounding box center [1212, 222] width 620 height 35
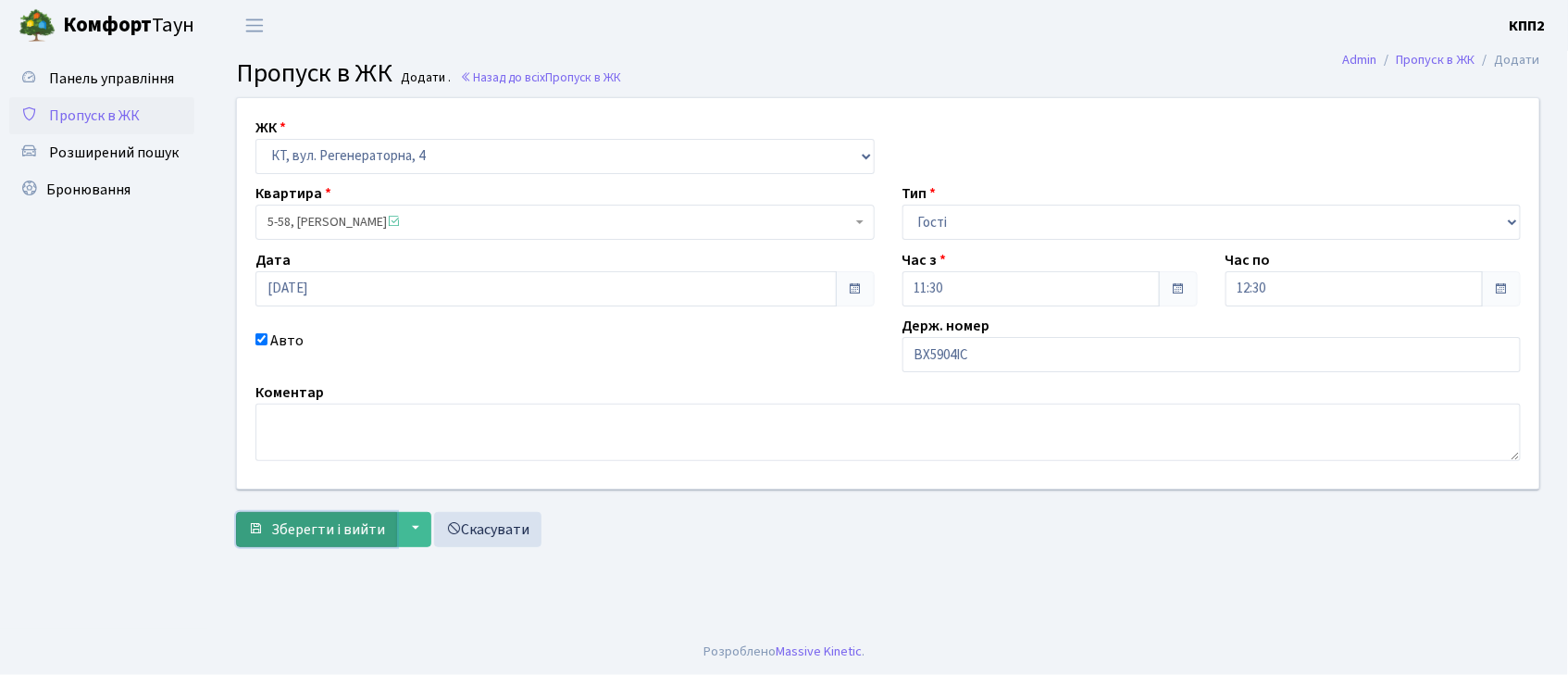
click at [323, 538] on span "Зберегти і вийти" at bounding box center [328, 529] width 114 height 20
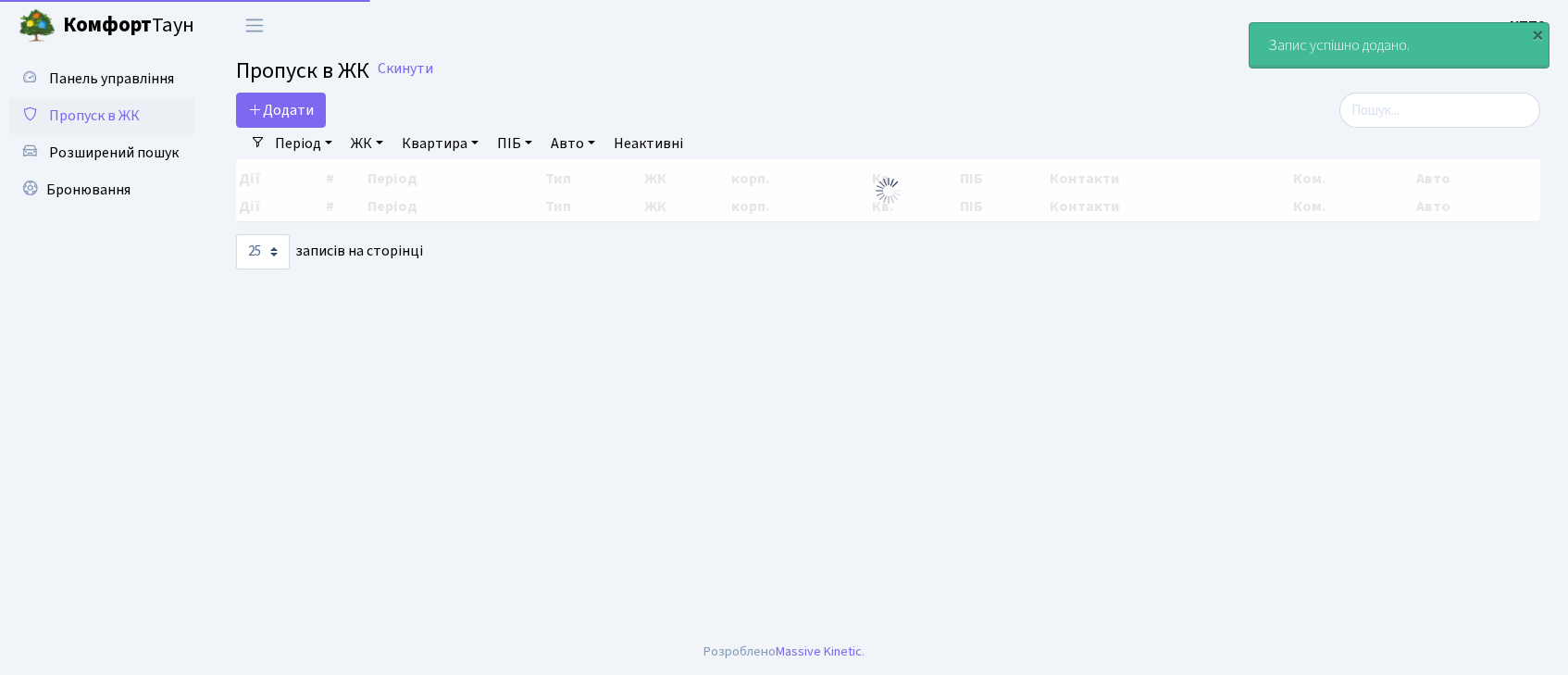
select select "25"
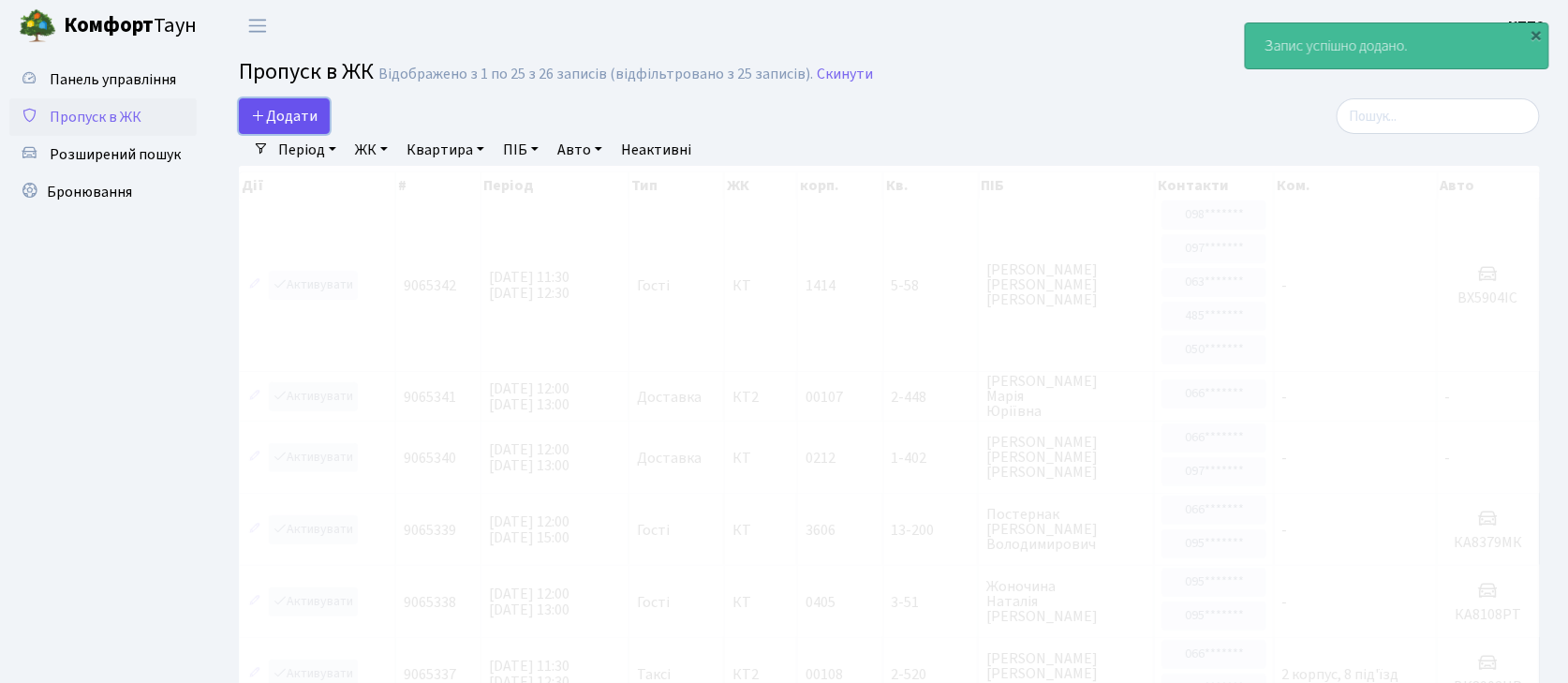
click at [268, 113] on span "Додати" at bounding box center [283, 115] width 66 height 20
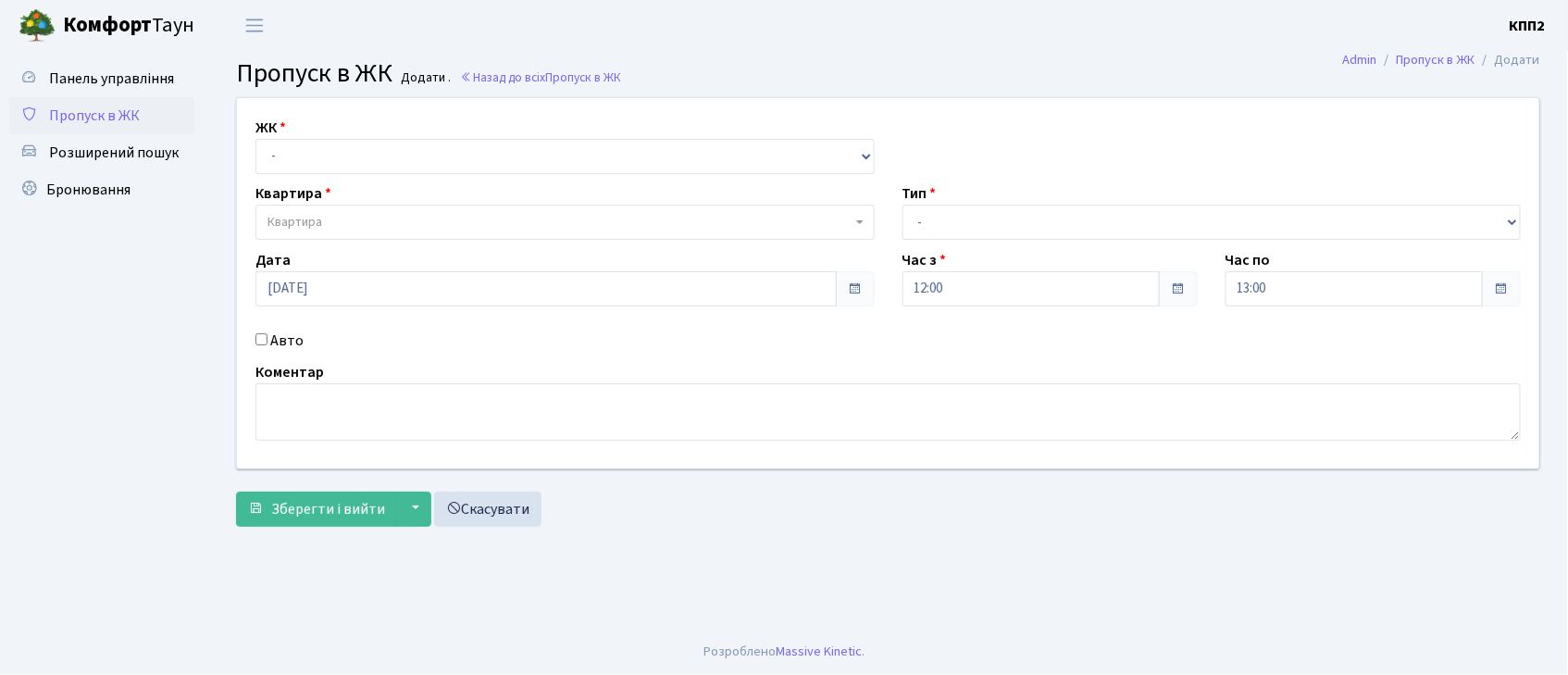
click at [259, 337] on input "Авто" at bounding box center [261, 339] width 12 height 12
checkbox input "true"
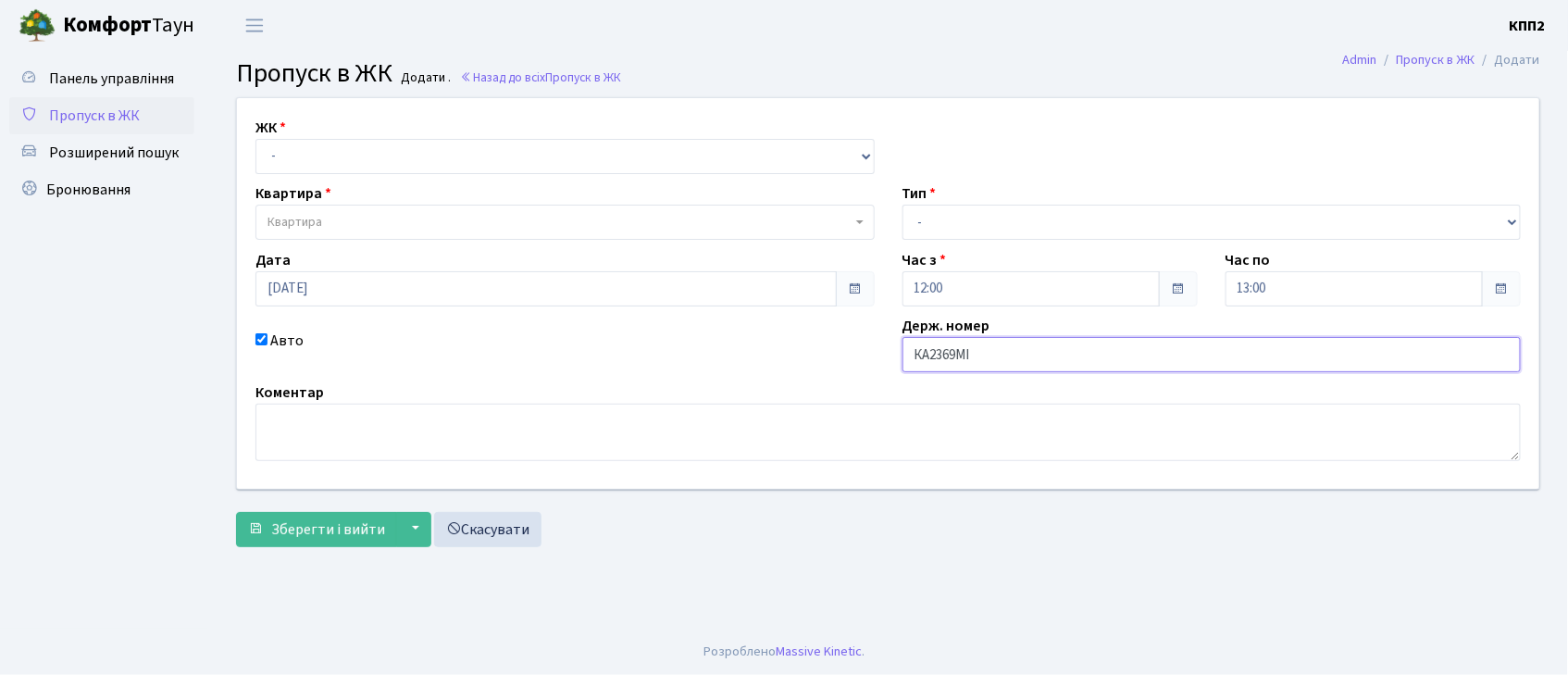
type input "КА2369МІ"
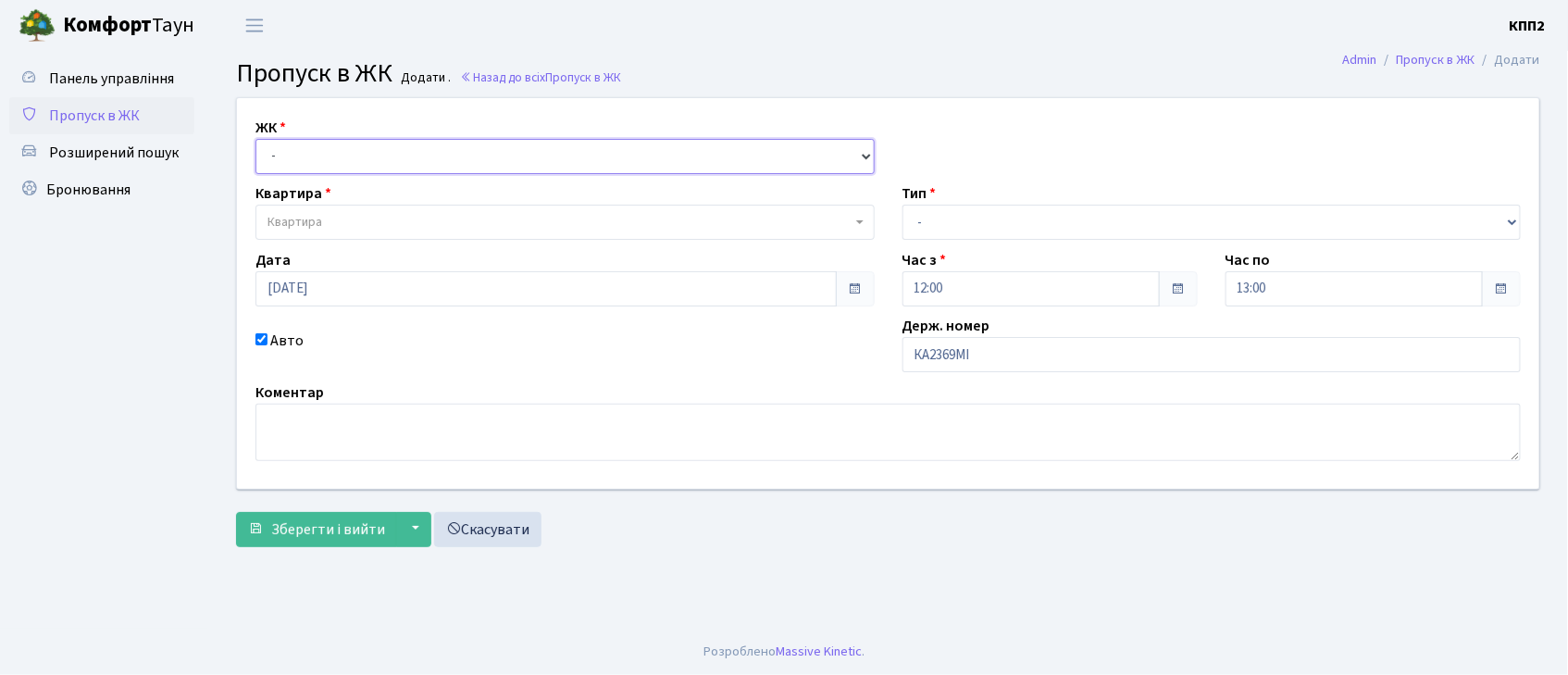
click at [346, 156] on select "- КТ, вул. Регенераторна, 4 КТ2, просп. Соборності, 17 КТ3, вул. Березнева, 16 …" at bounding box center [565, 156] width 620 height 35
select select "271"
click at [255, 139] on select "- КТ, вул. Регенераторна, 4 КТ2, просп. Соборності, 17 КТ3, вул. Березнева, 16 …" at bounding box center [565, 156] width 620 height 35
select select
click at [356, 213] on span "Квартира" at bounding box center [559, 222] width 584 height 19
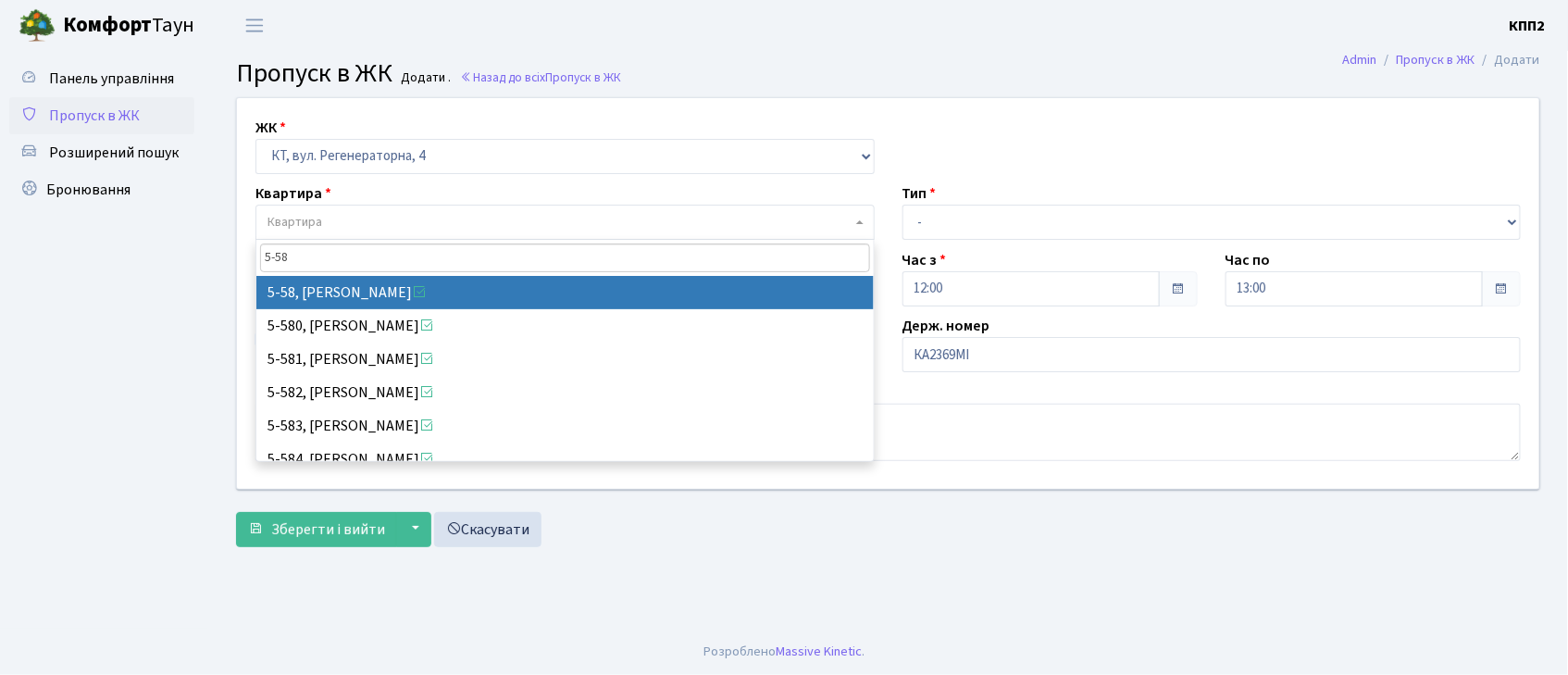
type input "5-58"
select select "2468"
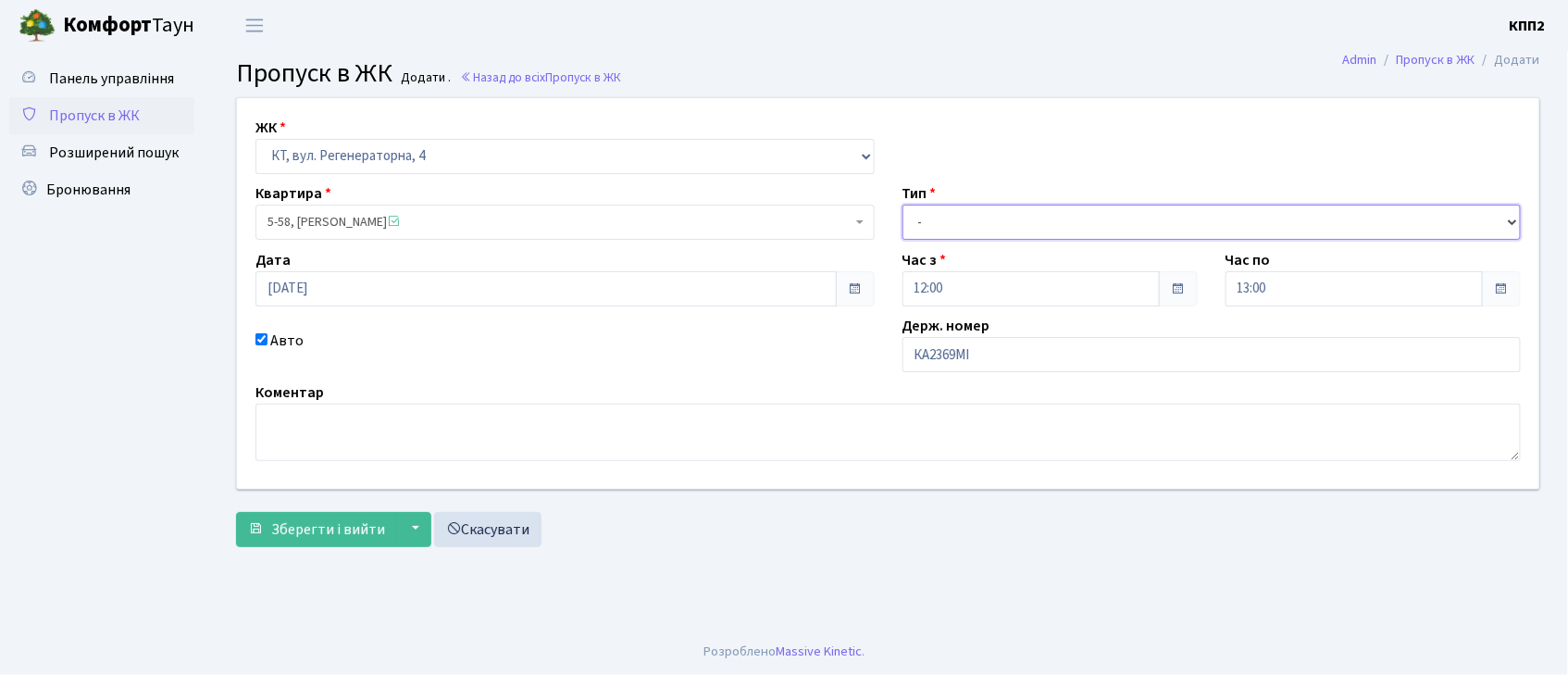
click at [1055, 209] on select "- Доставка Таксі Гості Сервіс" at bounding box center [1212, 222] width 620 height 35
select select "3"
click at [903, 205] on select "- Доставка Таксі Гості Сервіс" at bounding box center [1212, 222] width 620 height 35
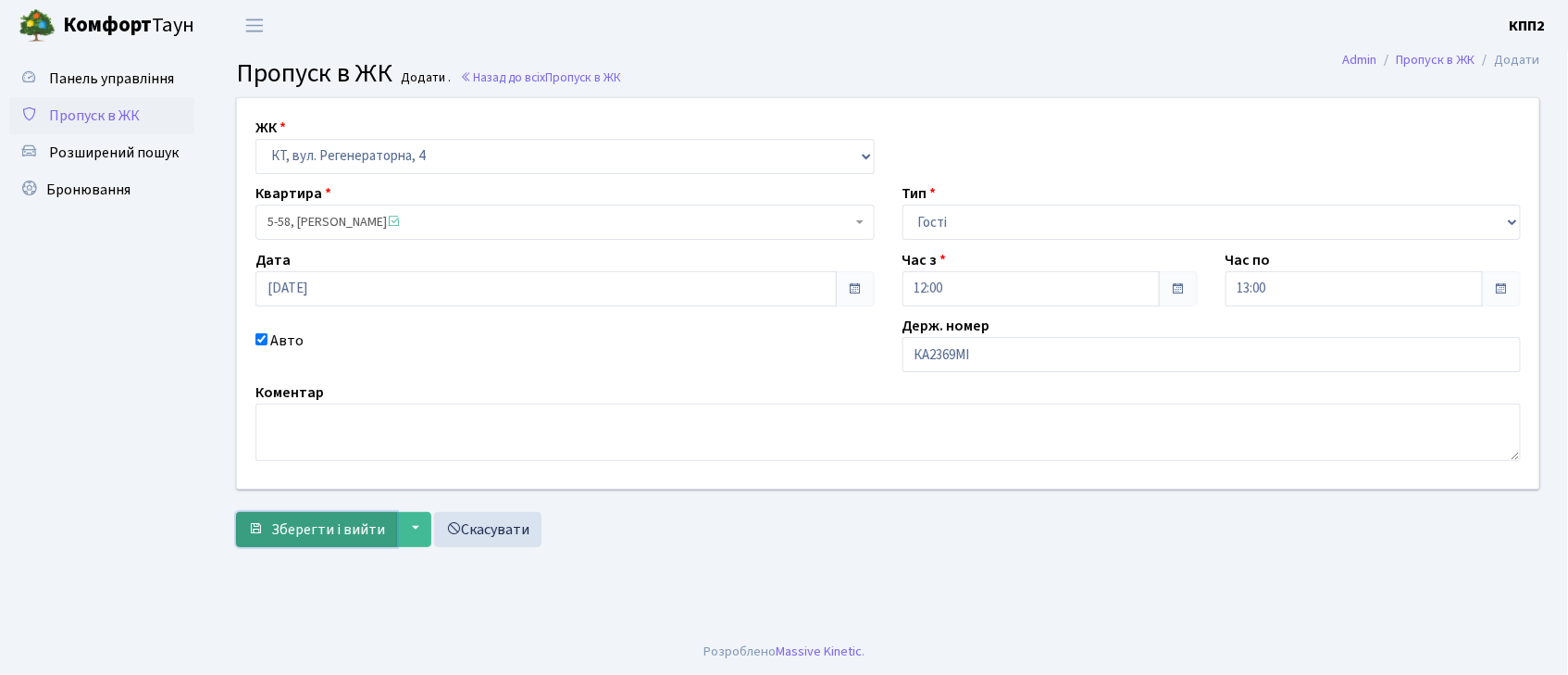
click at [323, 519] on span "Зберегти і вийти" at bounding box center [328, 529] width 114 height 20
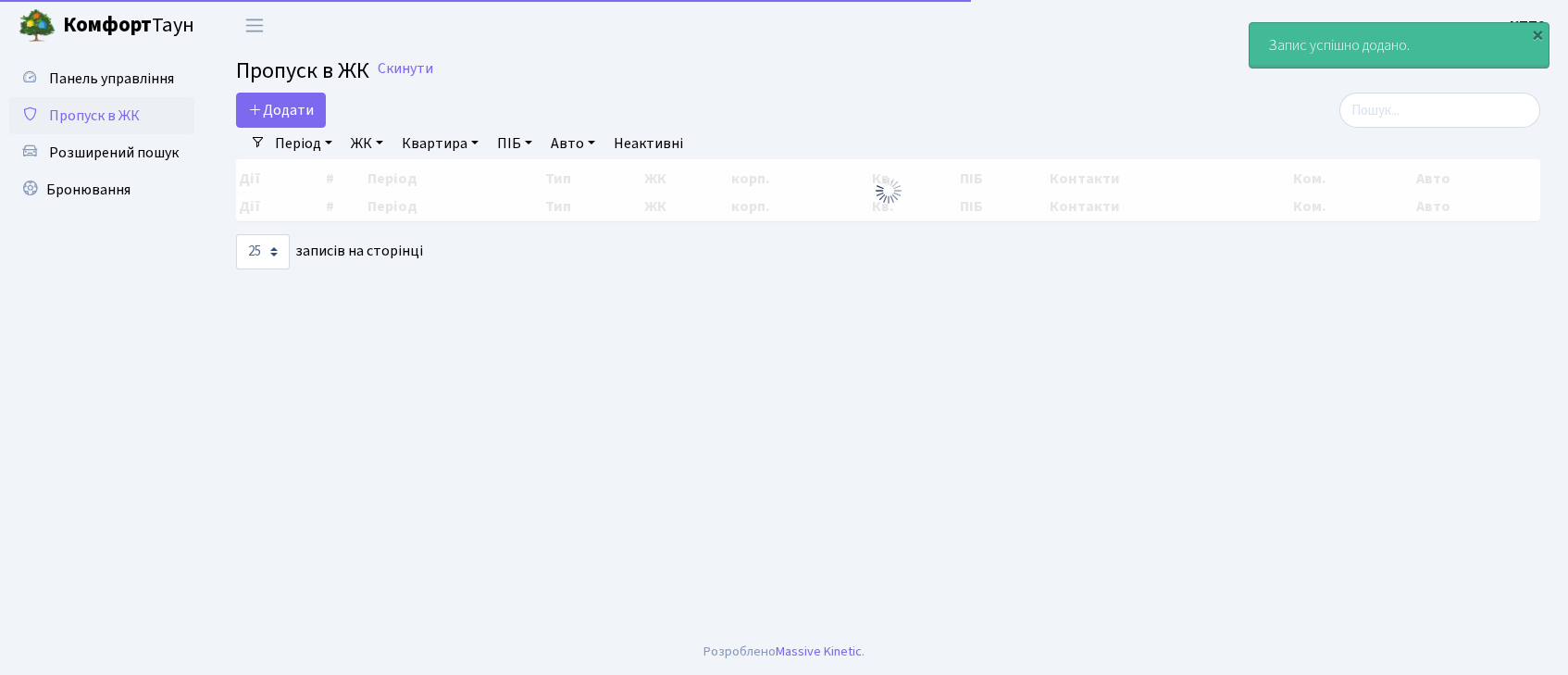
select select "25"
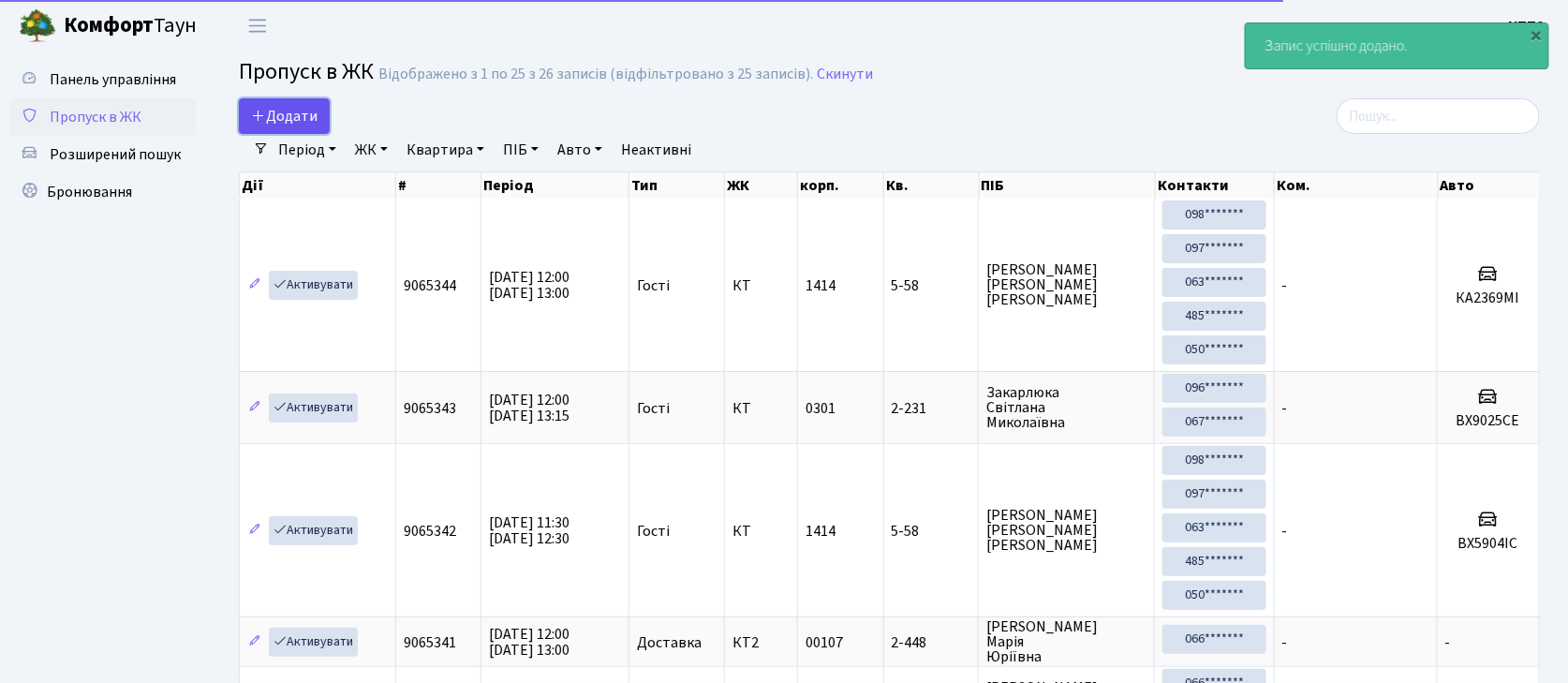
click at [319, 112] on link "Додати" at bounding box center [284, 115] width 91 height 36
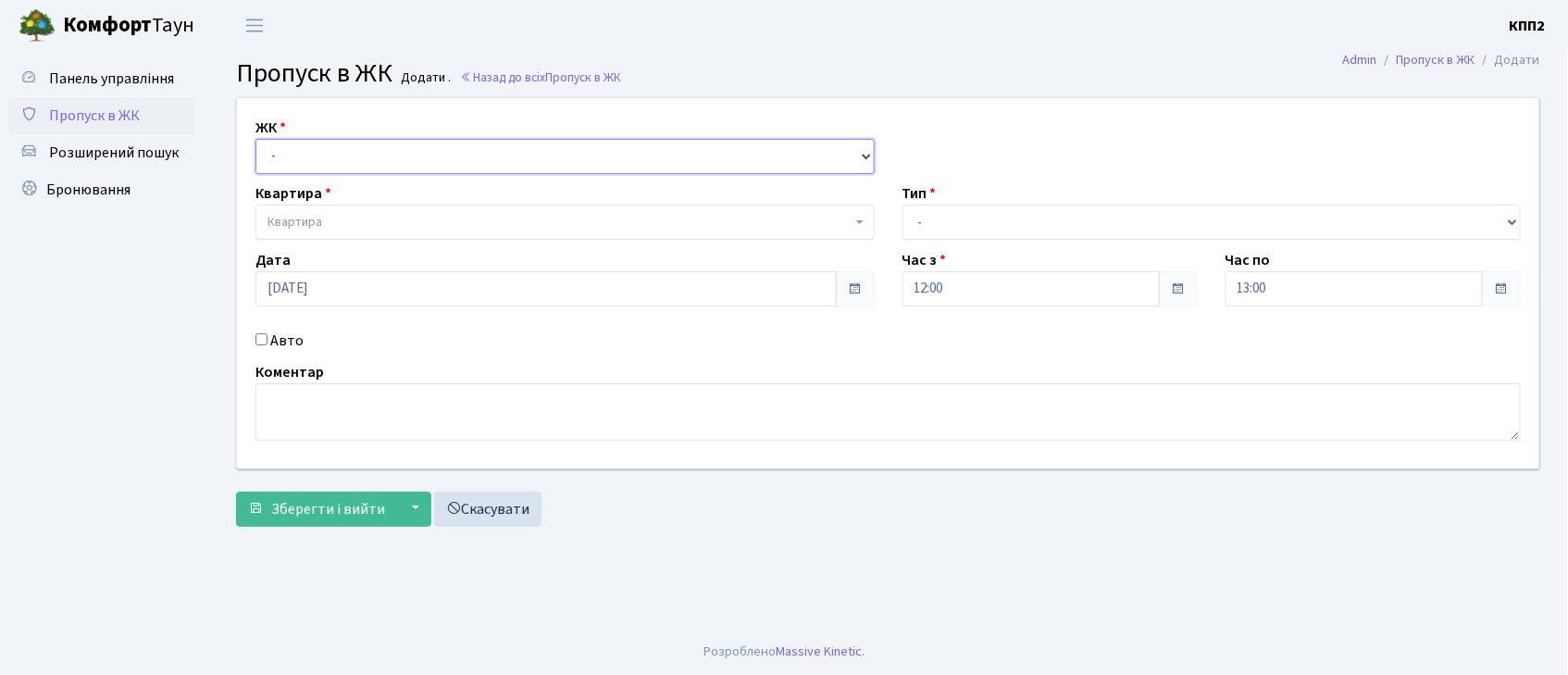
click at [308, 153] on select "- КТ, вул. Регенераторна, 4 КТ2, просп. [STREET_ADDRESS] [STREET_ADDRESS] [PERS…" at bounding box center [565, 156] width 620 height 35
select select "271"
click at [255, 139] on select "- КТ, вул. Регенераторна, 4 КТ2, просп. [STREET_ADDRESS] [STREET_ADDRESS] [PERS…" at bounding box center [565, 156] width 620 height 35
select select
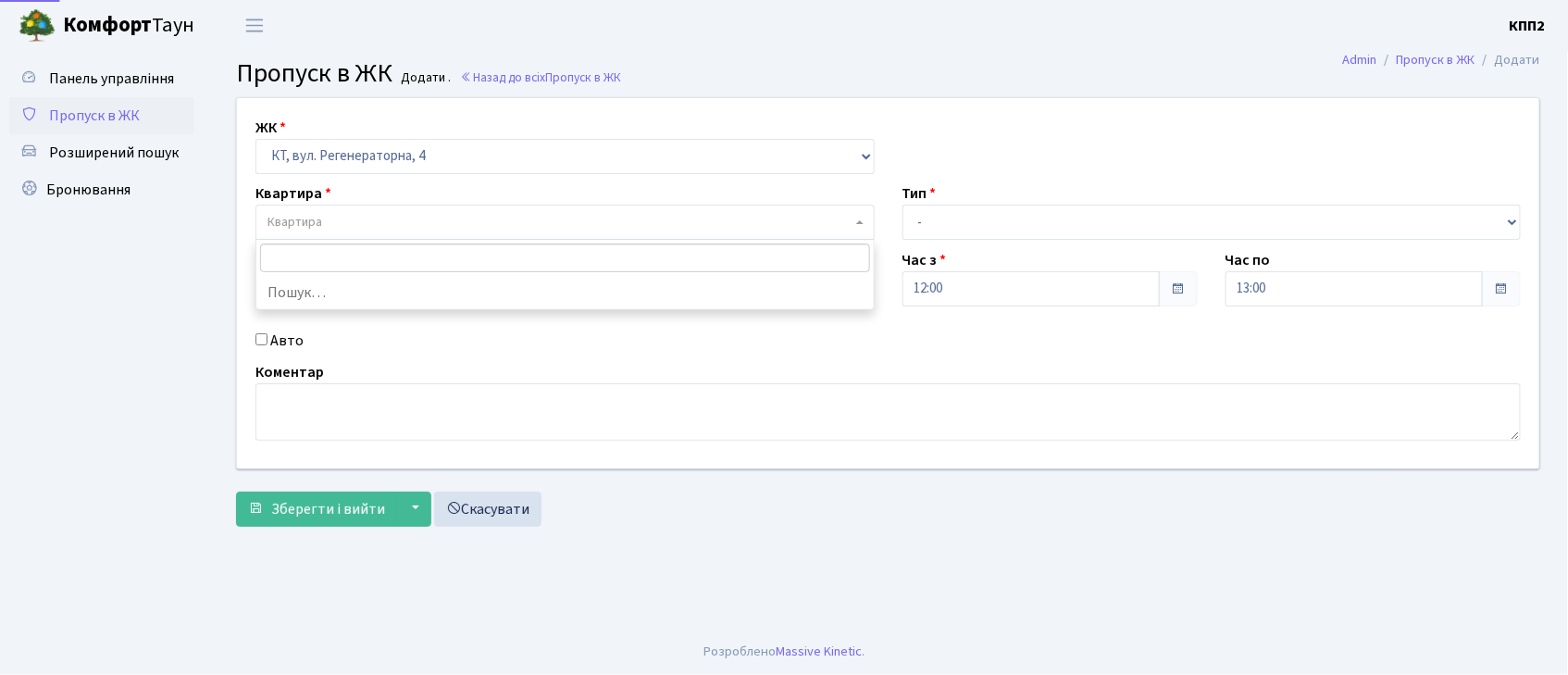
click at [342, 226] on span "Квартира" at bounding box center [559, 222] width 584 height 19
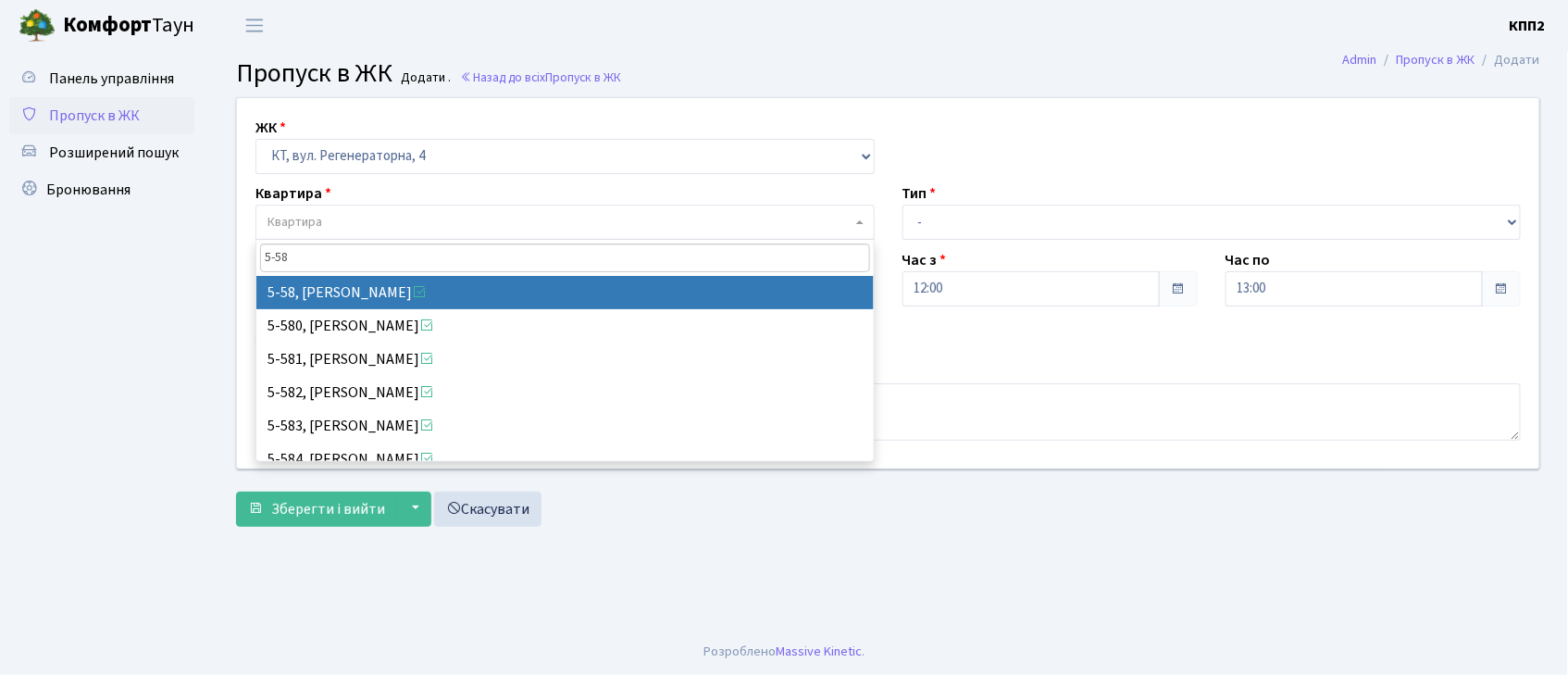
type input "5-58"
select select "2468"
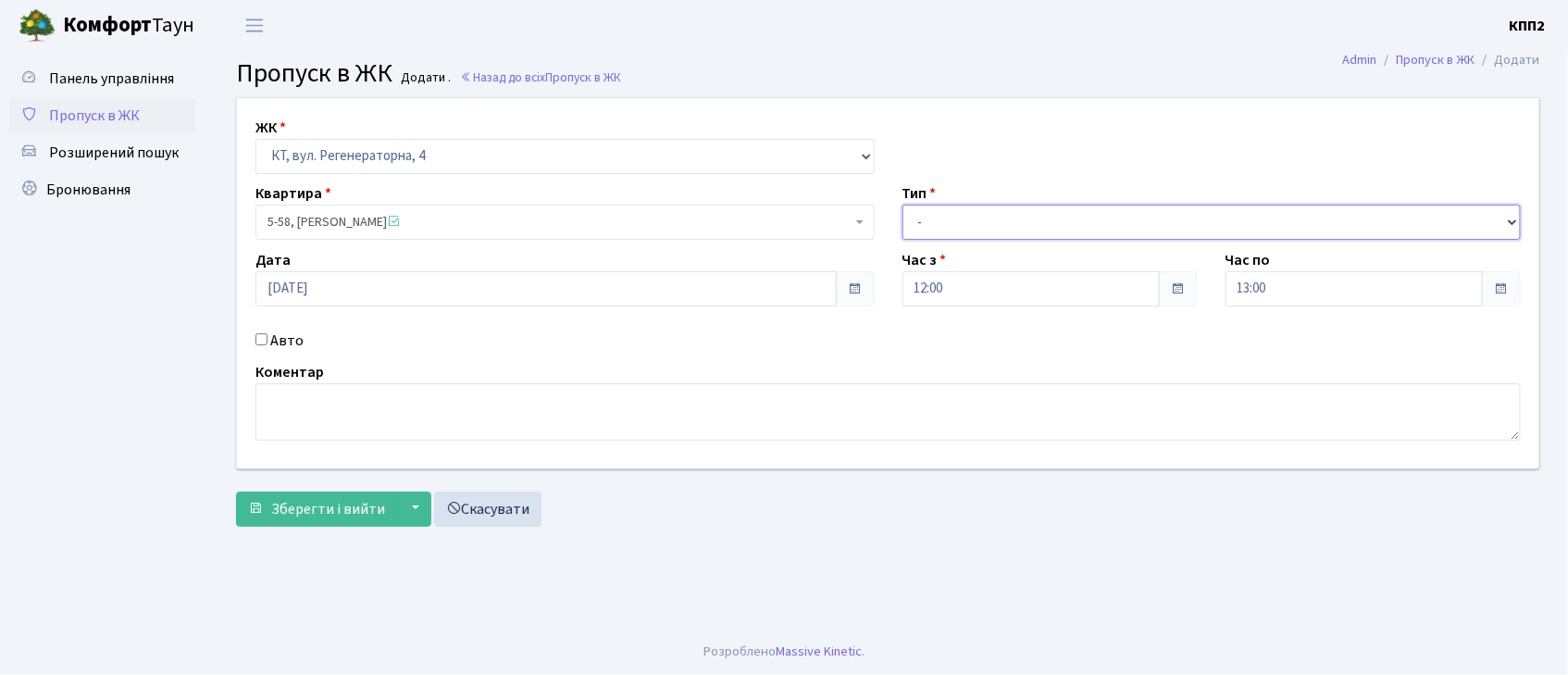
click at [1007, 220] on select "- Доставка Таксі Гості Сервіс" at bounding box center [1212, 222] width 620 height 35
select select "3"
click at [903, 205] on select "- Доставка Таксі Гості Сервіс" at bounding box center [1212, 222] width 620 height 35
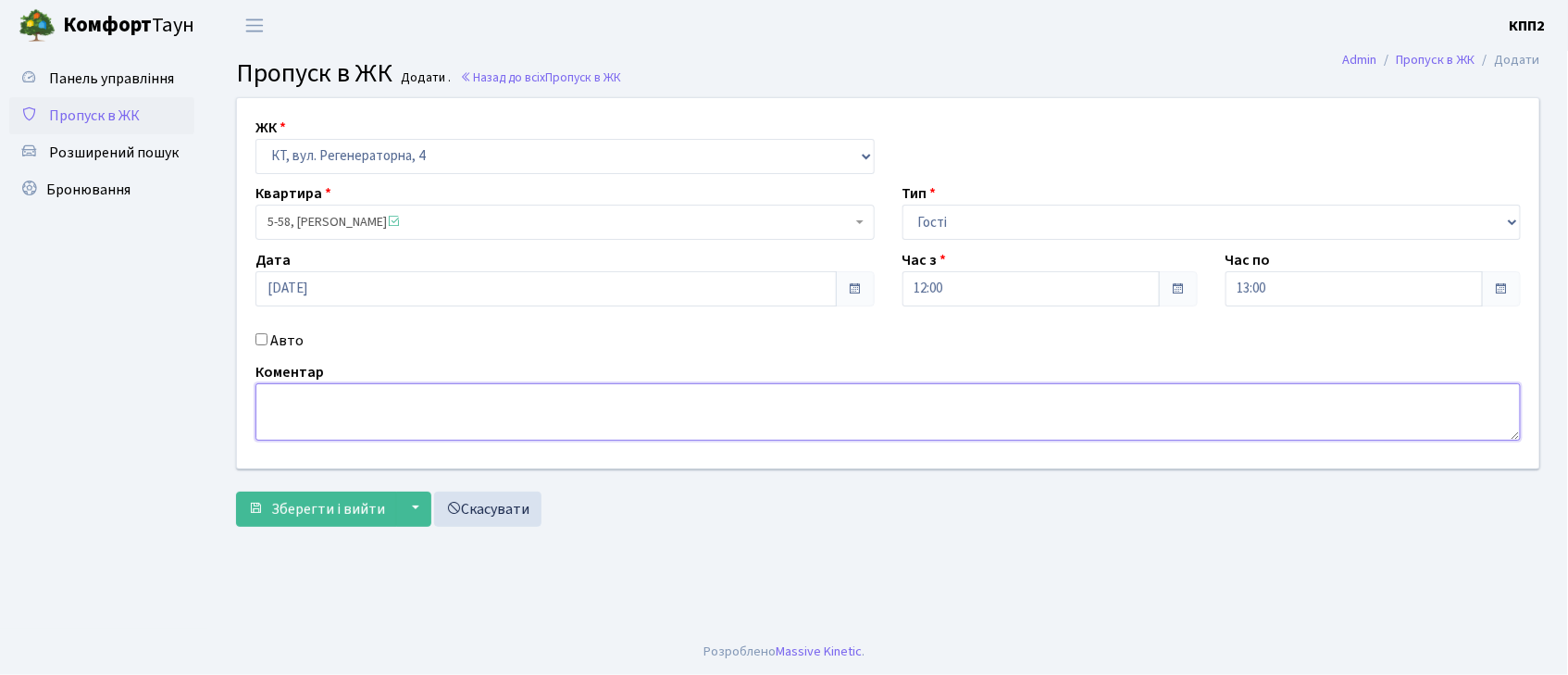
click at [308, 413] on textarea at bounding box center [887, 412] width 1265 height 57
type textarea "ВЕСЬ ДЕНЬ"
click at [352, 508] on span "Зберегти і вийти" at bounding box center [328, 509] width 114 height 20
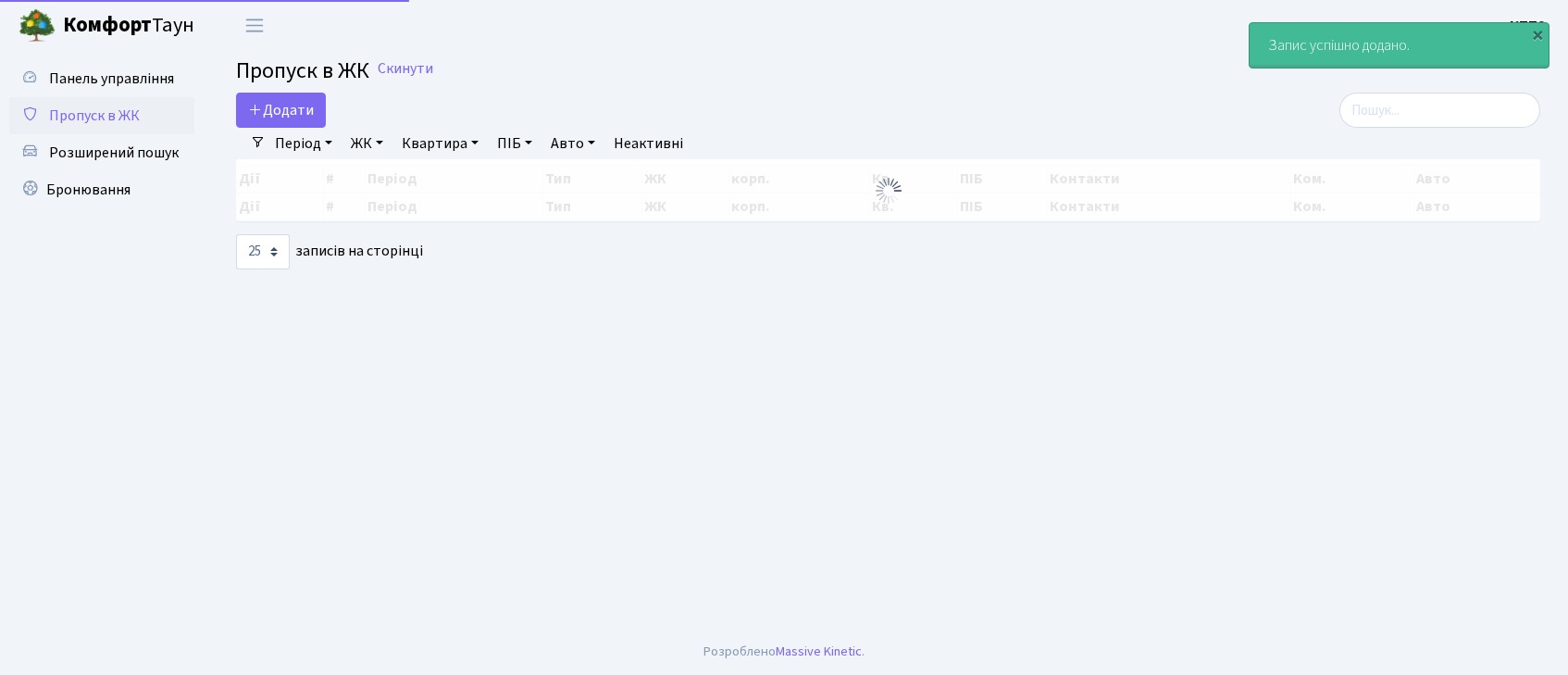
select select "25"
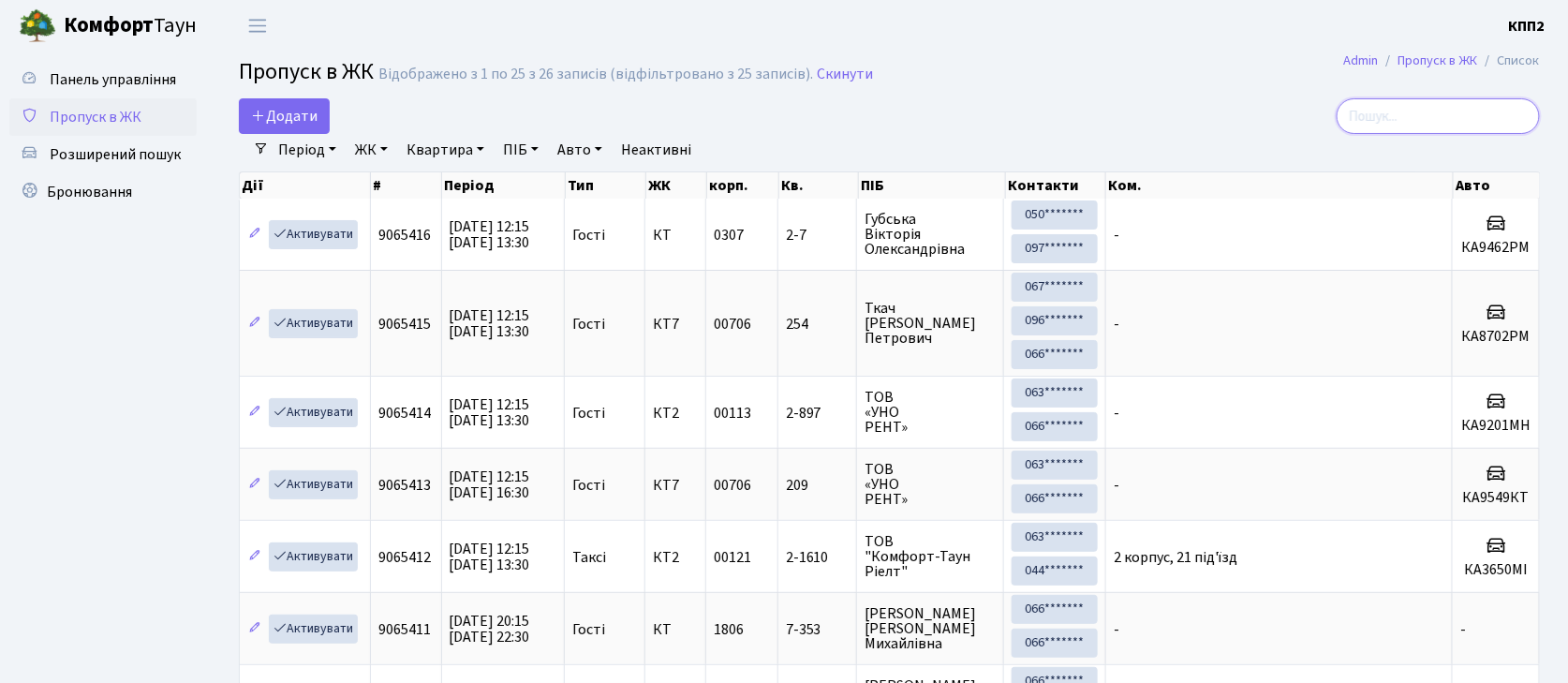
click at [1406, 128] on input "search" at bounding box center [1438, 115] width 204 height 36
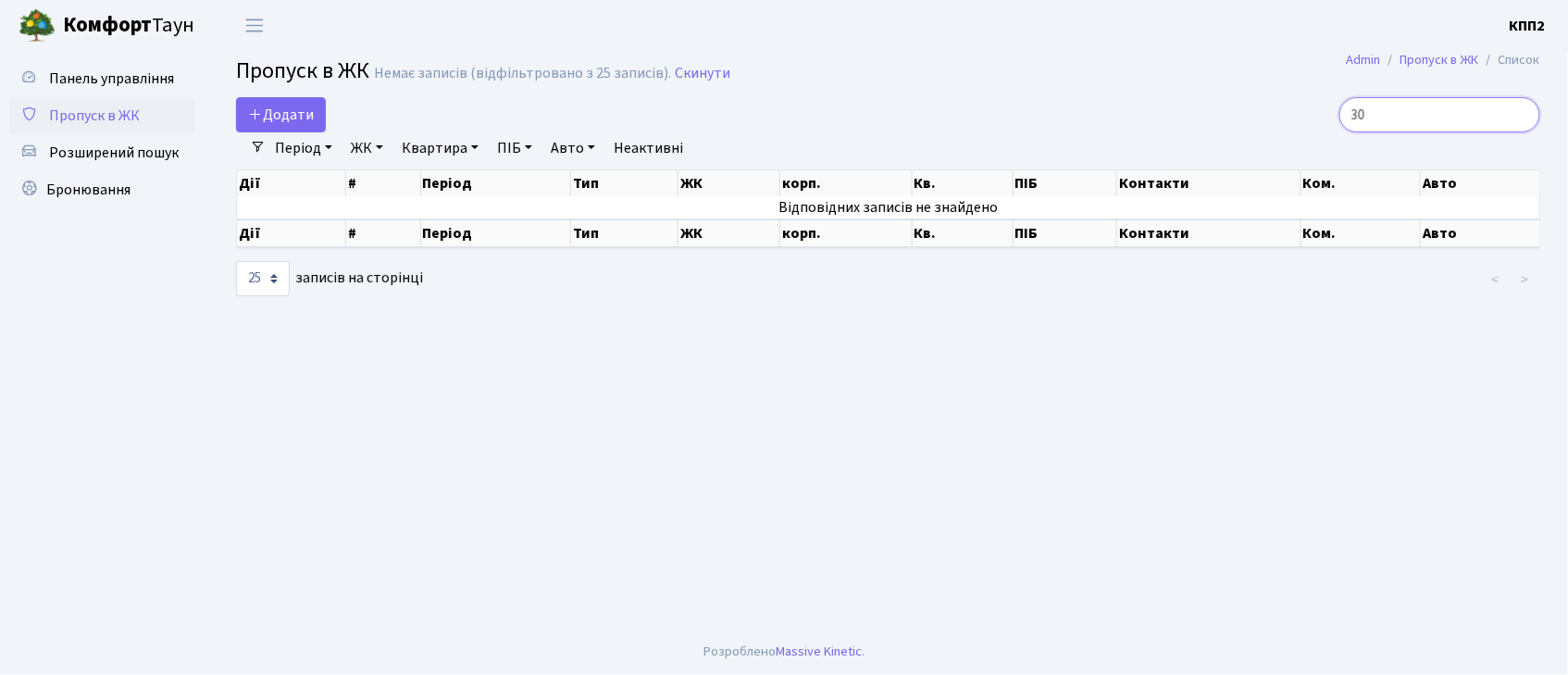
type input "3"
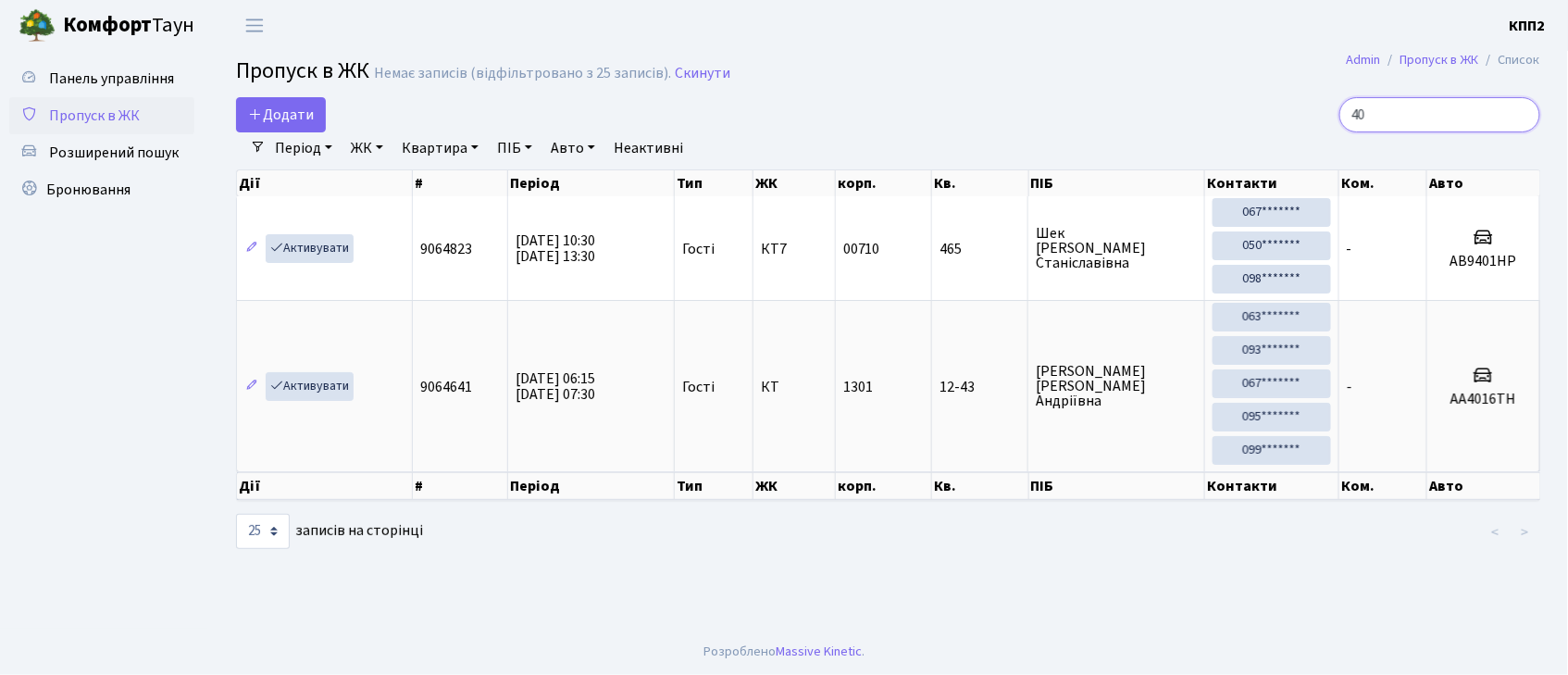
type input "4"
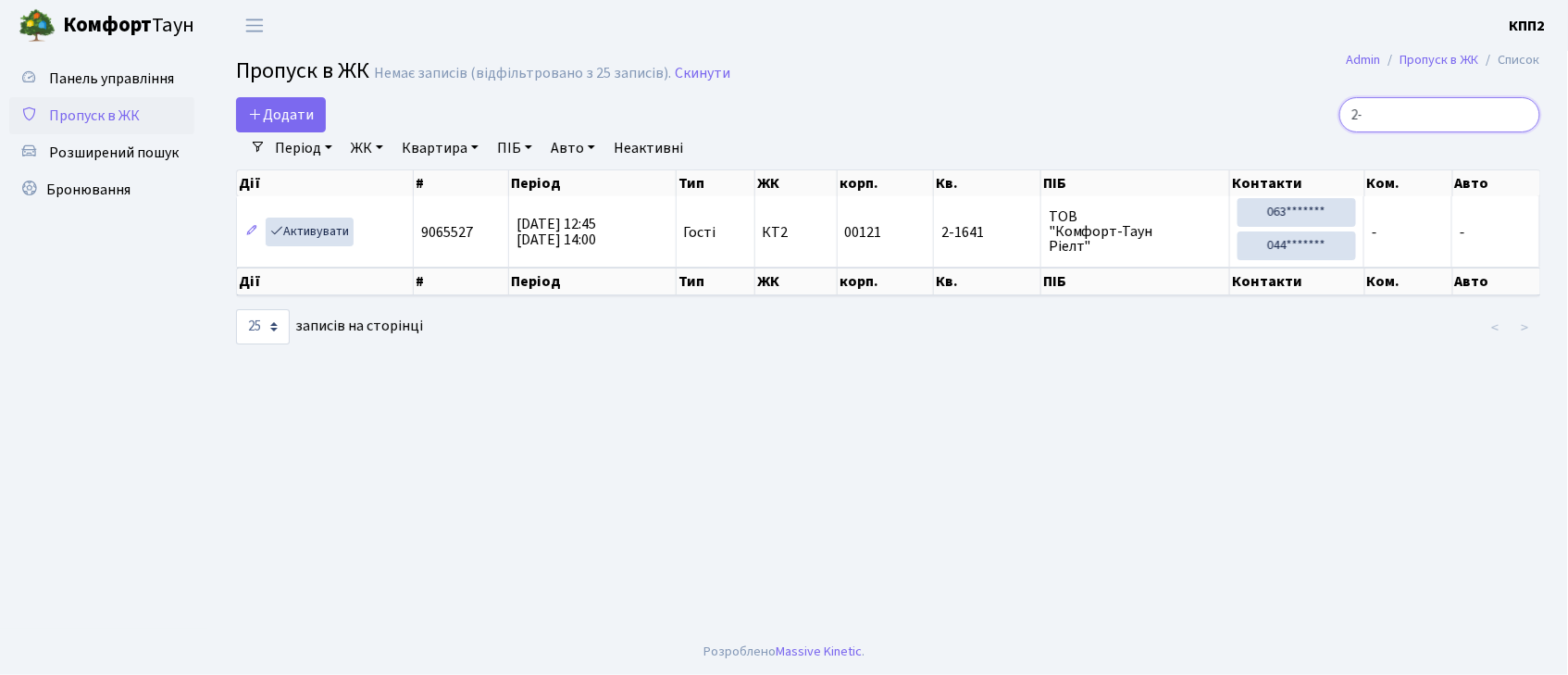
type input "2"
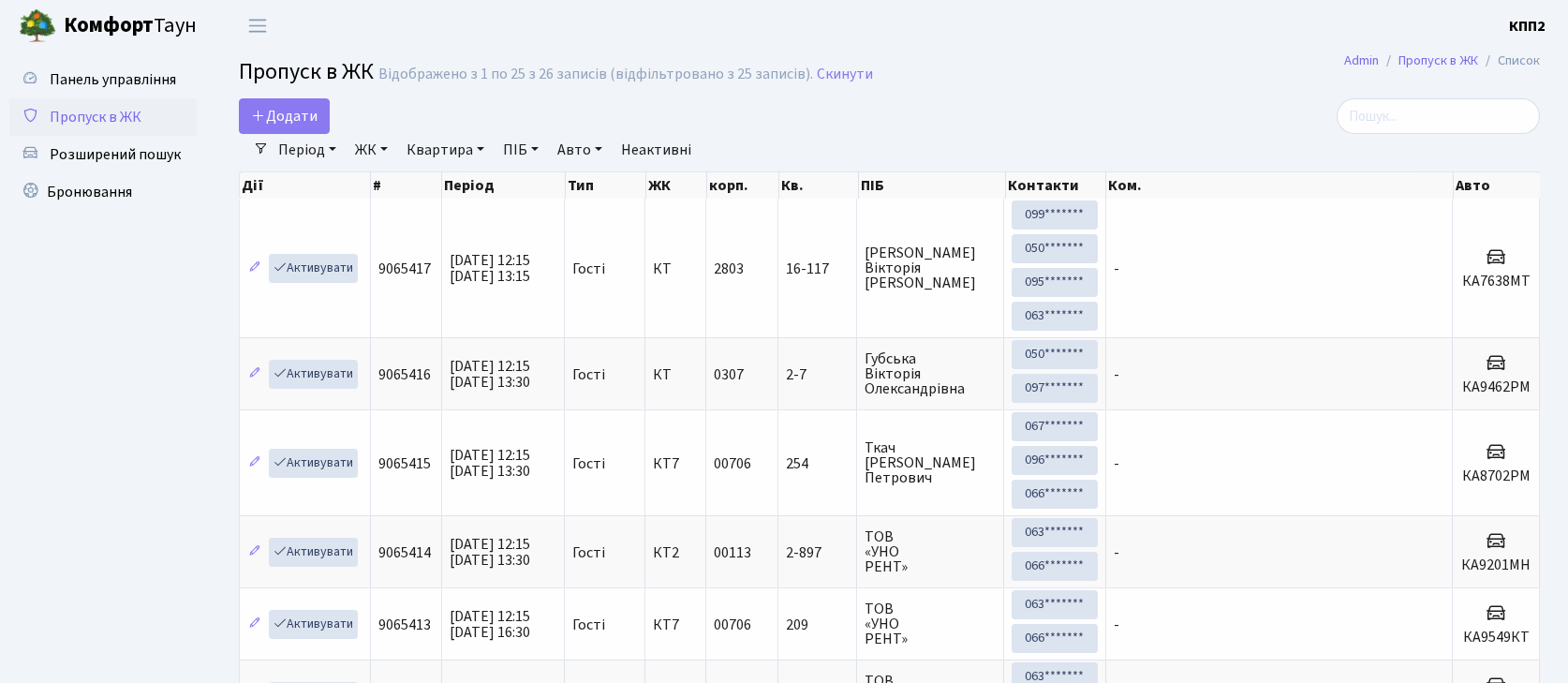
select select "25"
click at [271, 109] on span "Додати" at bounding box center [283, 115] width 66 height 20
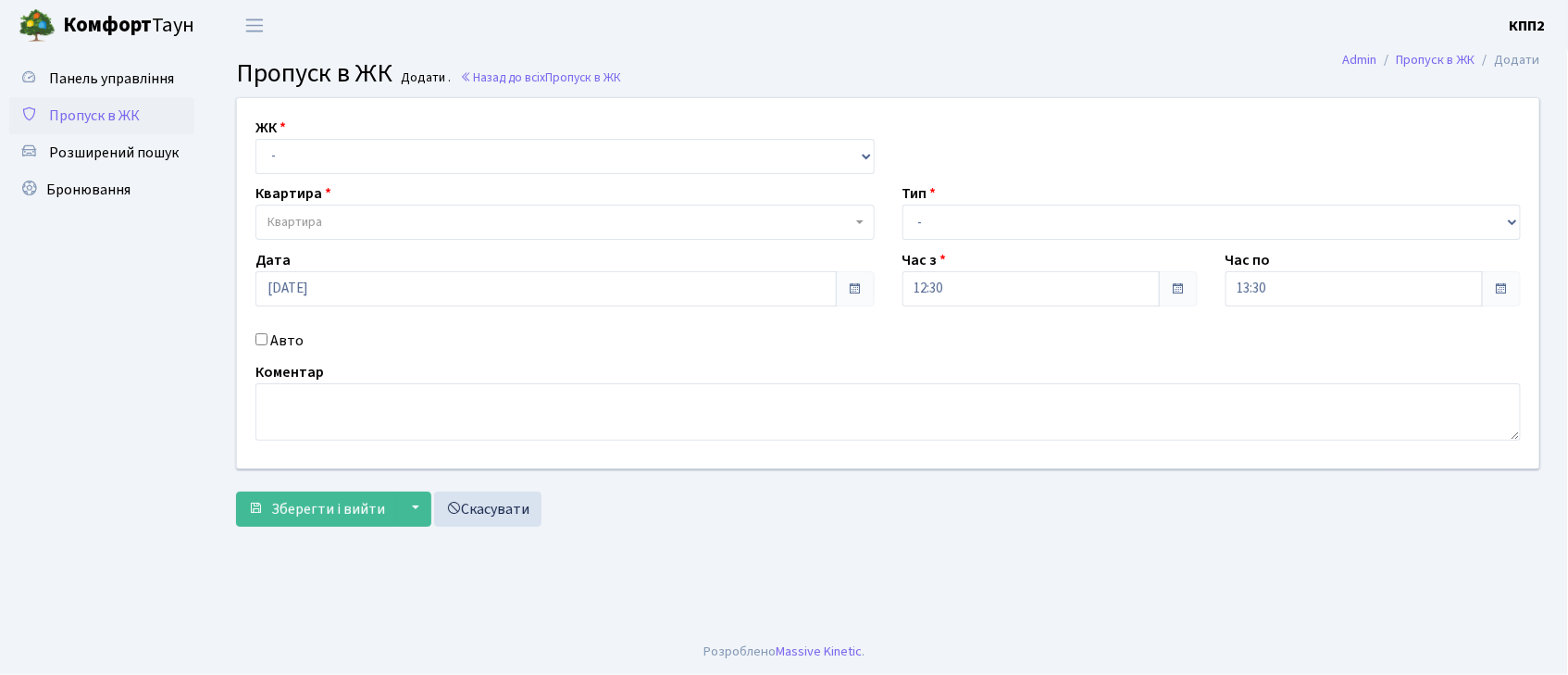
click at [297, 178] on div "ЖК - КТ, вул. Регенераторна, 4 КТ2, просп. [STREET_ADDRESS] [STREET_ADDRESS] [P…" at bounding box center [888, 283] width 1331 height 370
click at [297, 164] on select "- КТ, вул. Регенераторна, 4 КТ2, просп. [STREET_ADDRESS] [STREET_ADDRESS] [PERS…" at bounding box center [565, 156] width 620 height 35
select select "271"
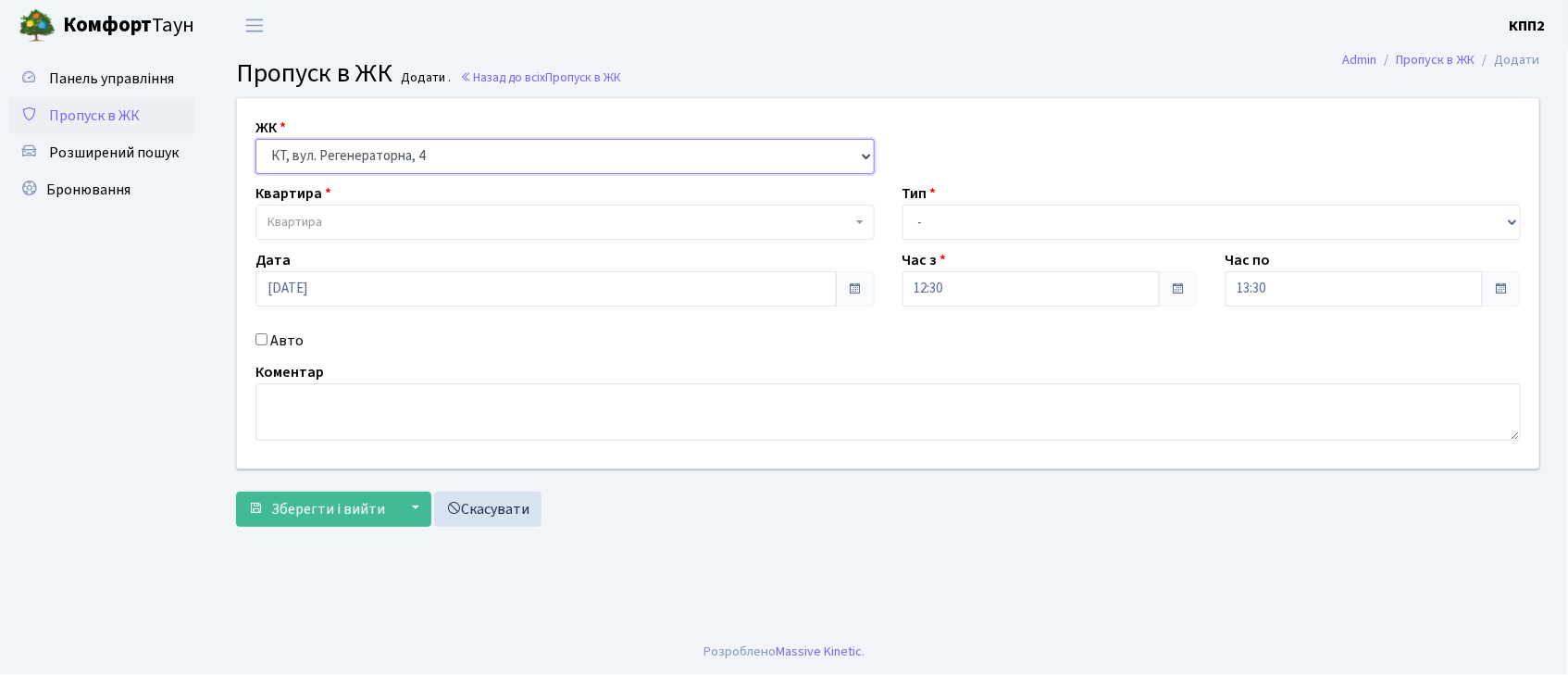
click at [255, 139] on select "- КТ, вул. Регенераторна, 4 КТ2, просп. [STREET_ADDRESS] [STREET_ADDRESS] [PERS…" at bounding box center [565, 156] width 620 height 35
select select
click at [283, 347] on label "Авто" at bounding box center [287, 340] width 33 height 22
click at [268, 346] on input "Авто" at bounding box center [261, 339] width 12 height 12
checkbox input "true"
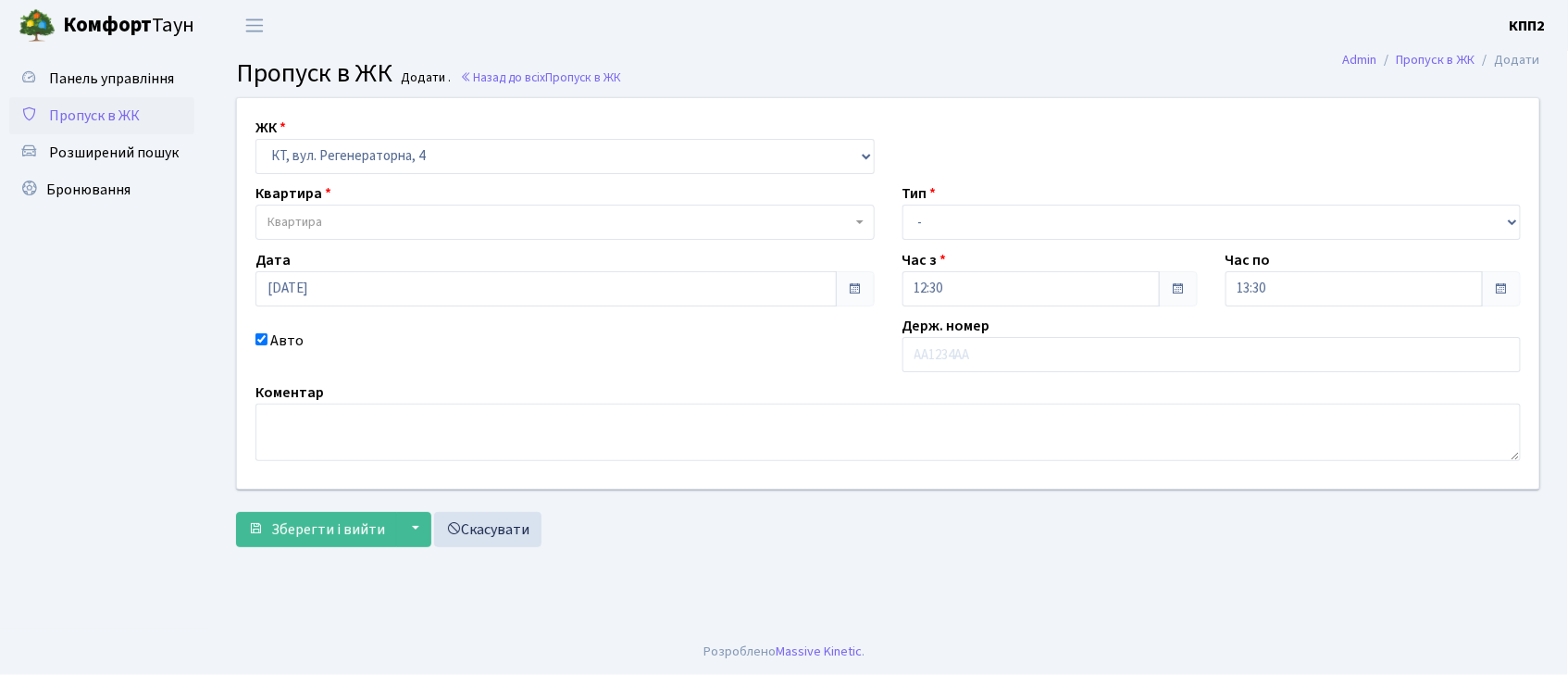
click at [294, 219] on span "Квартира" at bounding box center [295, 222] width 55 height 19
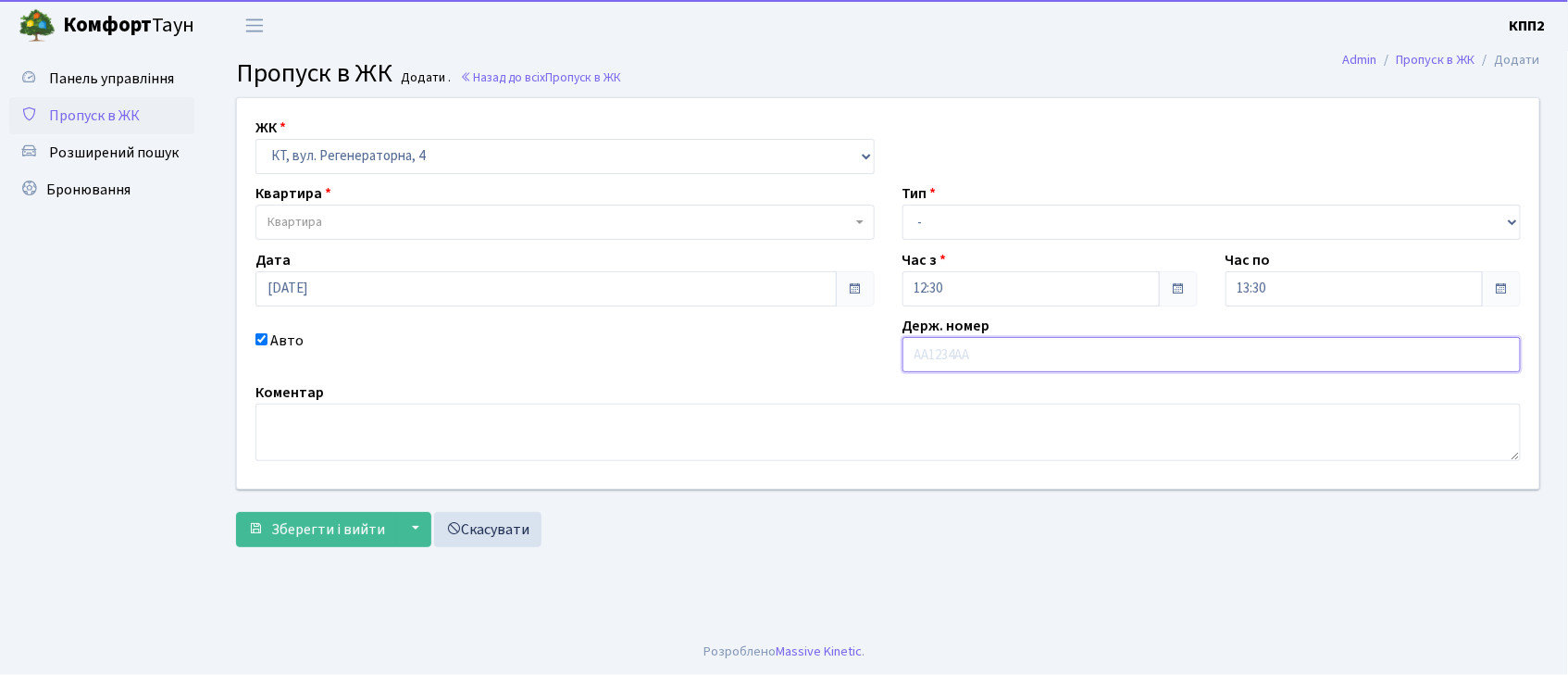
click at [945, 346] on input "text" at bounding box center [1212, 354] width 620 height 35
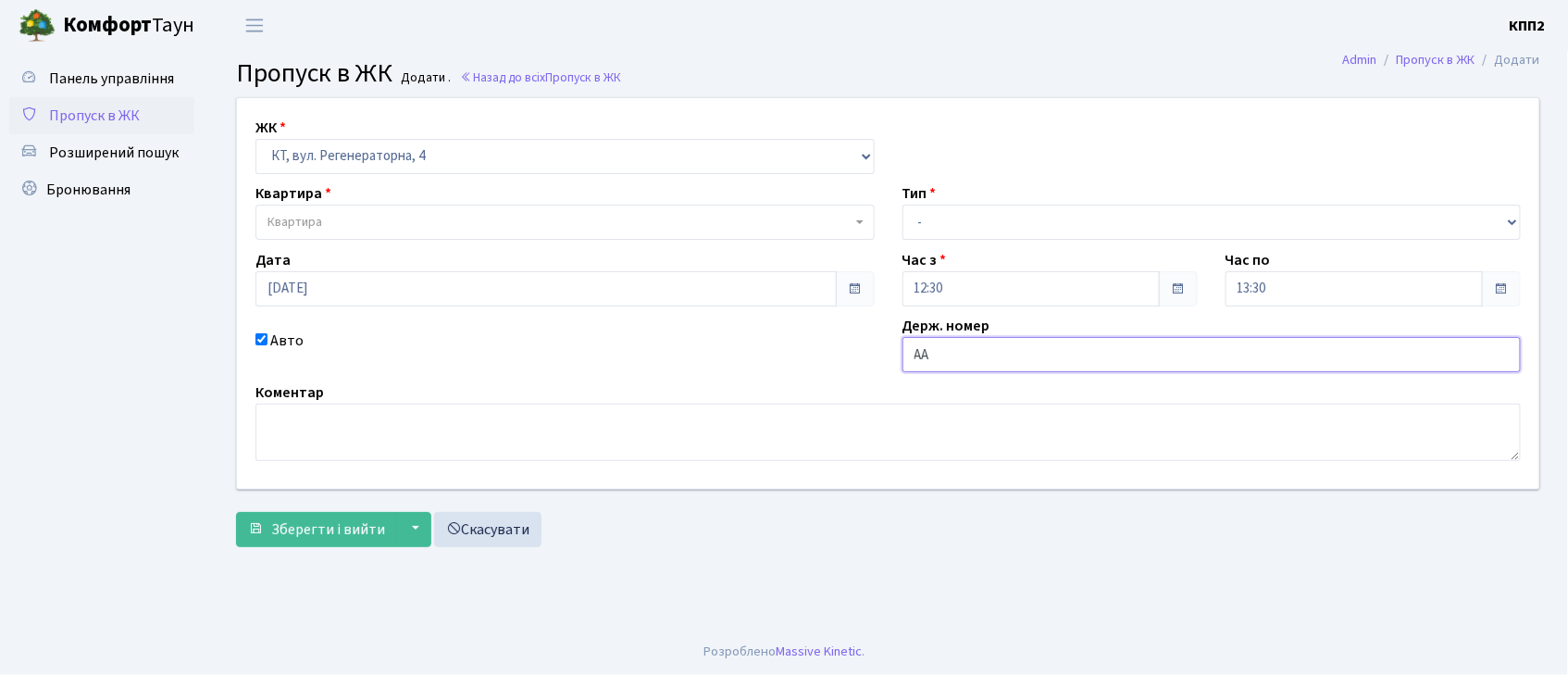
type input "АА"
click at [945, 364] on input "АА" at bounding box center [1212, 354] width 620 height 35
click at [450, 213] on span "Квартира" at bounding box center [559, 222] width 584 height 19
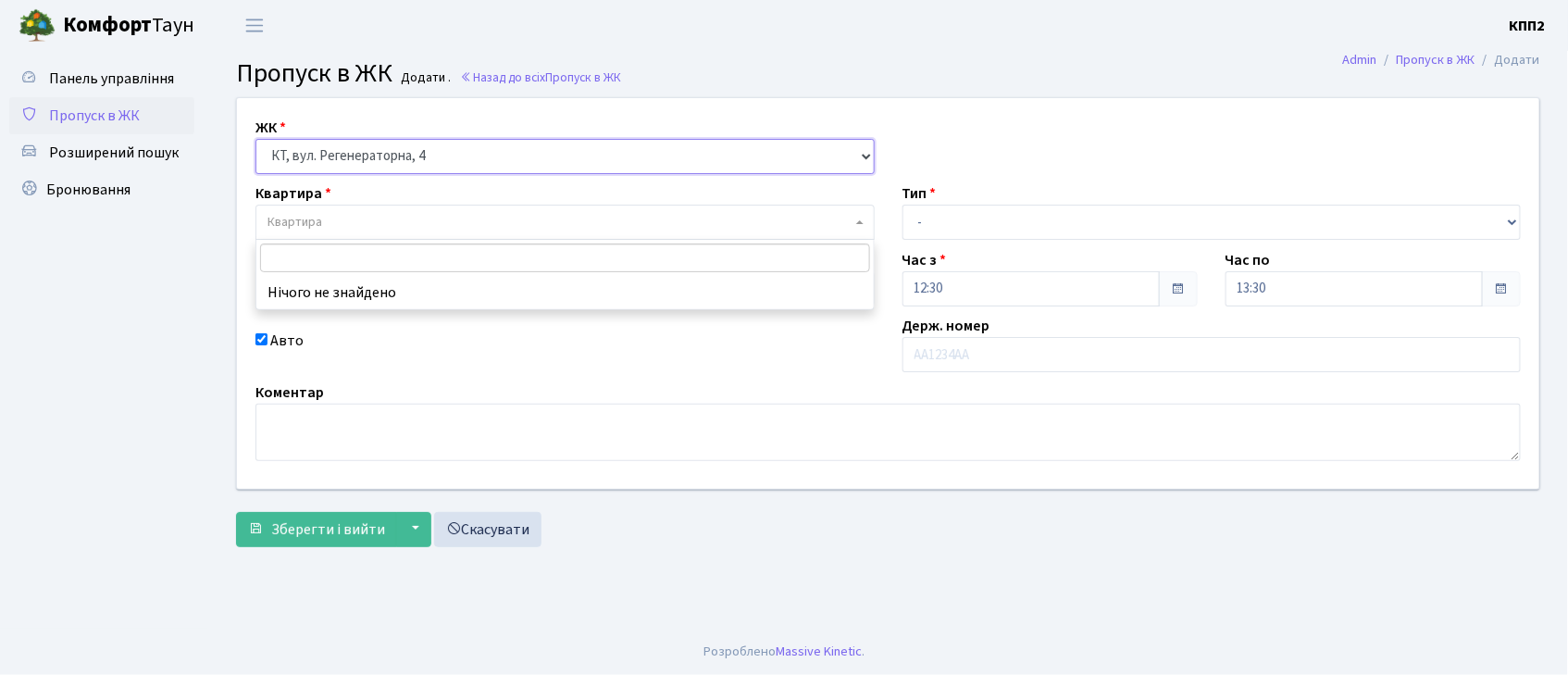
drag, startPoint x: 361, startPoint y: 159, endPoint x: 364, endPoint y: 172, distance: 13.3
click at [361, 159] on select "- КТ, вул. Регенераторна, 4 КТ2, просп. Соборності, 17 КТ3, вул. Березнева, 16 …" at bounding box center [565, 156] width 620 height 35
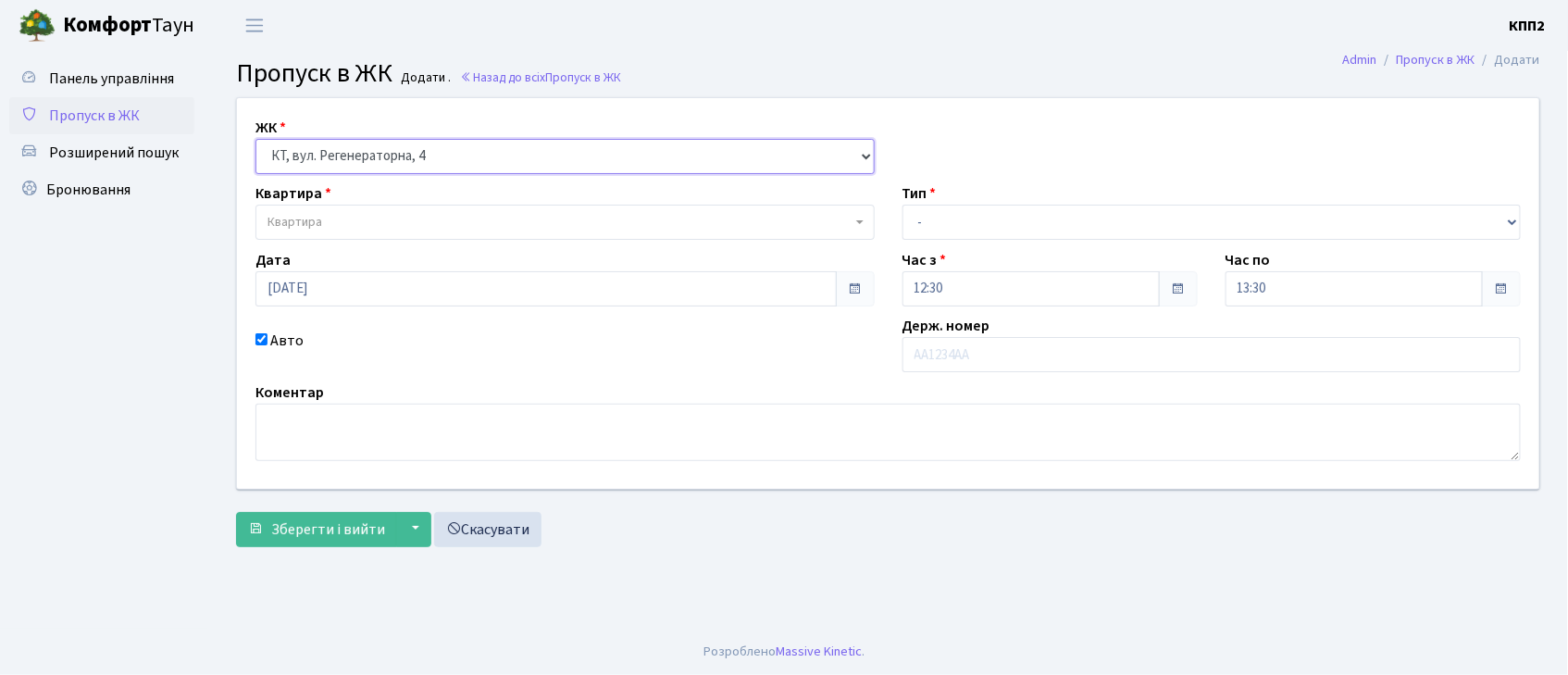
select select "302"
click at [255, 139] on select "- КТ, вул. Регенераторна, 4 КТ2, просп. Соборності, 17 КТ3, вул. Березнева, 16 …" at bounding box center [565, 156] width 620 height 35
select select
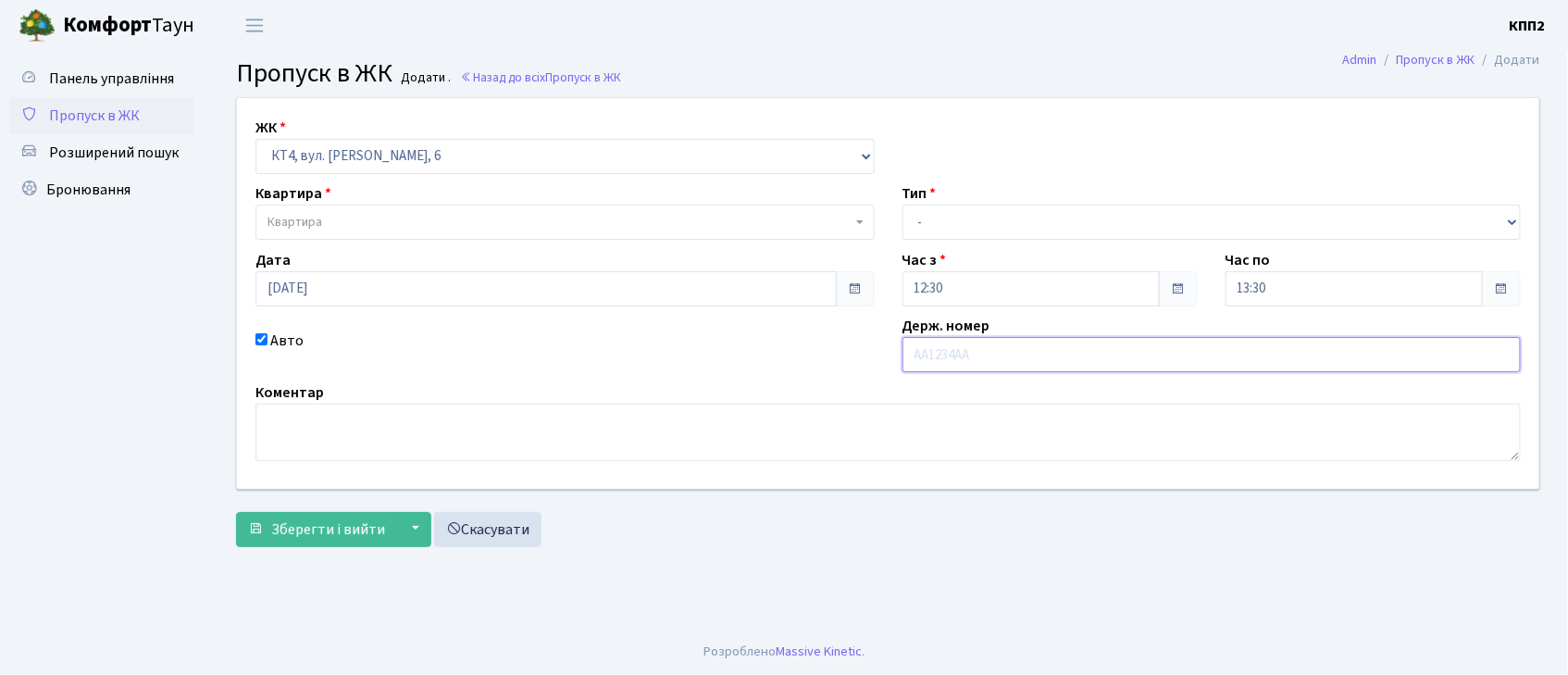
click at [954, 352] on input "text" at bounding box center [1212, 354] width 620 height 35
type input "КА5210РО"
click at [408, 216] on span "Квартира" at bounding box center [559, 222] width 584 height 19
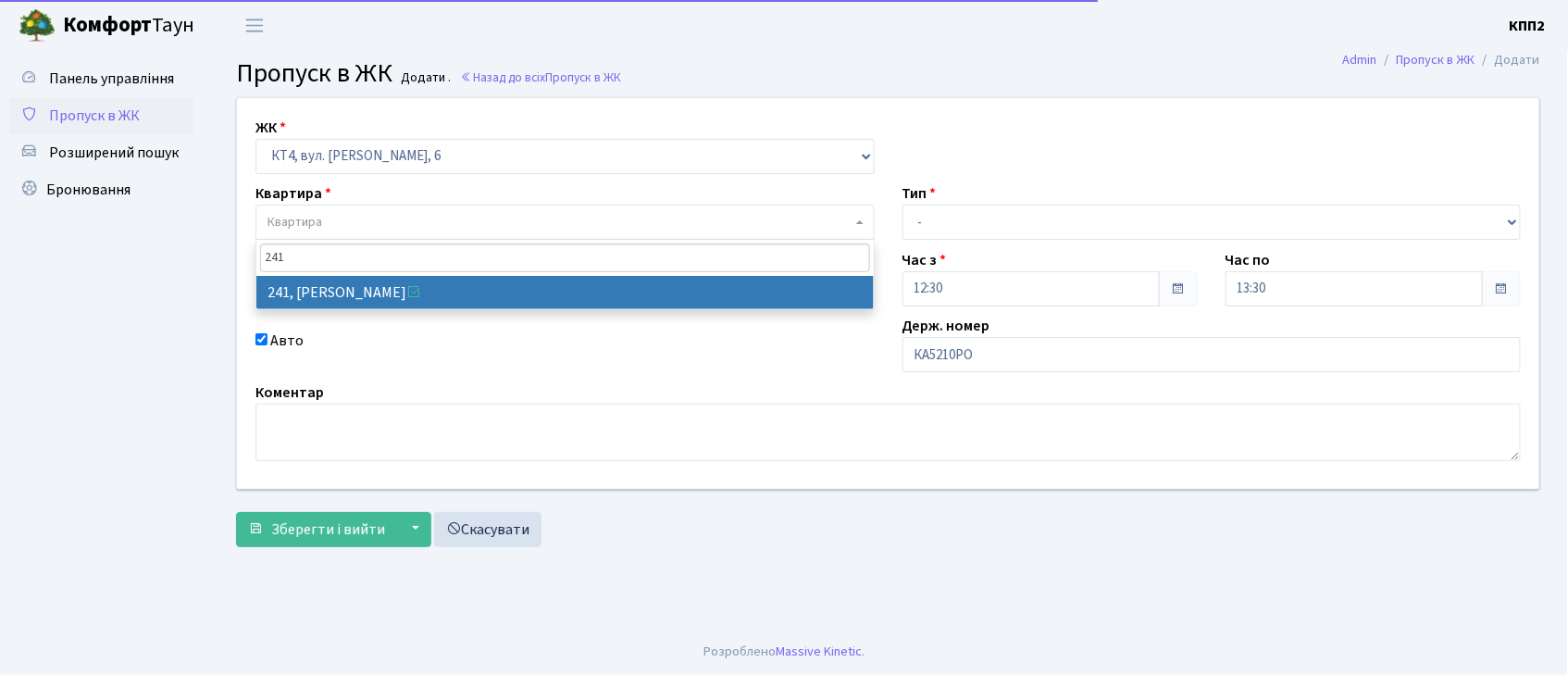
type input "241"
select select "16958"
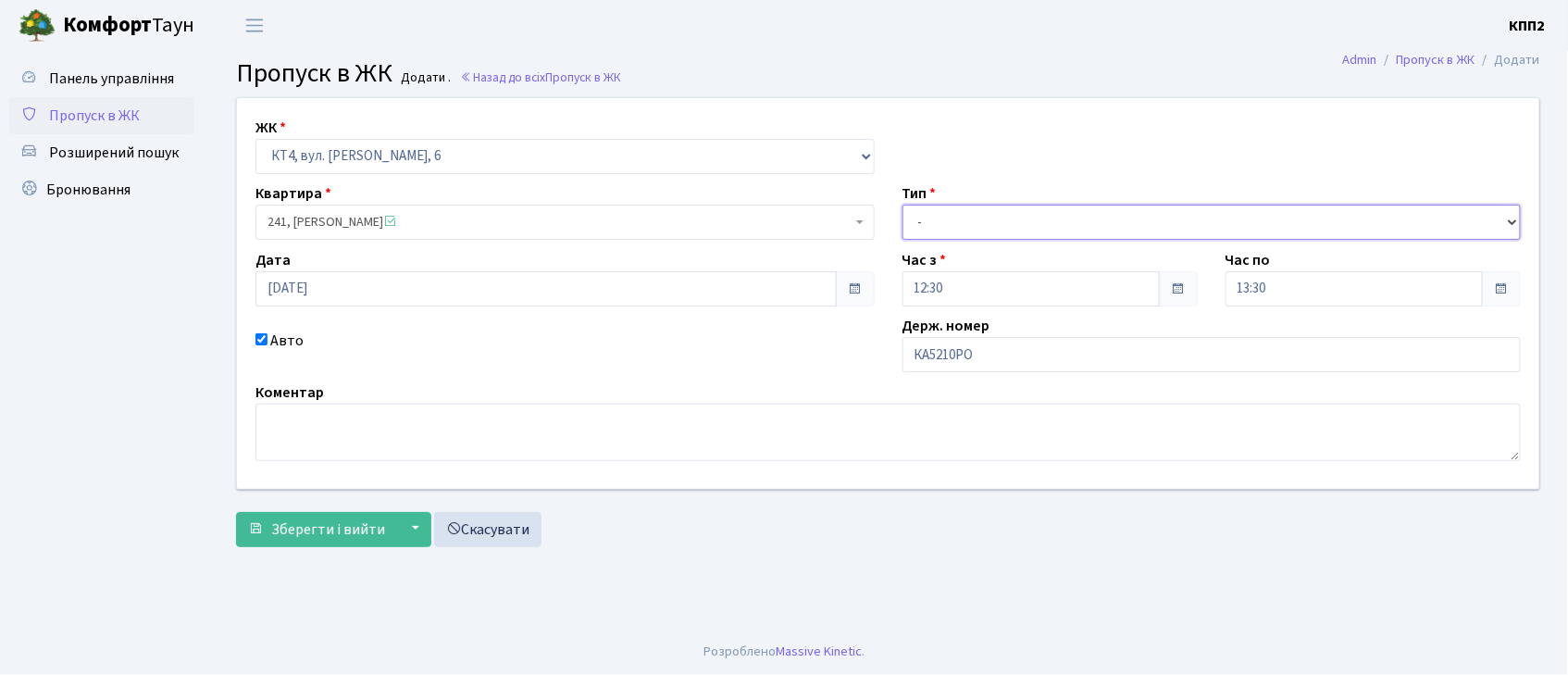
click at [960, 230] on select "- Доставка Таксі Гості Сервіс" at bounding box center [1212, 222] width 620 height 35
select select "3"
click at [903, 205] on select "- Доставка Таксі Гості Сервіс" at bounding box center [1212, 222] width 620 height 35
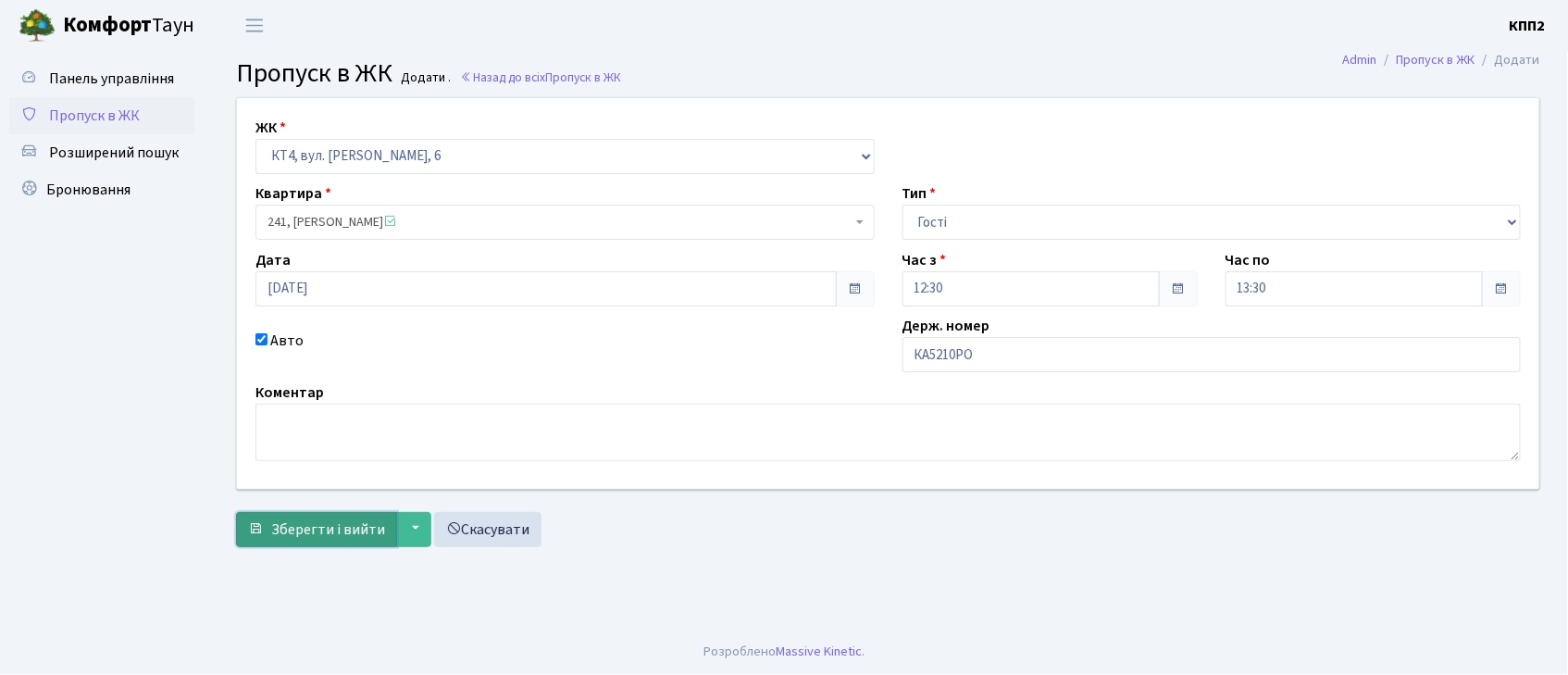
click at [320, 515] on button "Зберегти і вийти" at bounding box center [317, 529] width 161 height 35
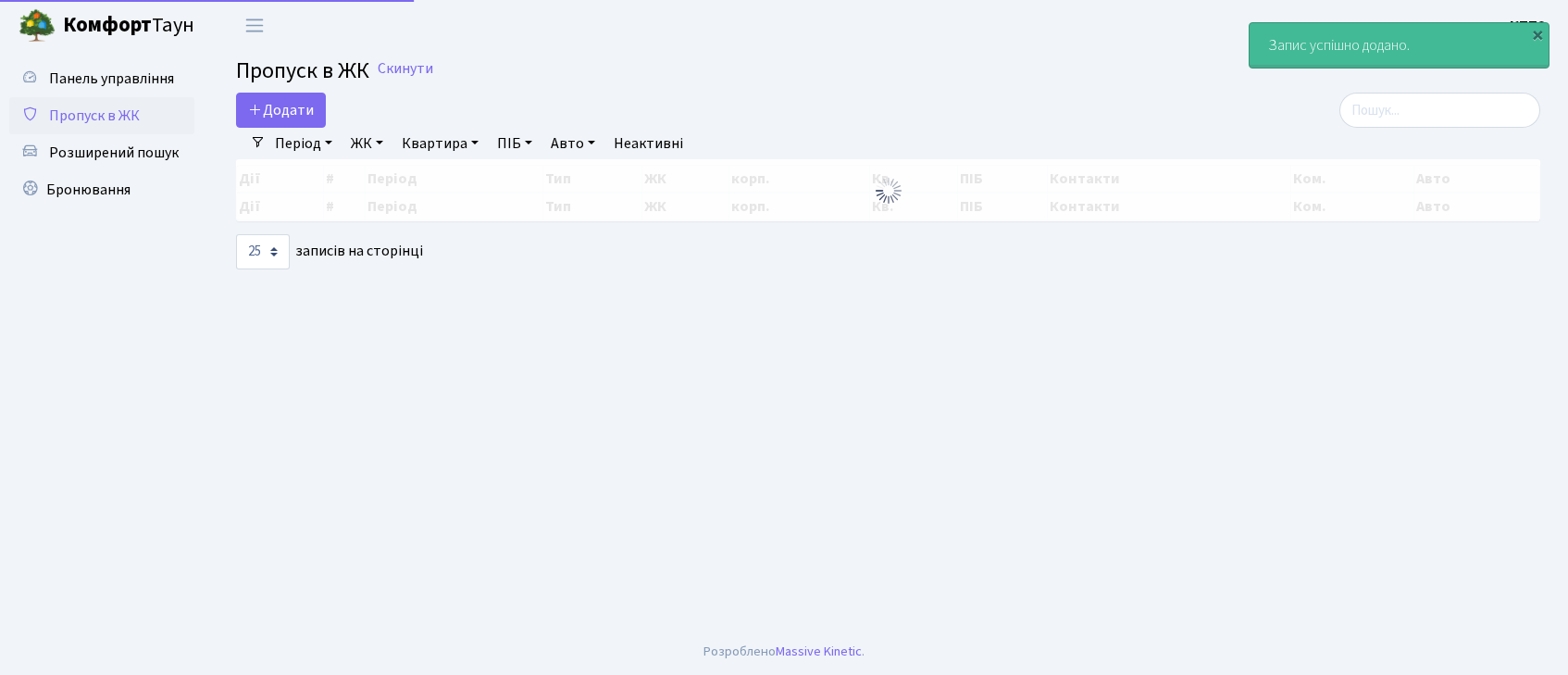
select select "25"
click at [267, 108] on span "Додати" at bounding box center [280, 109] width 65 height 20
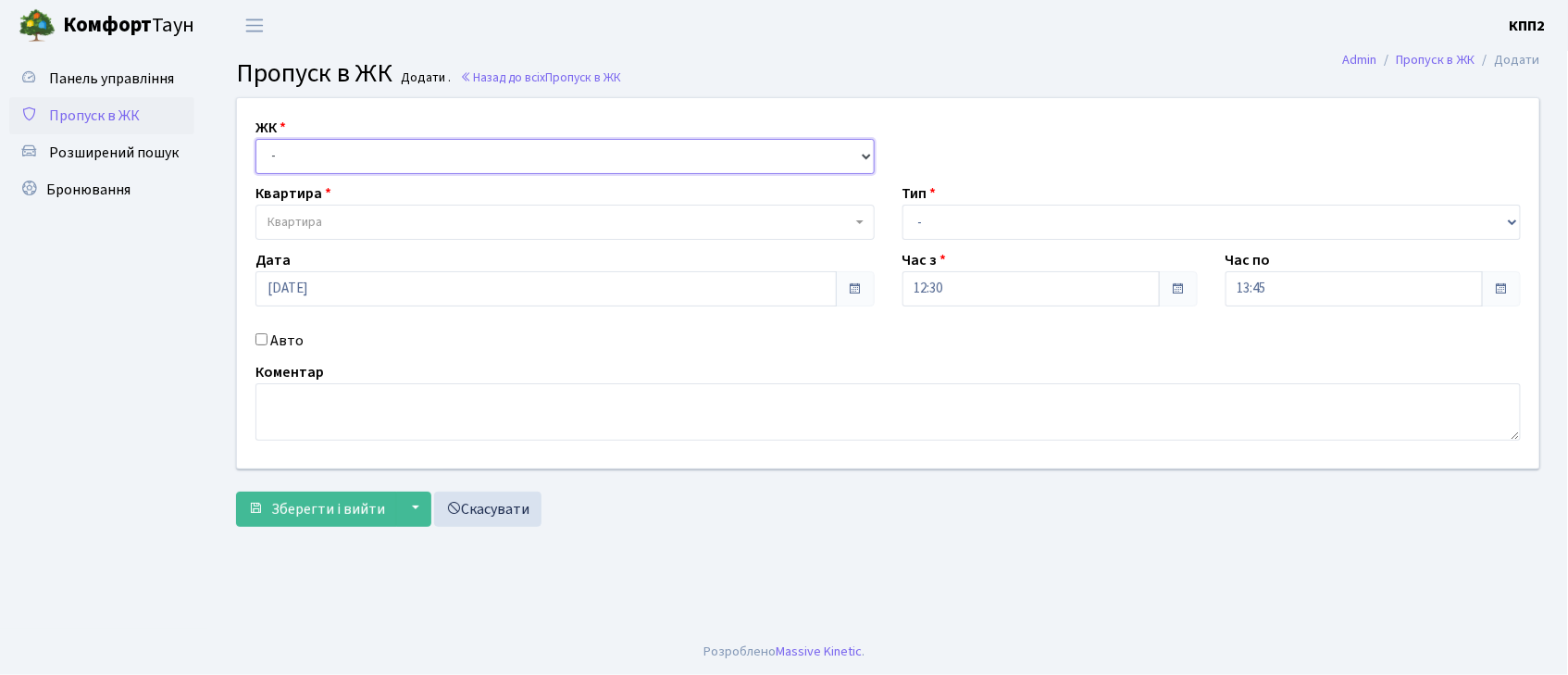
click at [313, 170] on select "- КТ, вул. Регенераторна, 4 КТ2, просп. [STREET_ADDRESS] [STREET_ADDRESS] [PERS…" at bounding box center [565, 156] width 620 height 35
select select "271"
click at [255, 139] on select "- КТ, вул. Регенераторна, 4 КТ2, просп. [STREET_ADDRESS] [STREET_ADDRESS] [PERS…" at bounding box center [565, 156] width 620 height 35
select select
click at [286, 342] on label "Авто" at bounding box center [287, 340] width 33 height 22
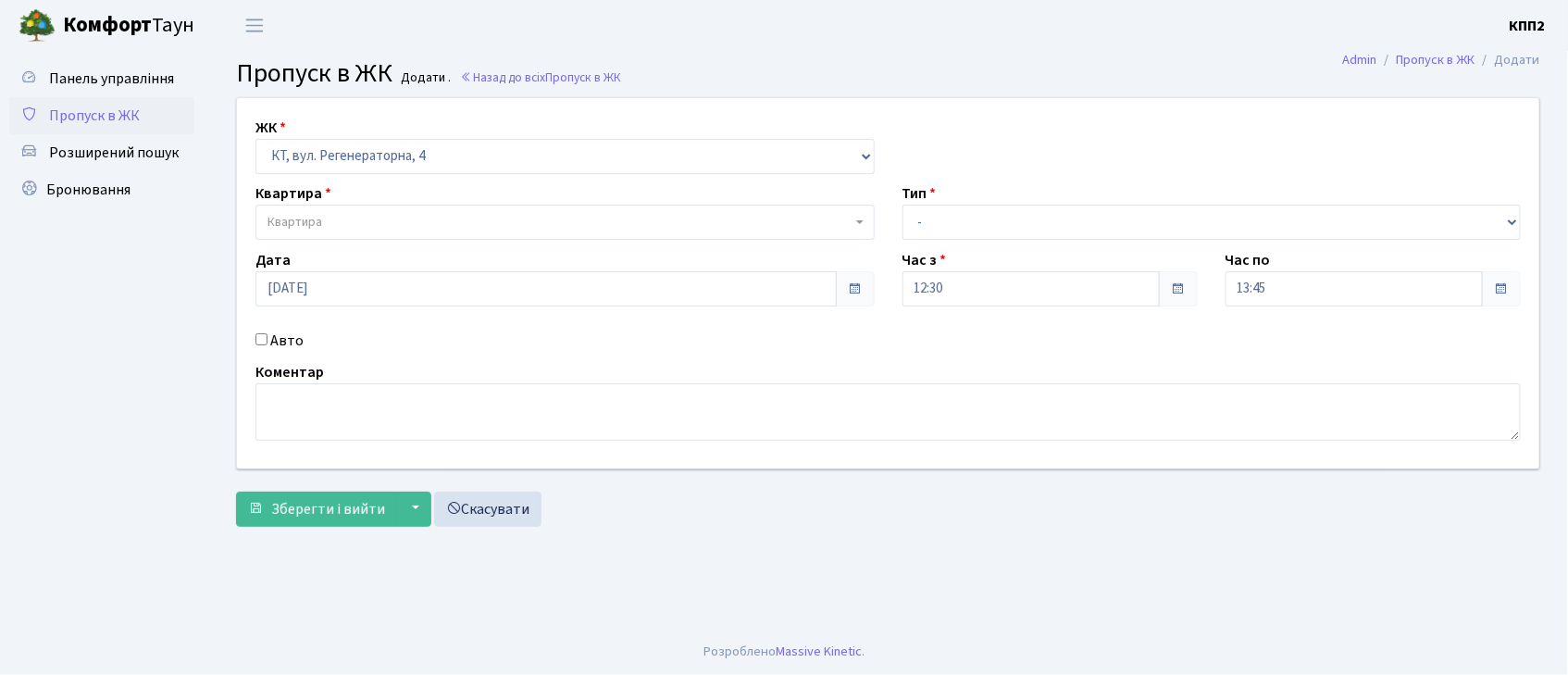
click at [268, 342] on input "Авто" at bounding box center [261, 339] width 12 height 12
checkbox input "true"
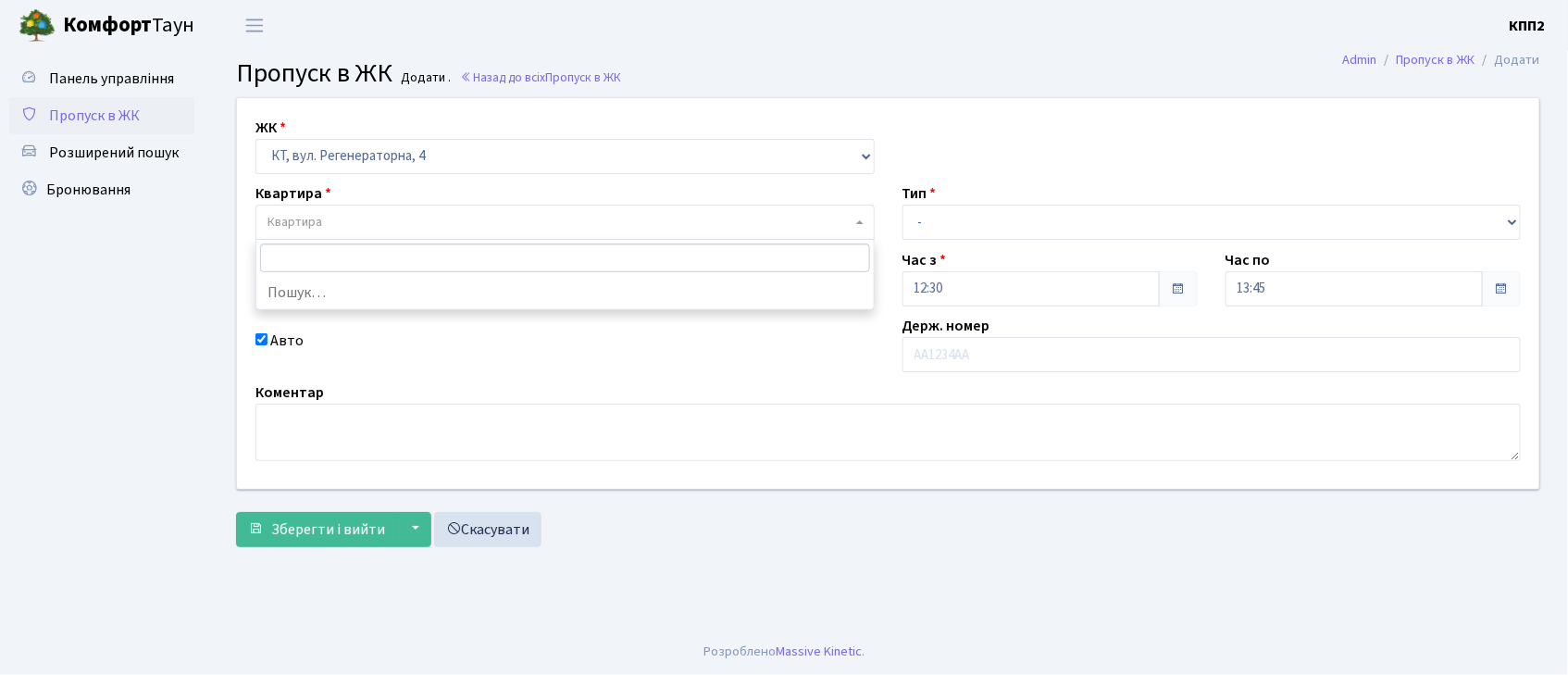
click at [313, 232] on span "Квартира" at bounding box center [295, 222] width 55 height 19
